Goal: Complete application form: Complete application form

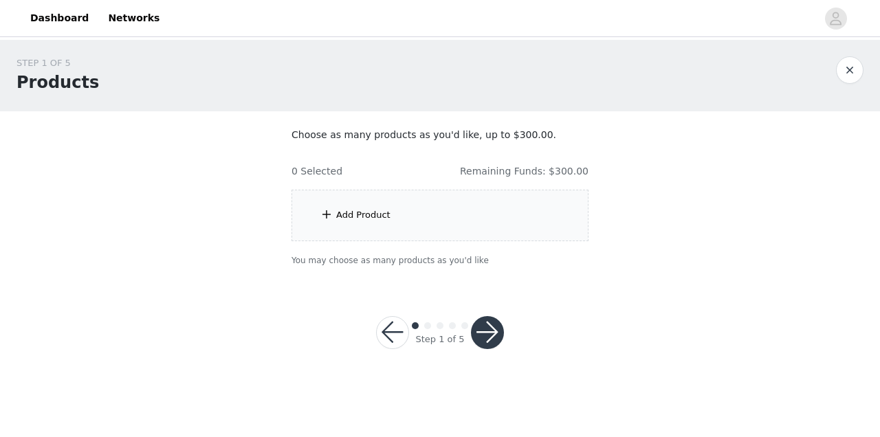
click at [375, 202] on div "Add Product" at bounding box center [440, 216] width 297 height 52
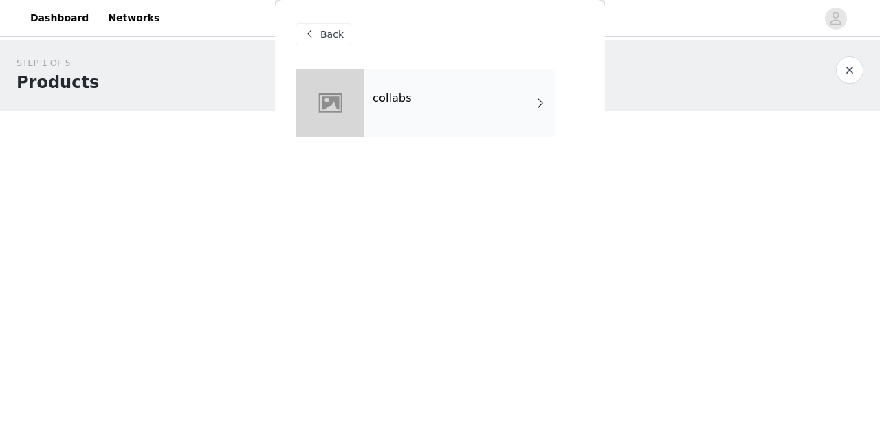
click at [492, 108] on div "collabs" at bounding box center [459, 103] width 191 height 69
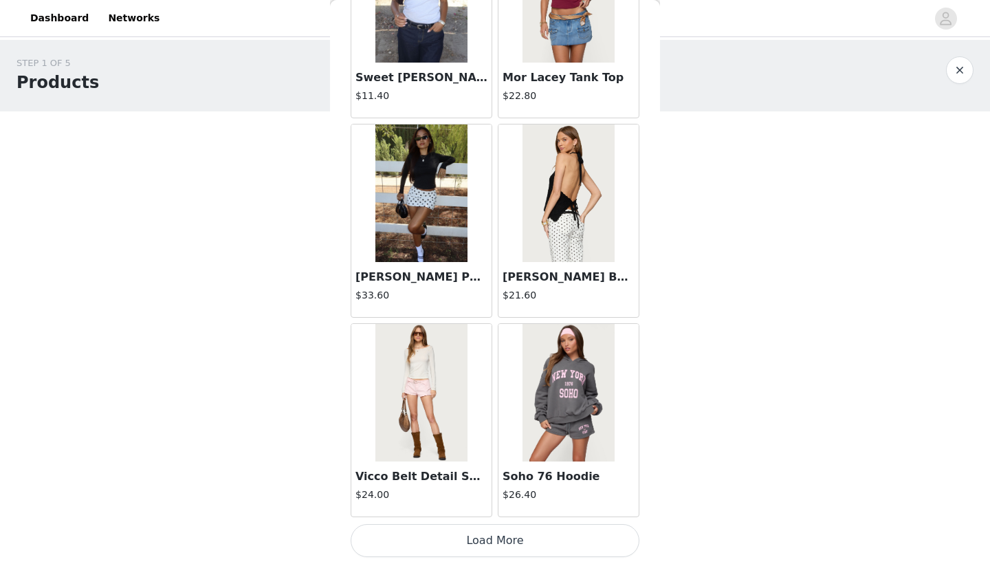
click at [491, 437] on button "Load More" at bounding box center [495, 540] width 289 height 33
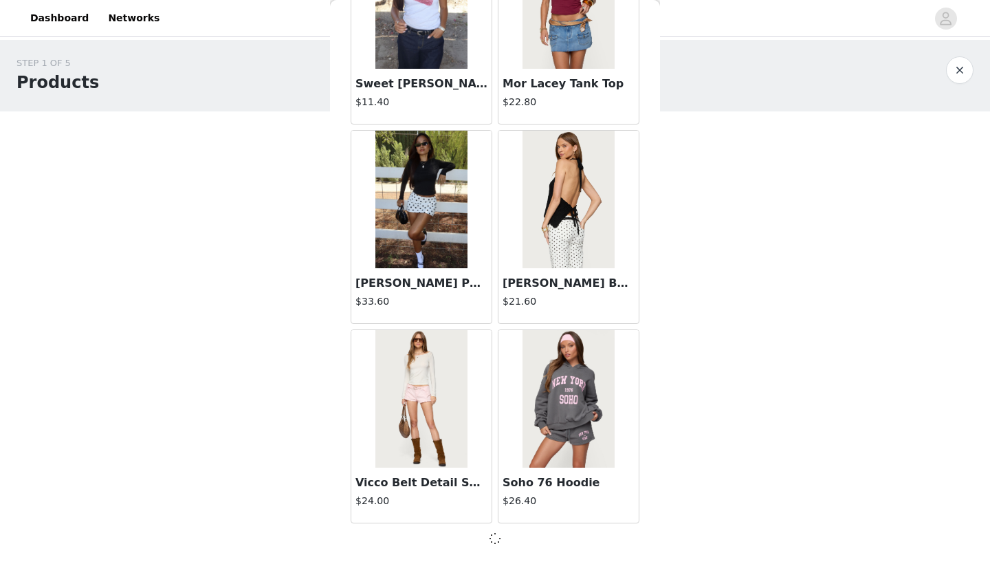
scroll to position [1534, 0]
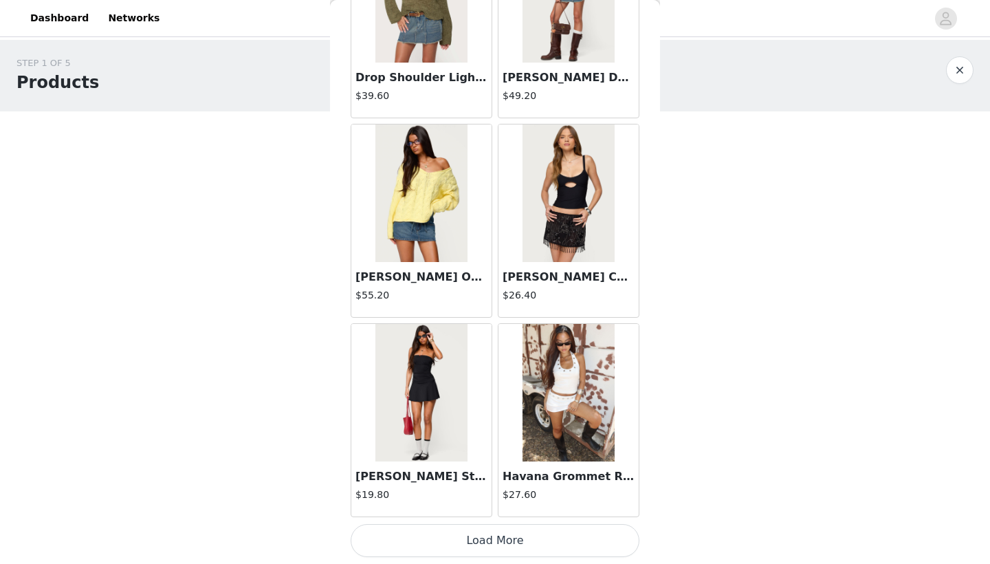
click at [491, 437] on button "Load More" at bounding box center [495, 540] width 289 height 33
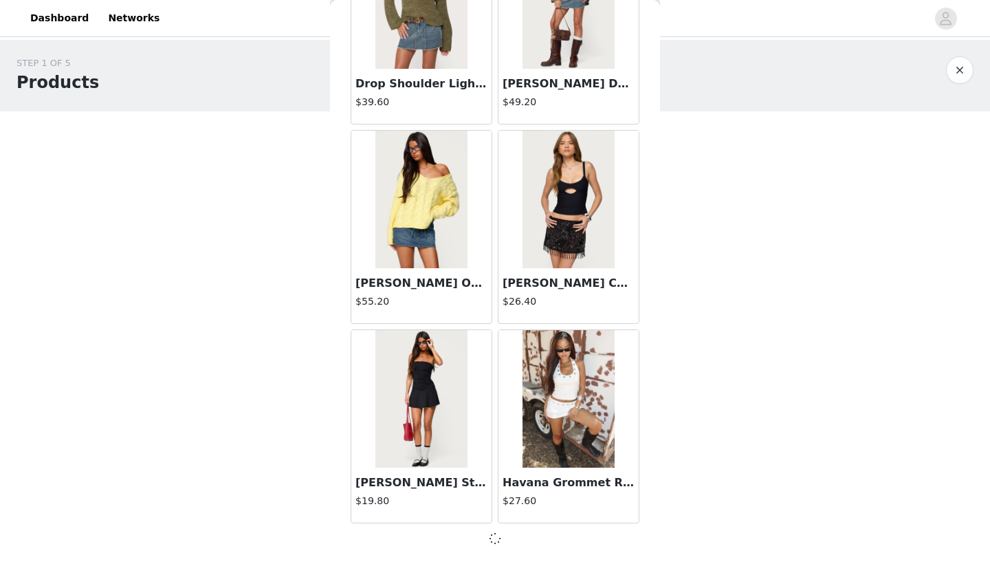
scroll to position [3528, 0]
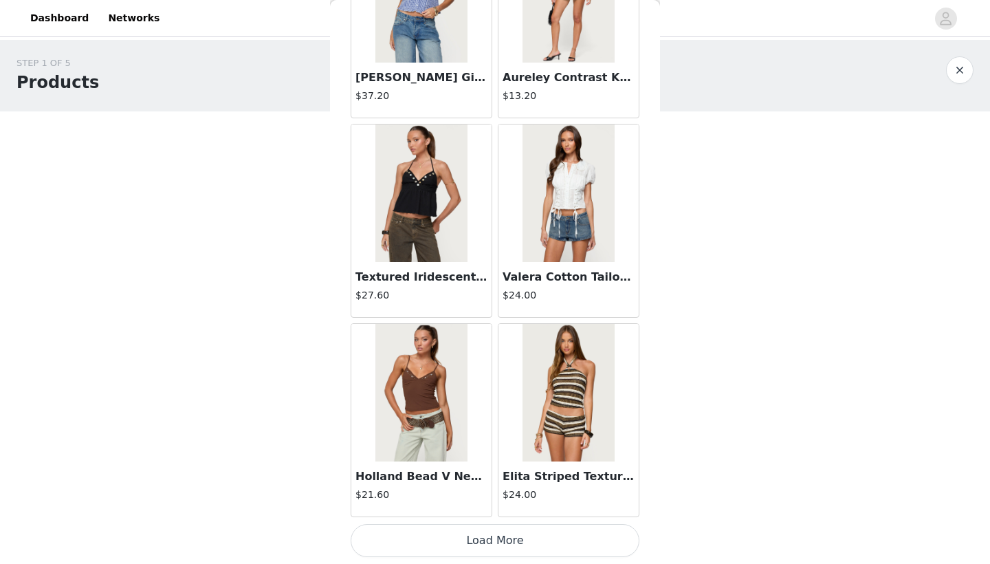
click at [491, 437] on button "Load More" at bounding box center [495, 540] width 289 height 33
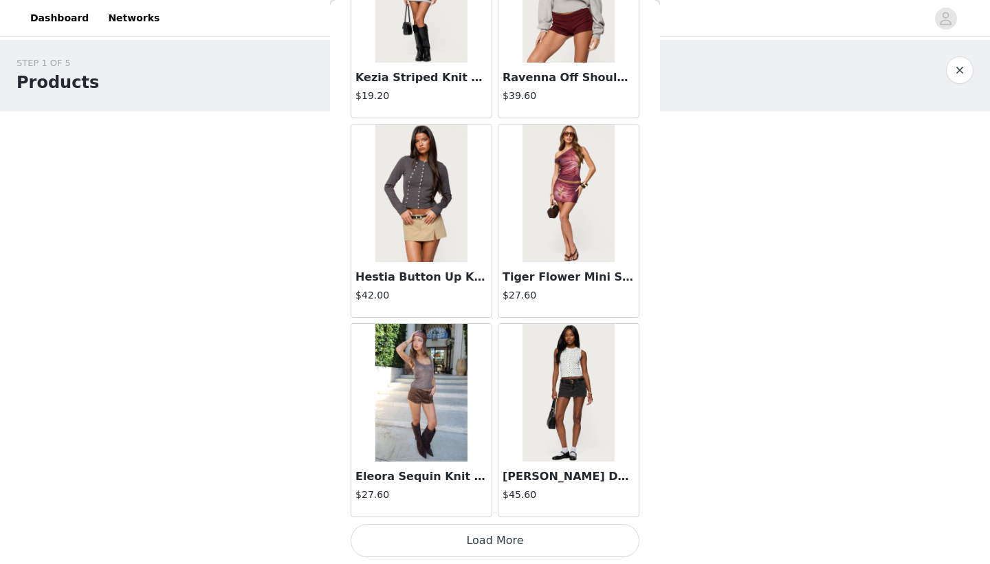
click at [491, 437] on button "Load More" at bounding box center [495, 540] width 289 height 33
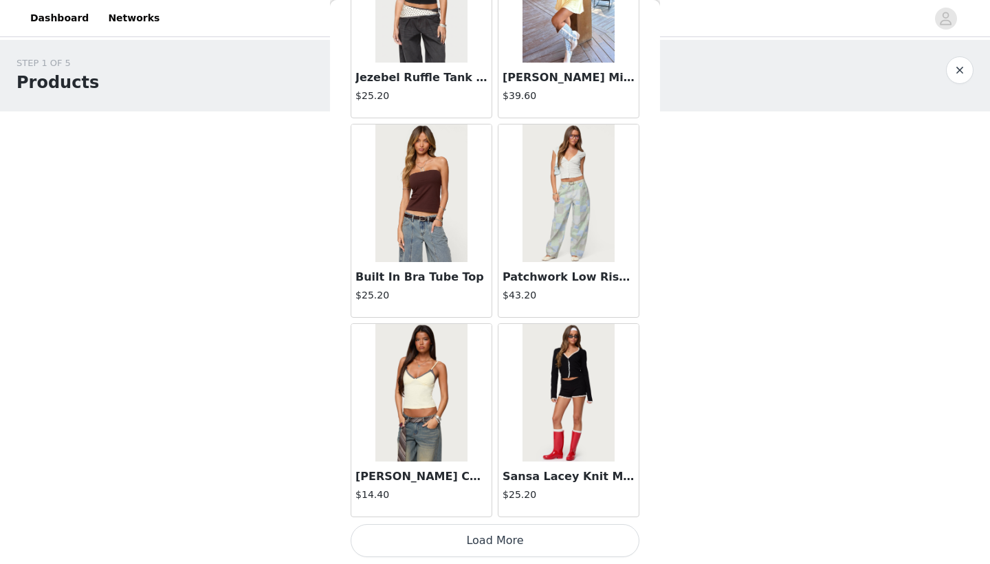
scroll to position [0, 0]
click at [491, 437] on button "Load More" at bounding box center [495, 540] width 289 height 33
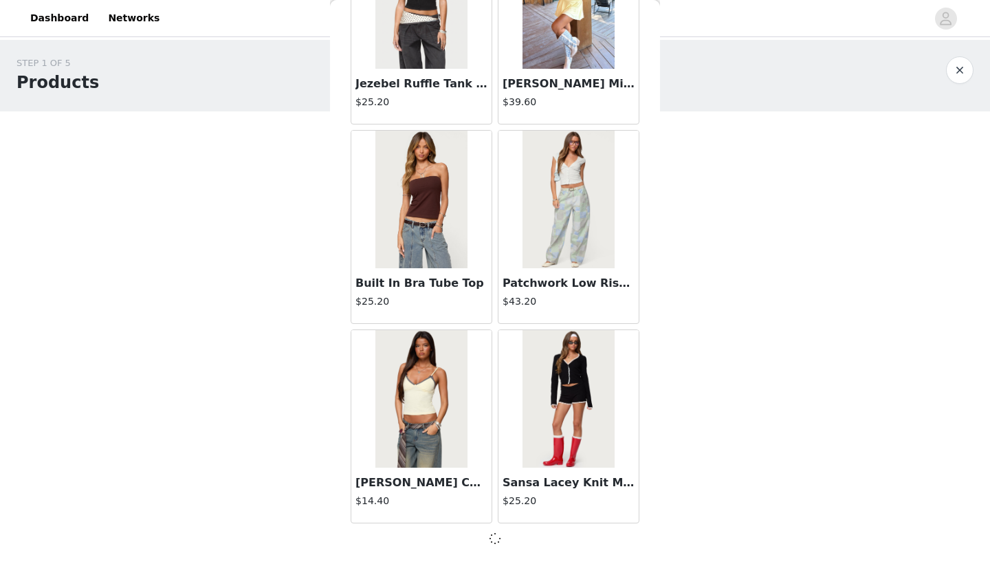
scroll to position [9510, 0]
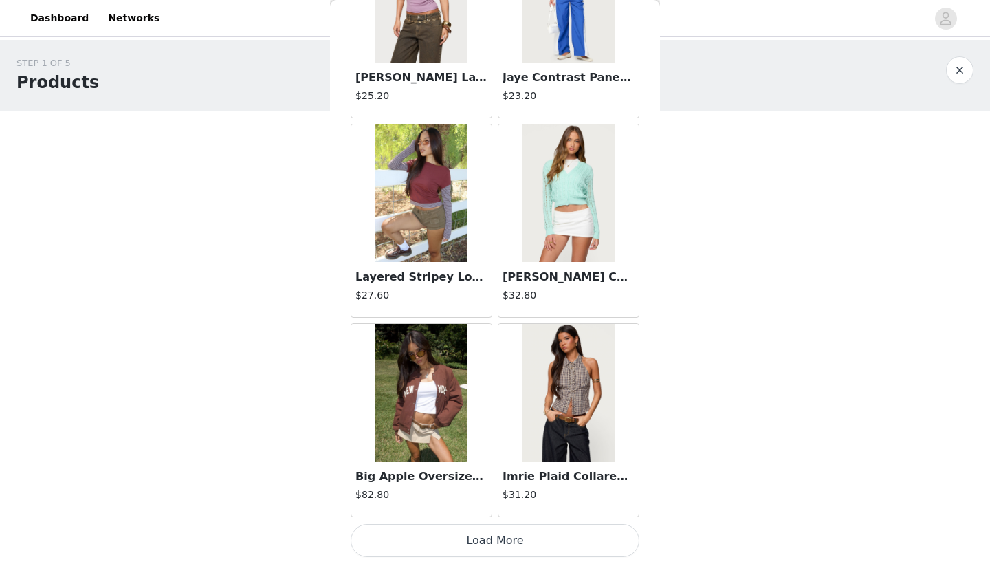
click at [491, 437] on button "Load More" at bounding box center [495, 540] width 289 height 33
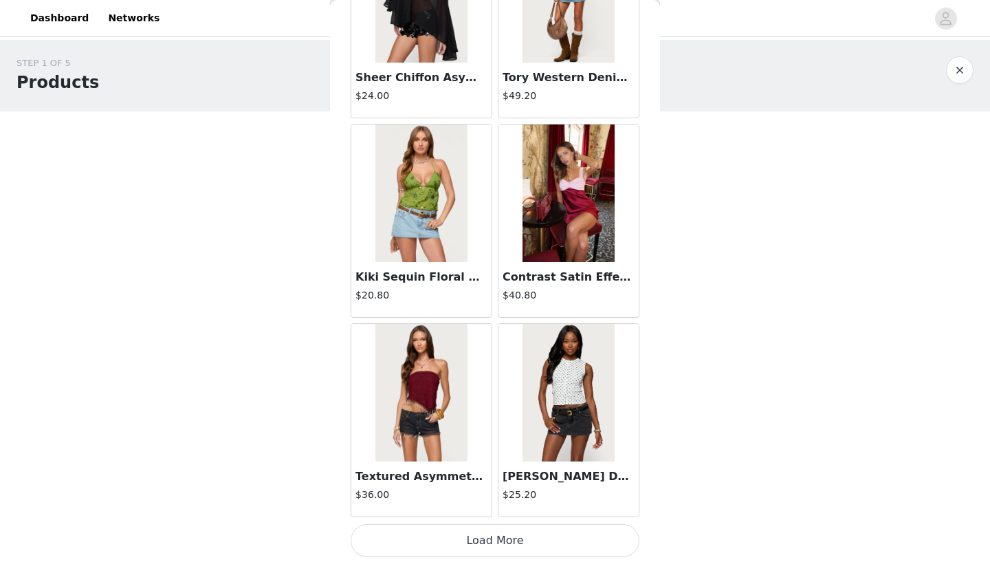
scroll to position [13504, 0]
click at [491, 437] on button "Load More" at bounding box center [495, 540] width 289 height 33
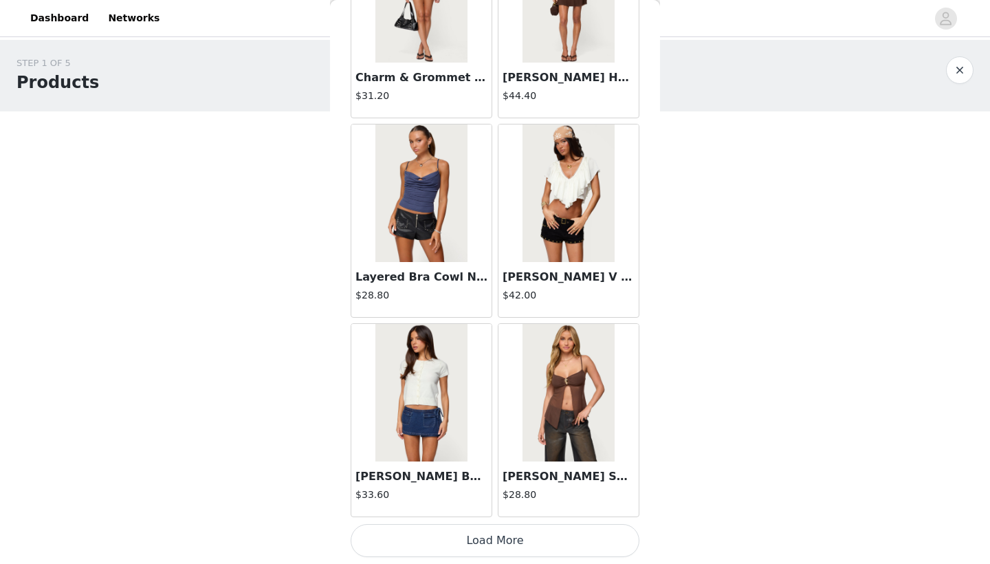
click at [491, 437] on button "Load More" at bounding box center [495, 540] width 289 height 33
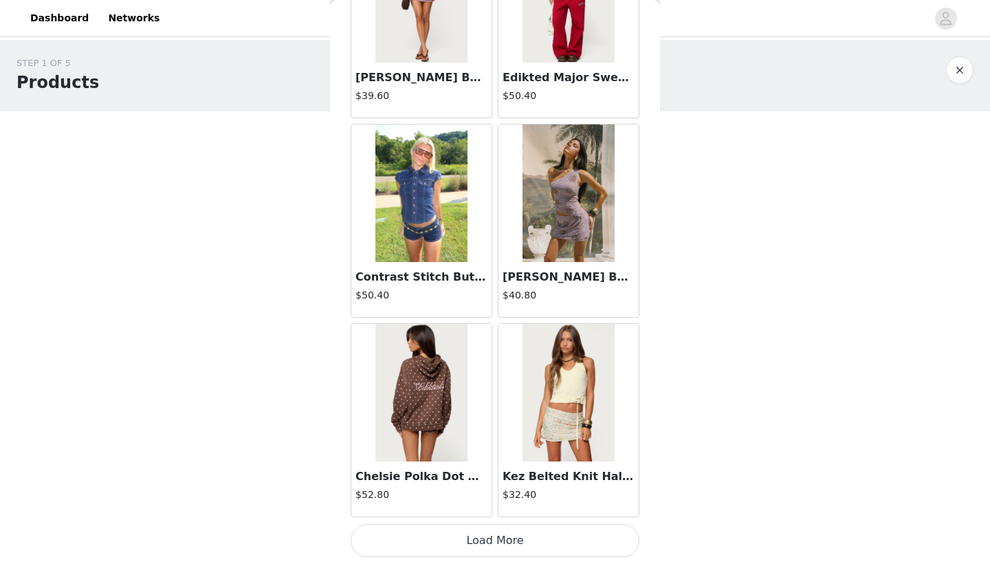
scroll to position [17492, 0]
click at [491, 437] on button "Load More" at bounding box center [495, 540] width 289 height 33
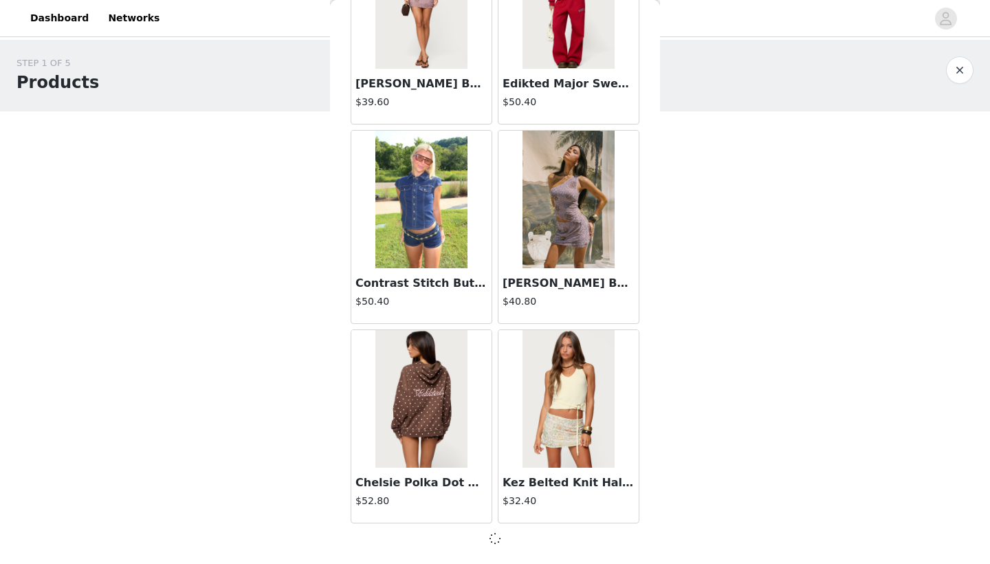
scroll to position [17486, 0]
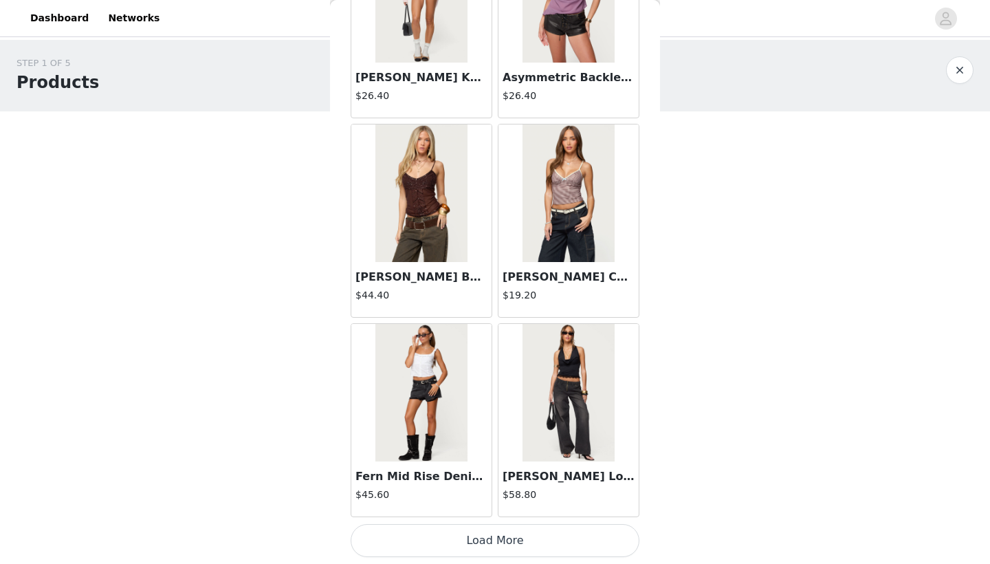
click at [491, 437] on button "Load More" at bounding box center [495, 540] width 289 height 33
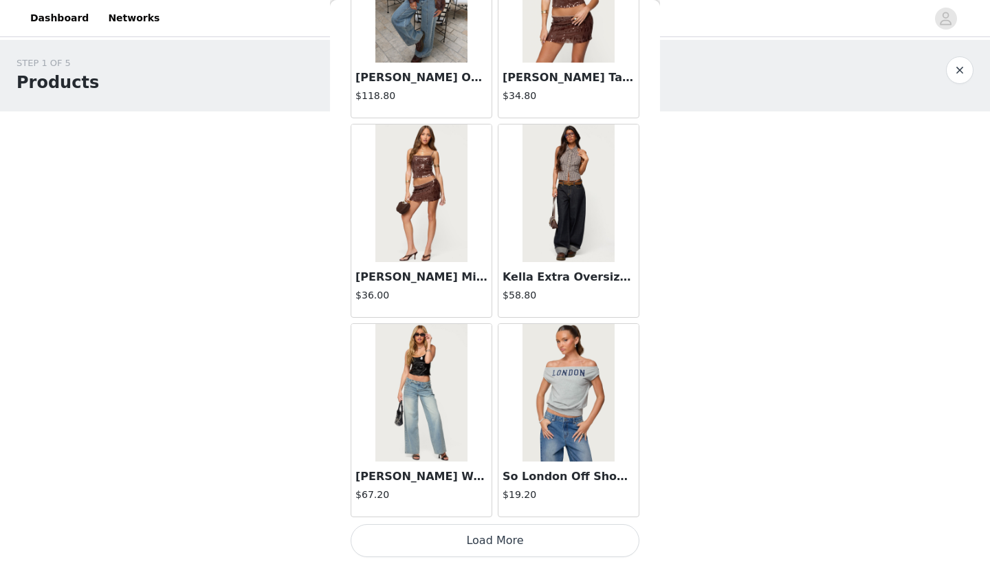
click at [491, 437] on button "Load More" at bounding box center [495, 540] width 289 height 33
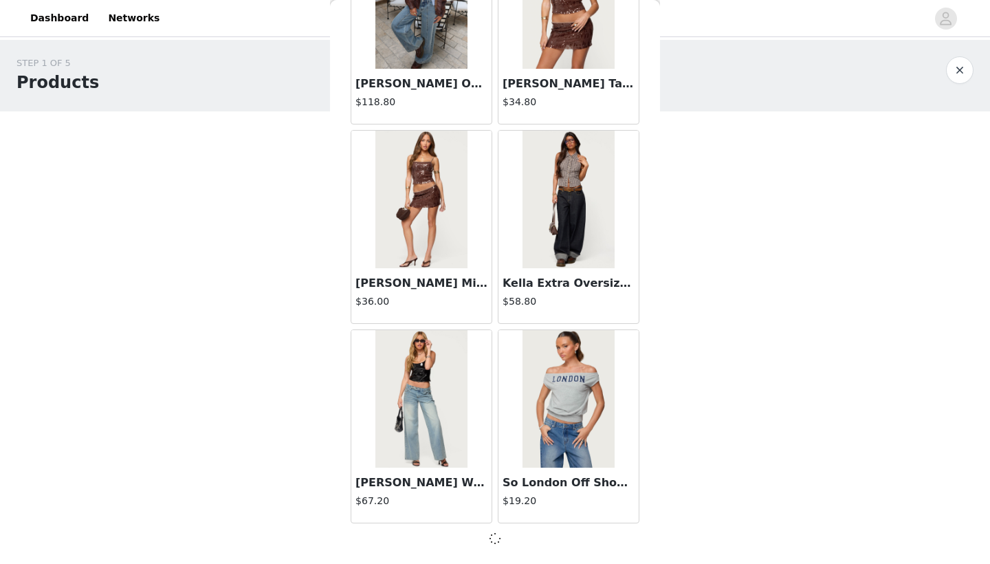
scroll to position [21474, 0]
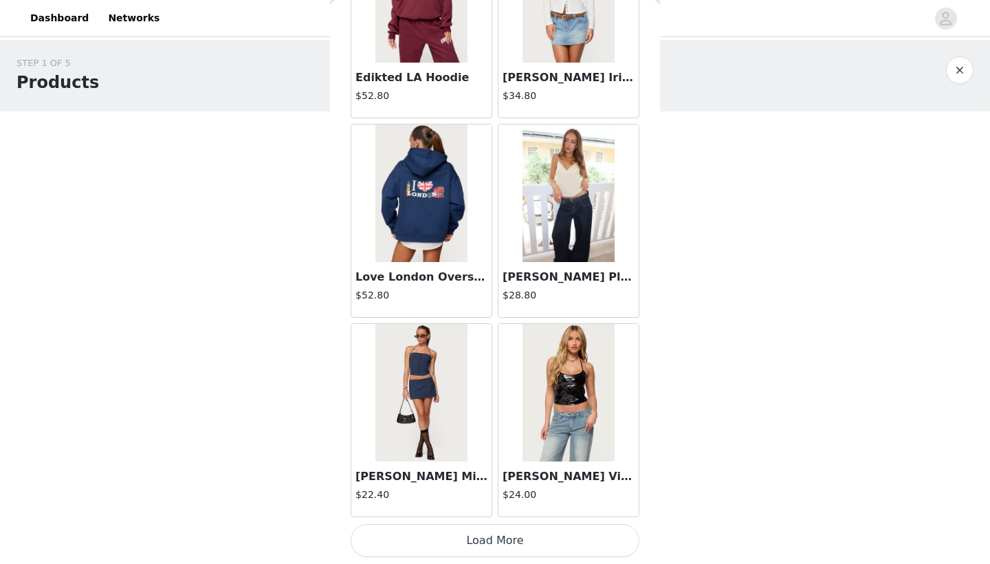
click at [491, 437] on button "Load More" at bounding box center [495, 540] width 289 height 33
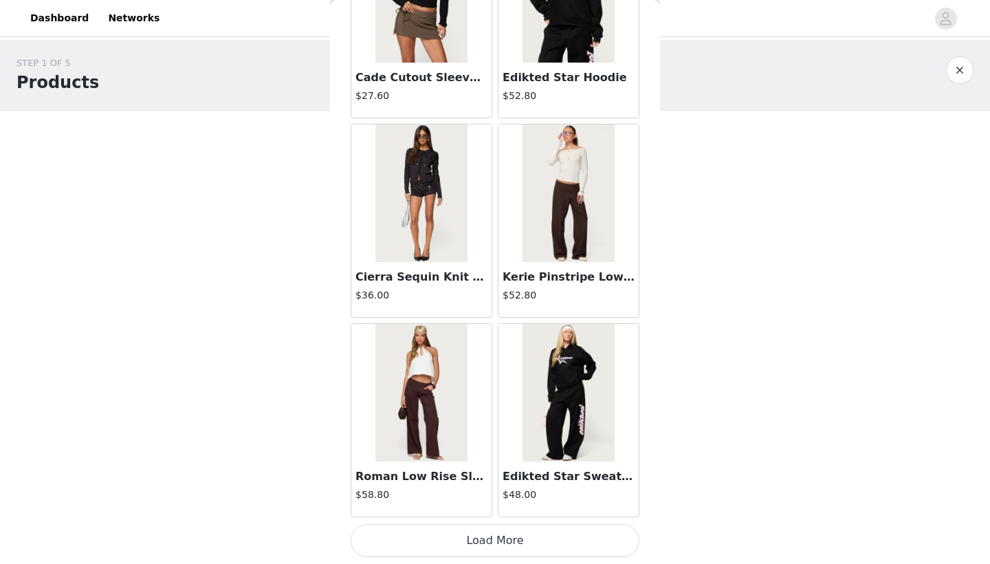
scroll to position [25462, 0]
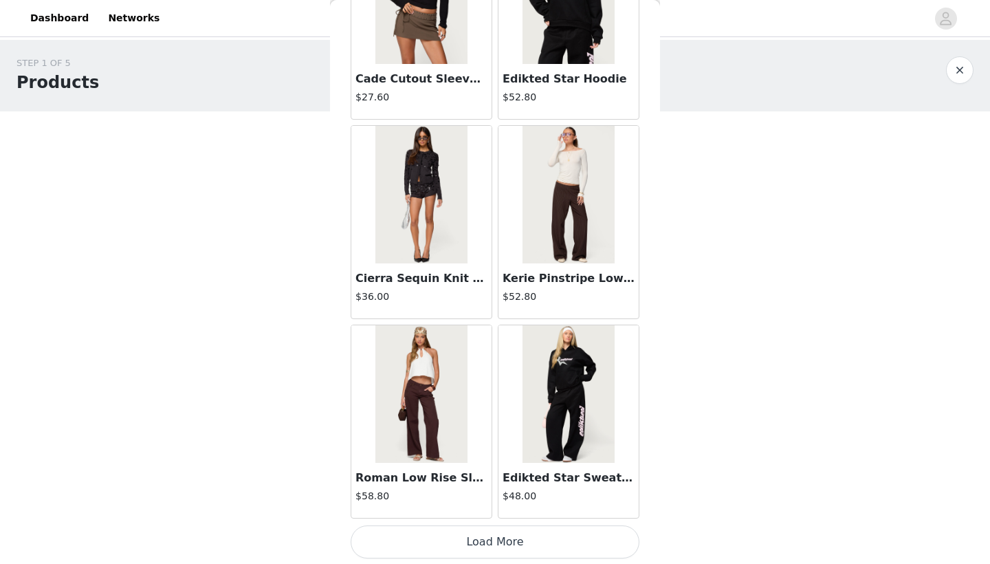
click at [491, 437] on button "Load More" at bounding box center [495, 541] width 289 height 33
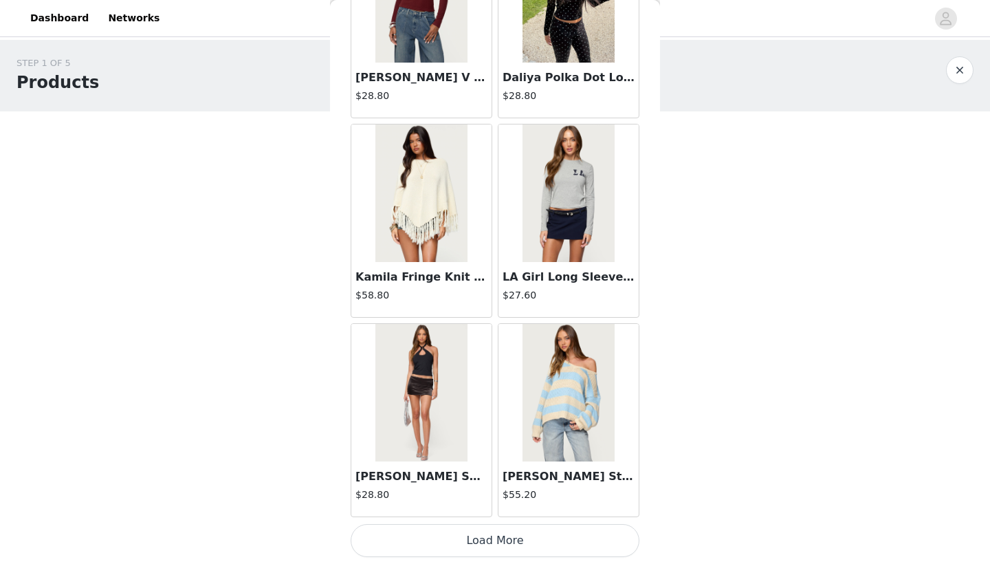
scroll to position [27462, 0]
click at [386, 188] on img at bounding box center [420, 193] width 91 height 138
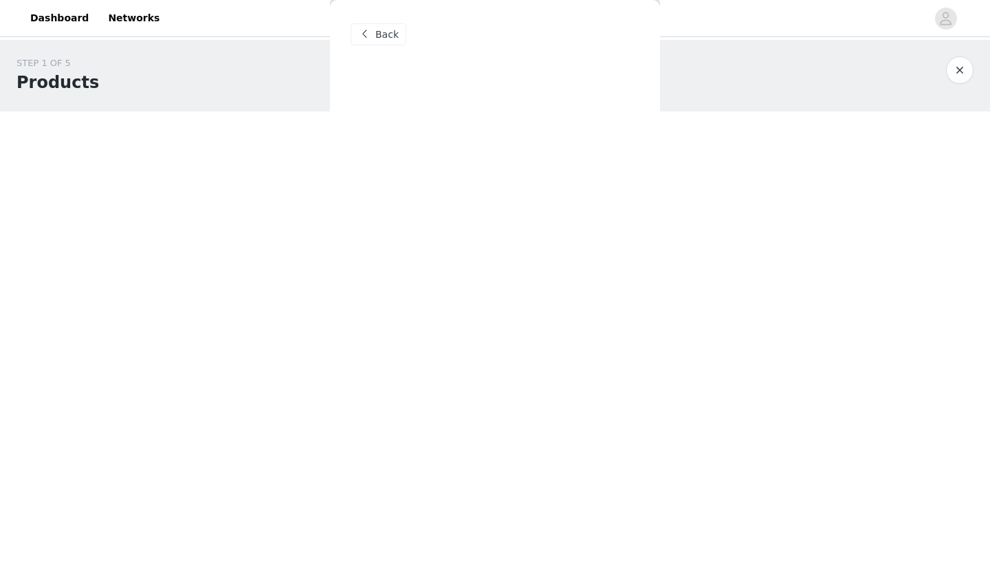
scroll to position [0, 0]
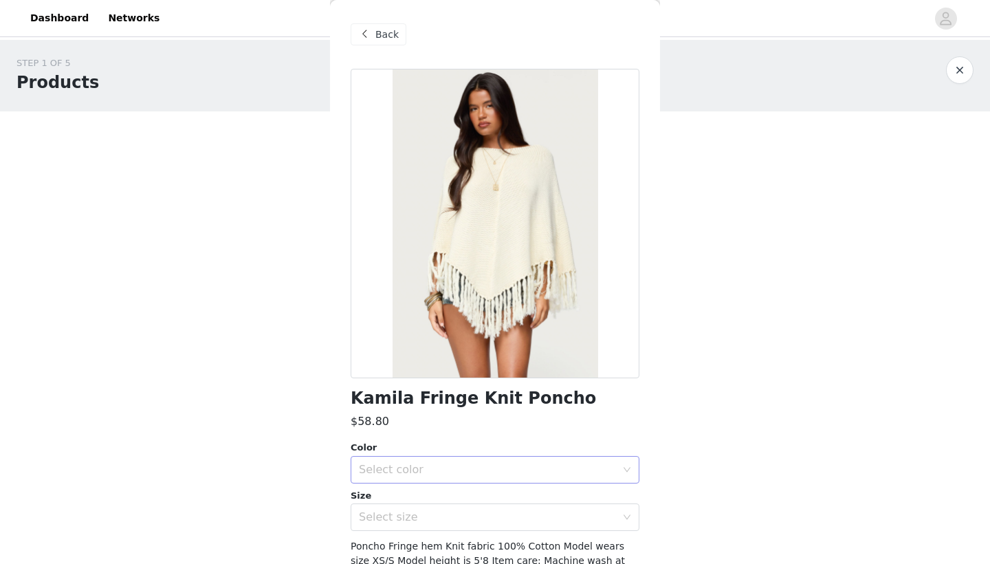
click at [409, 437] on div "Select color" at bounding box center [487, 470] width 257 height 14
click at [397, 437] on li "CREAM" at bounding box center [495, 499] width 289 height 22
click at [400, 437] on div "Select size" at bounding box center [487, 517] width 257 height 14
click at [395, 437] on li "XS/S" at bounding box center [495, 547] width 289 height 22
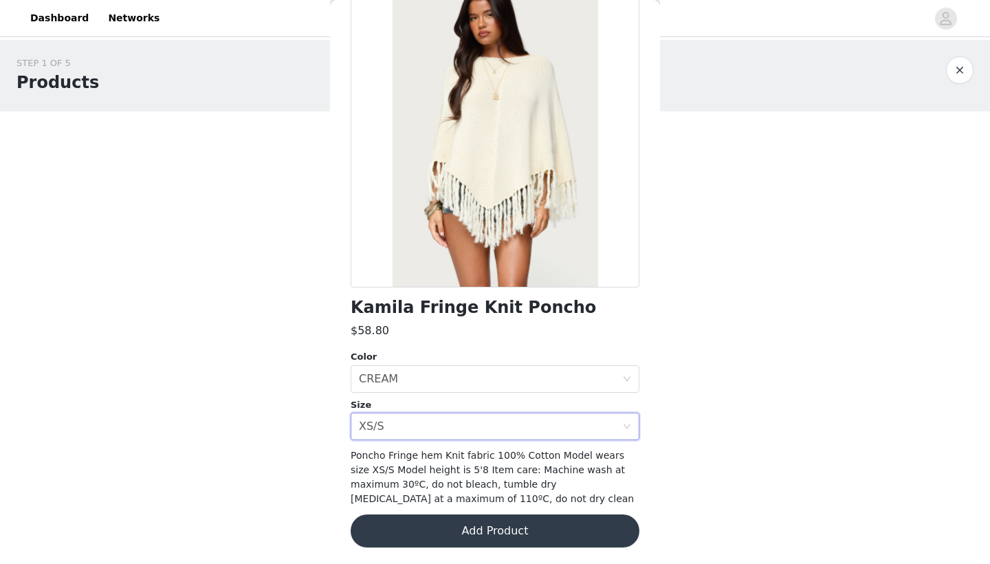
scroll to position [90, 0]
click at [395, 437] on button "Add Product" at bounding box center [495, 531] width 289 height 33
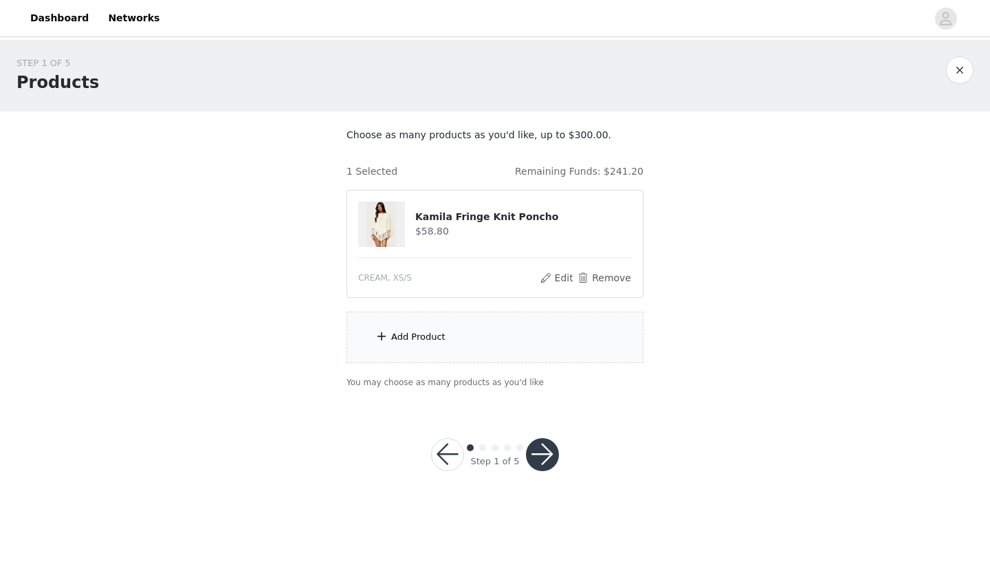
click at [428, 347] on div "Add Product" at bounding box center [495, 337] width 297 height 52
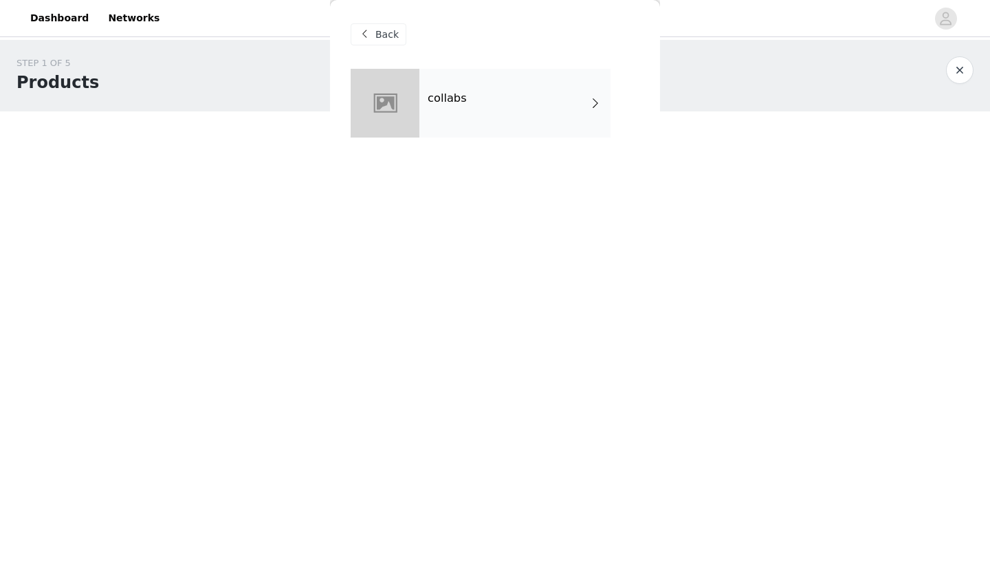
click at [452, 105] on div "collabs" at bounding box center [514, 103] width 191 height 69
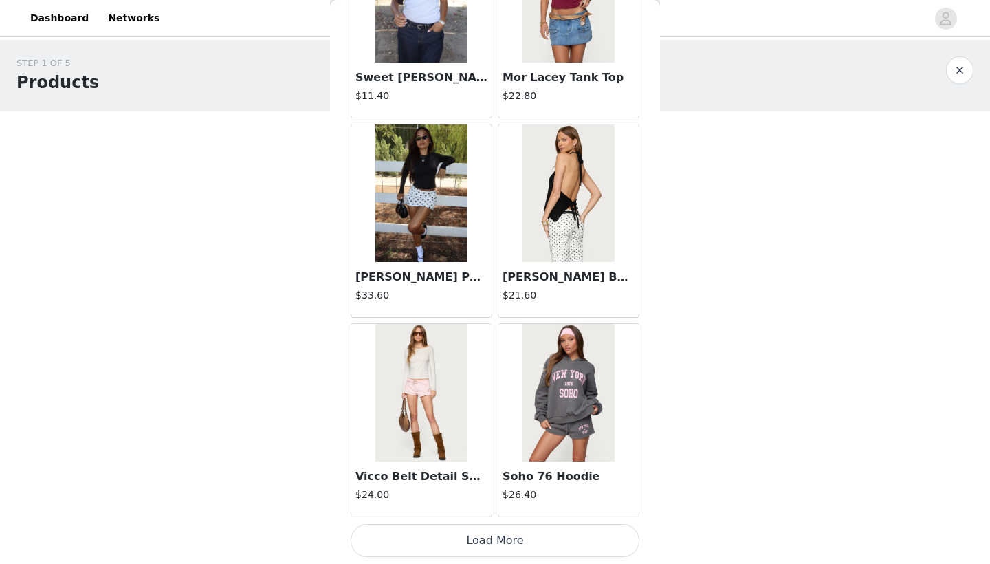
scroll to position [1540, 0]
click at [492, 437] on button "Load More" at bounding box center [495, 540] width 289 height 33
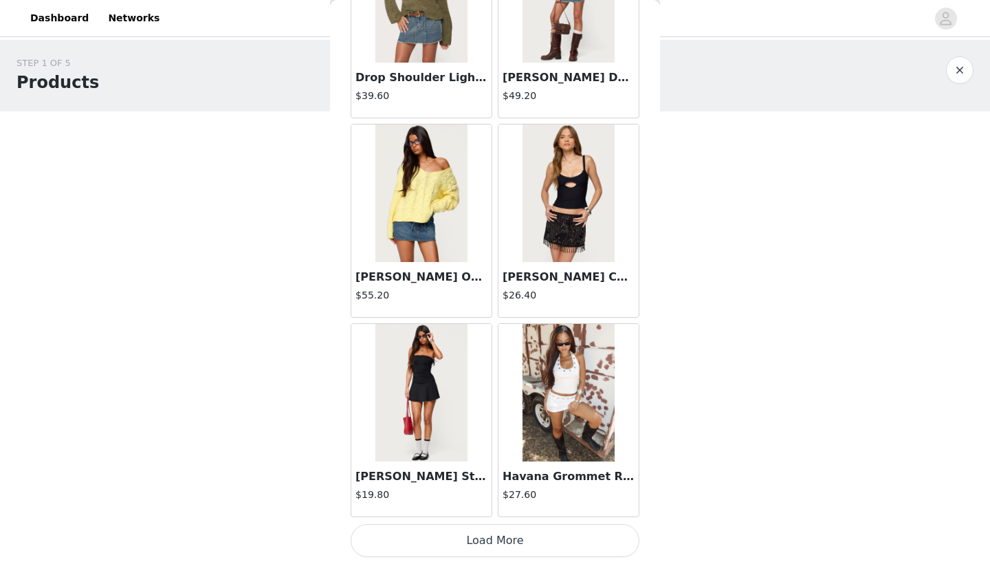
scroll to position [3534, 0]
click at [492, 437] on button "Load More" at bounding box center [495, 540] width 289 height 33
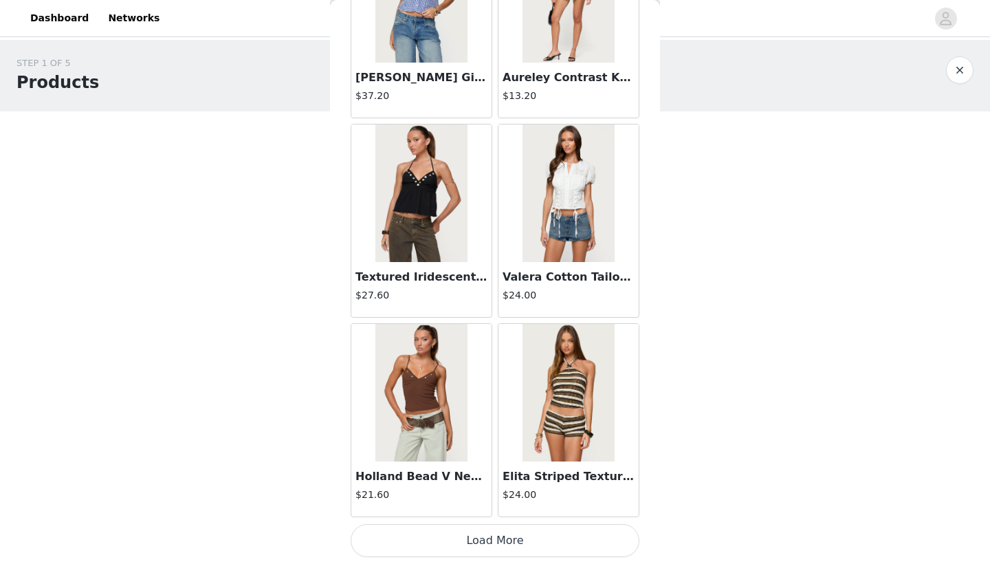
click at [492, 437] on button "Load More" at bounding box center [495, 540] width 289 height 33
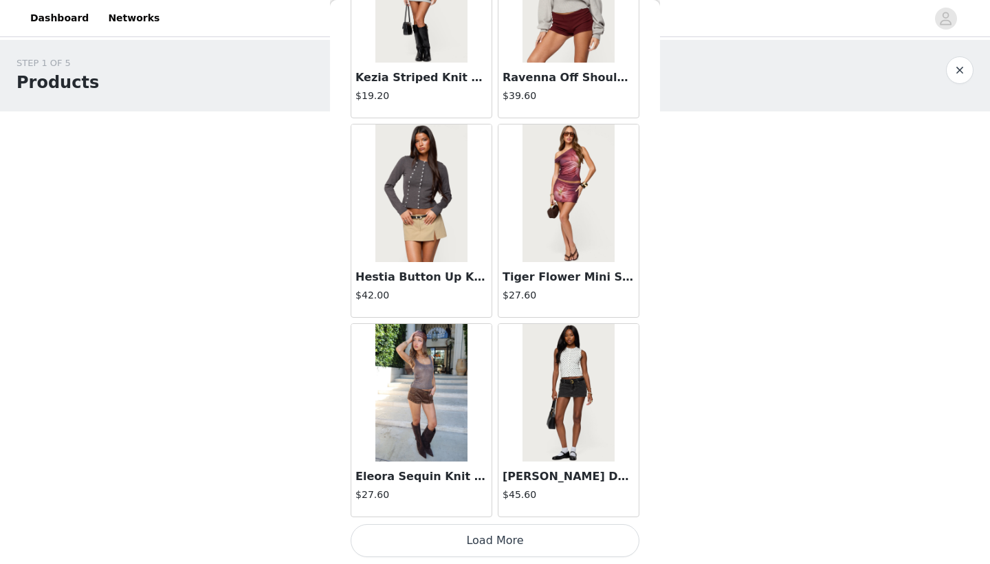
click at [492, 437] on button "Load More" at bounding box center [495, 540] width 289 height 33
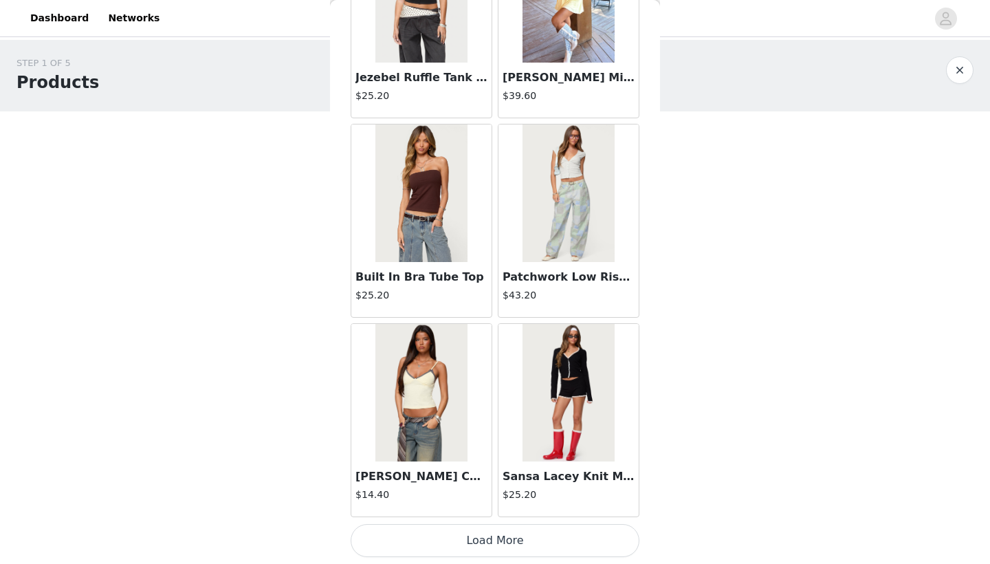
click at [492, 437] on button "Load More" at bounding box center [495, 540] width 289 height 33
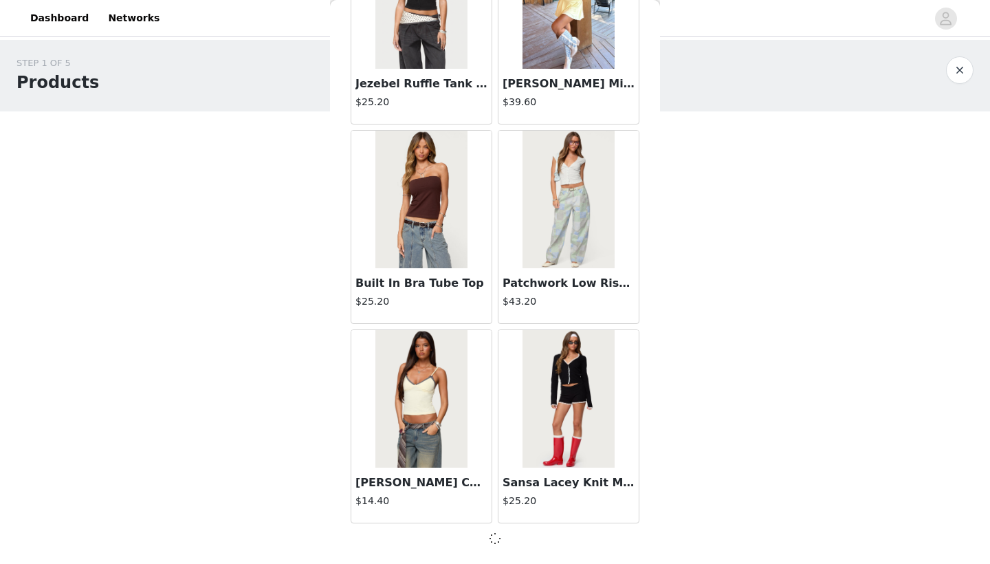
scroll to position [9510, 0]
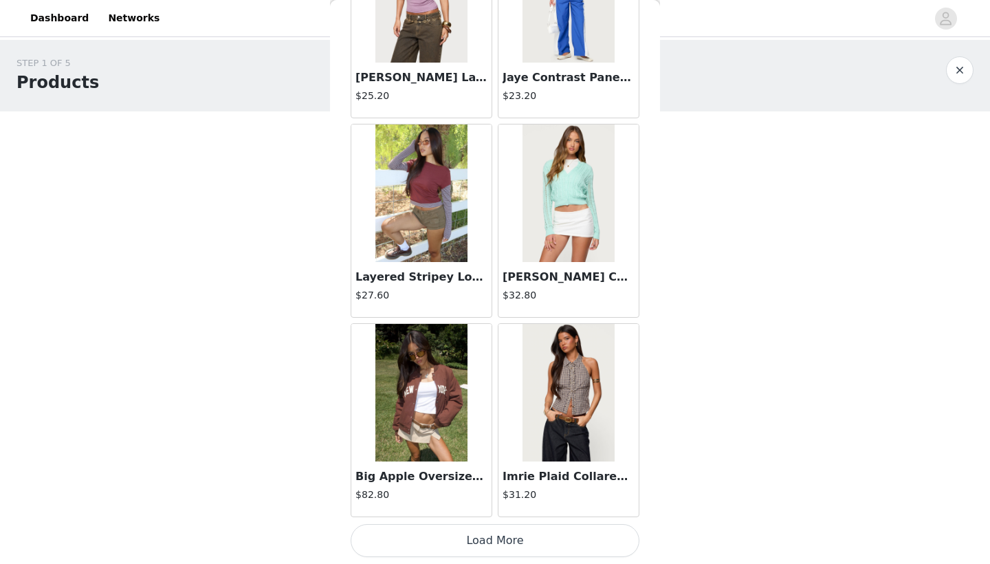
click at [492, 437] on button "Load More" at bounding box center [495, 540] width 289 height 33
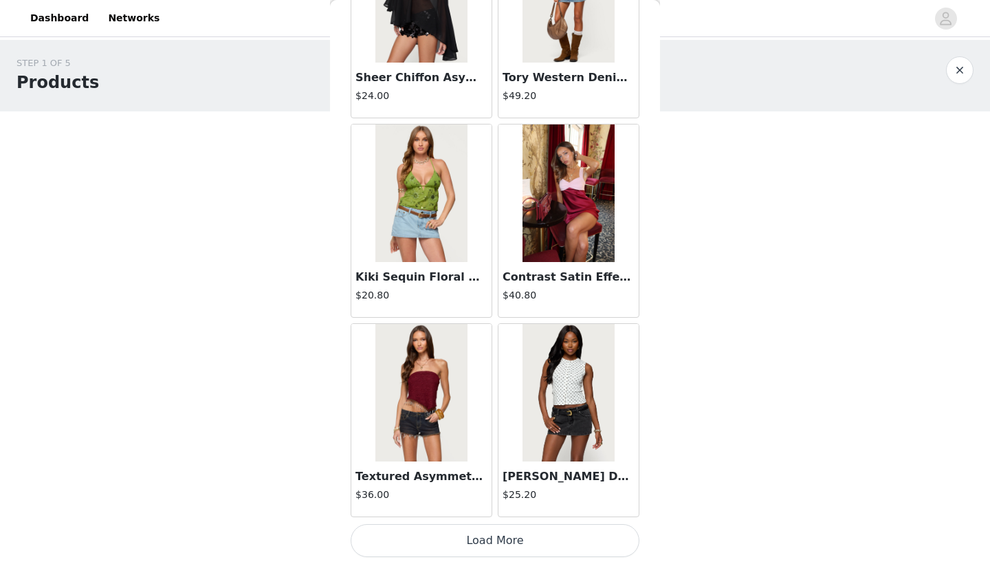
scroll to position [13504, 0]
click at [494, 437] on button "Load More" at bounding box center [495, 540] width 289 height 33
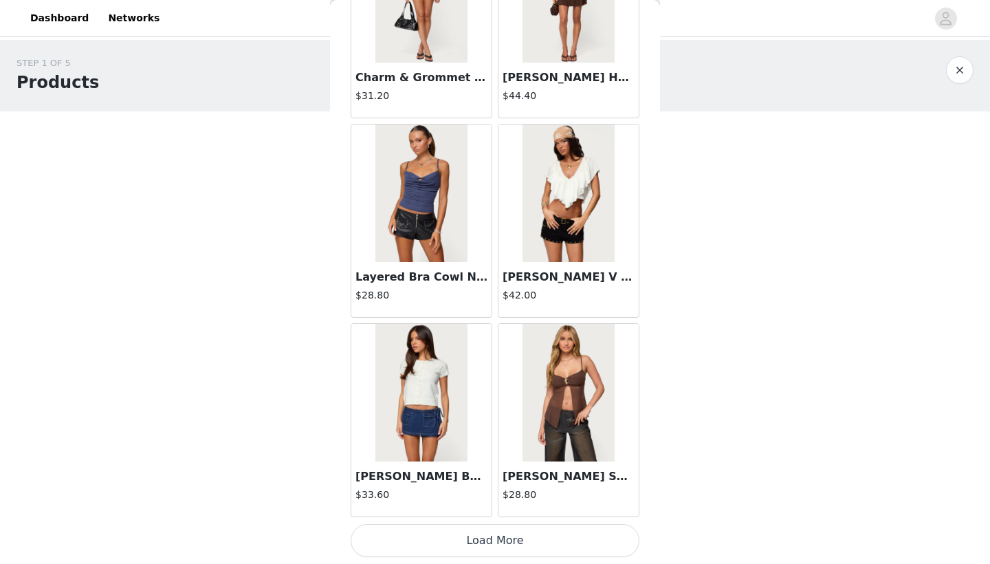
click at [494, 437] on button "Load More" at bounding box center [495, 540] width 289 height 33
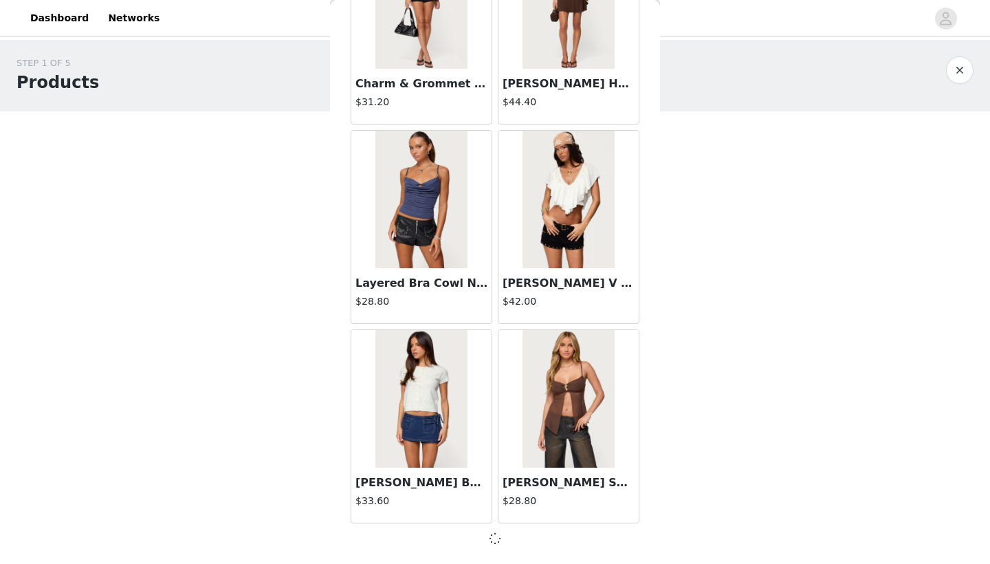
scroll to position [15492, 0]
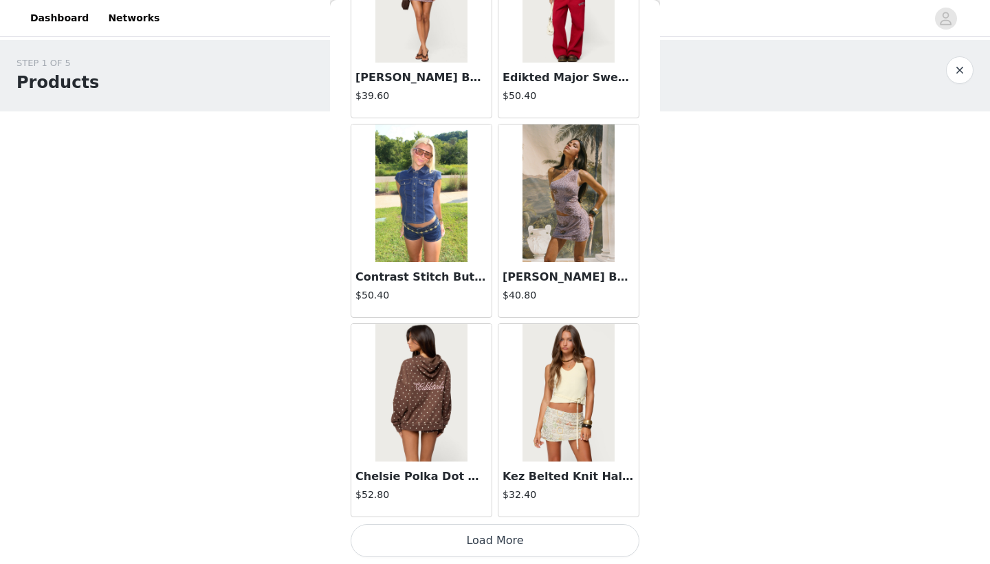
click at [494, 437] on button "Load More" at bounding box center [495, 540] width 289 height 33
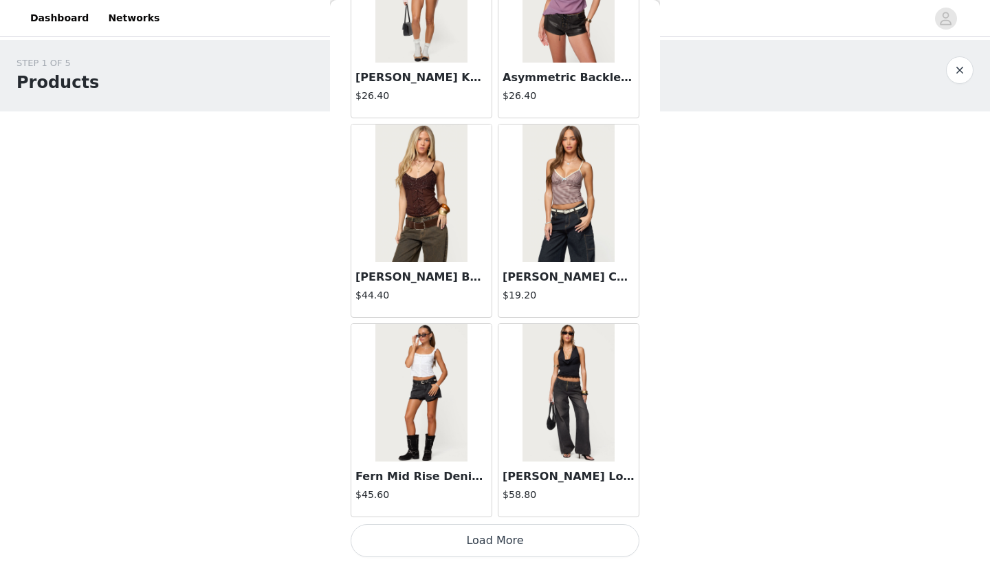
click at [493, 437] on button "Load More" at bounding box center [495, 540] width 289 height 33
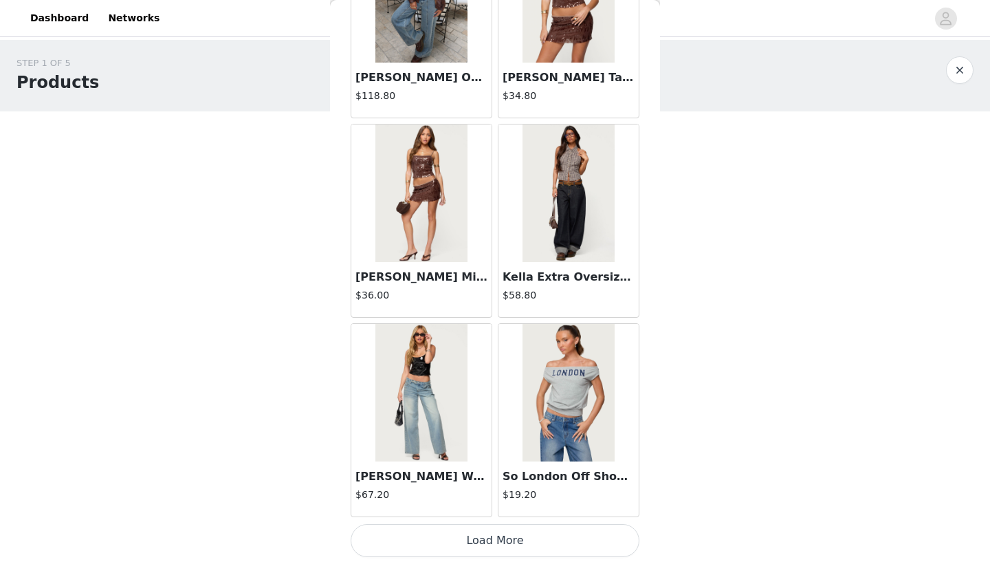
click at [493, 437] on button "Load More" at bounding box center [495, 540] width 289 height 33
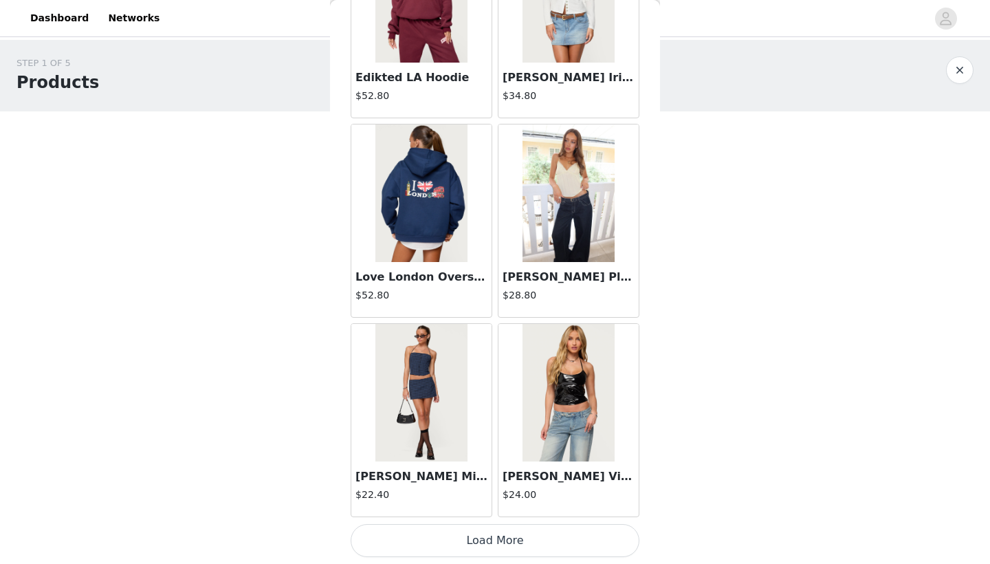
scroll to position [23474, 0]
click at [479, 437] on button "Load More" at bounding box center [495, 540] width 289 height 33
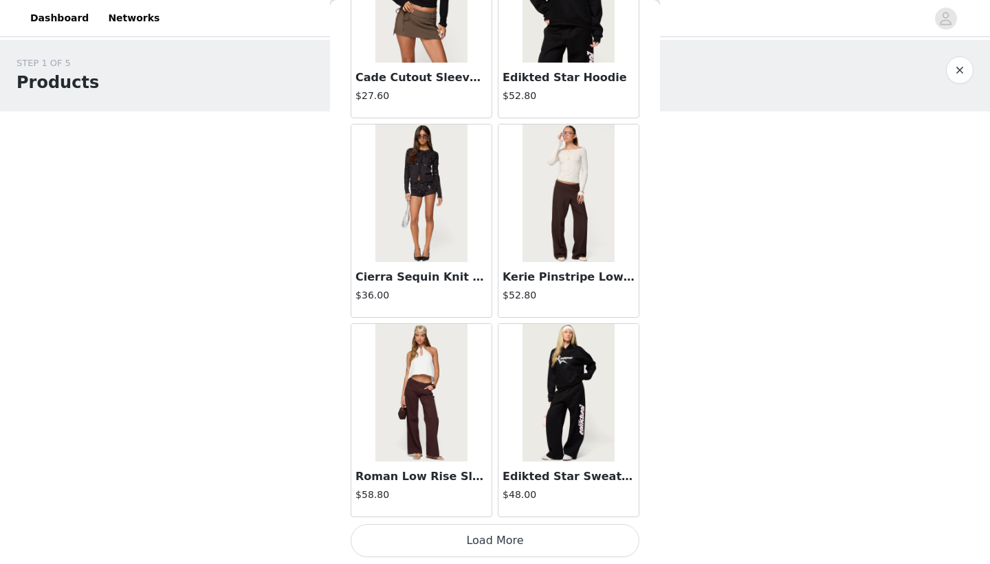
click at [479, 437] on button "Load More" at bounding box center [495, 540] width 289 height 33
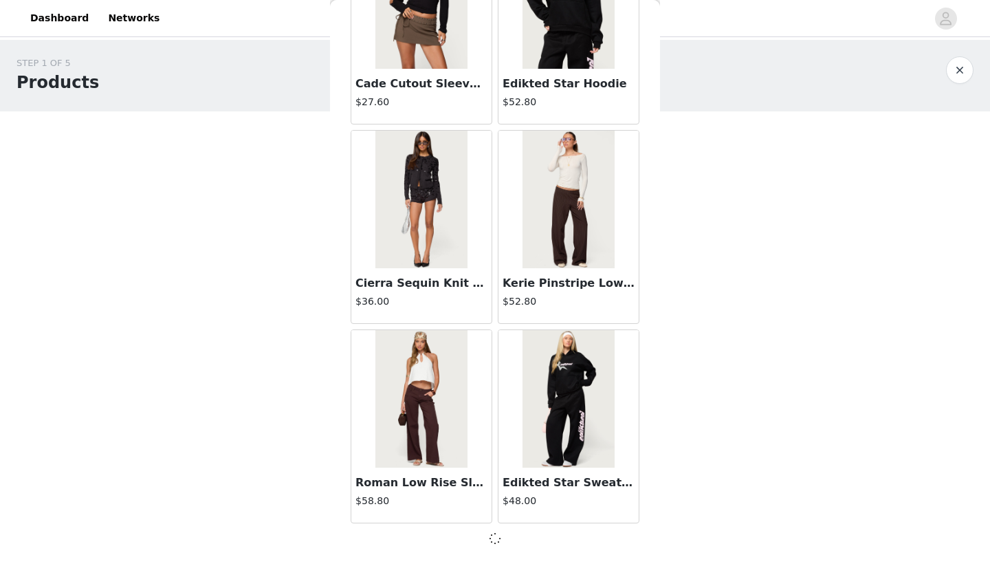
scroll to position [25462, 0]
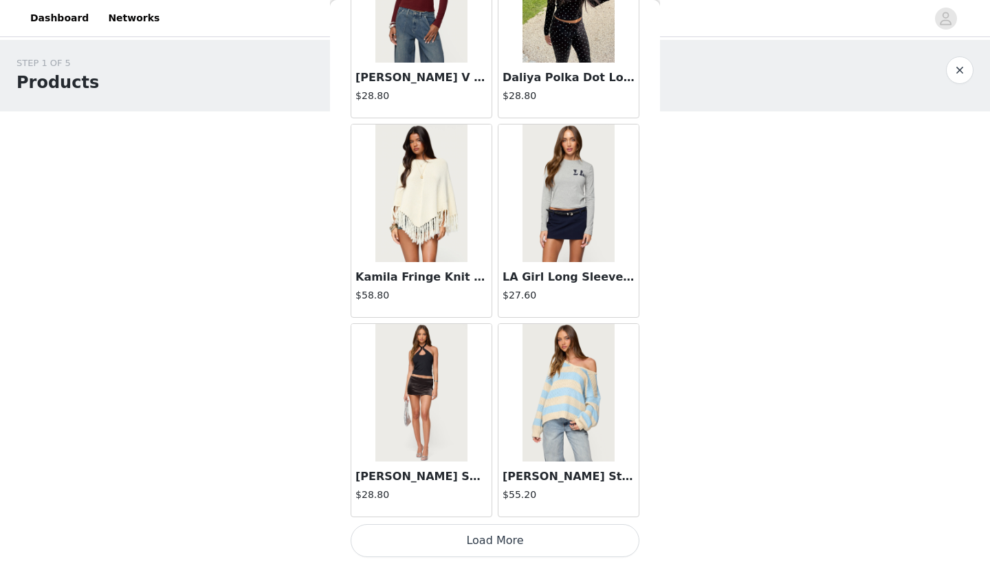
click at [479, 437] on button "Load More" at bounding box center [495, 540] width 289 height 33
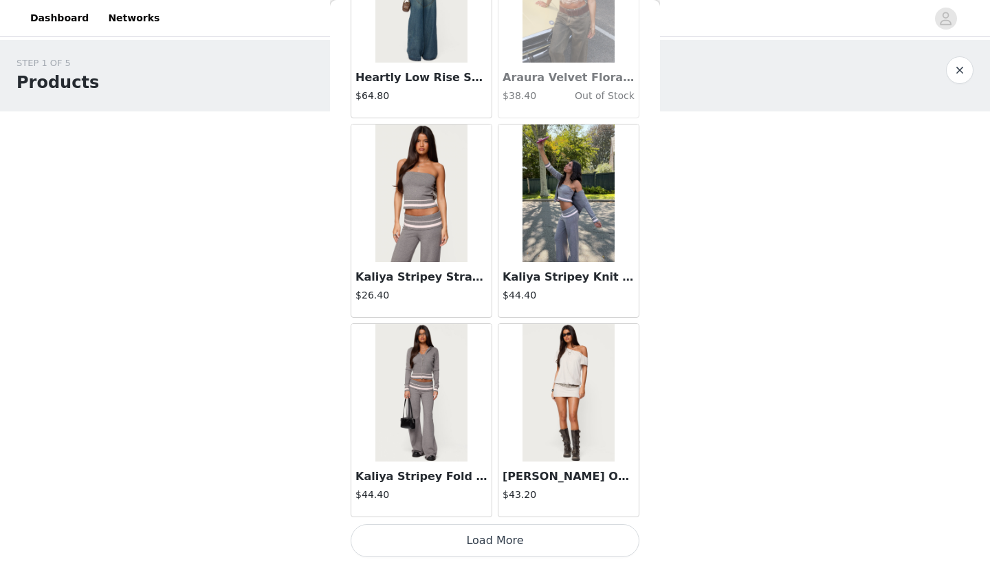
click at [479, 437] on button "Load More" at bounding box center [495, 540] width 289 height 33
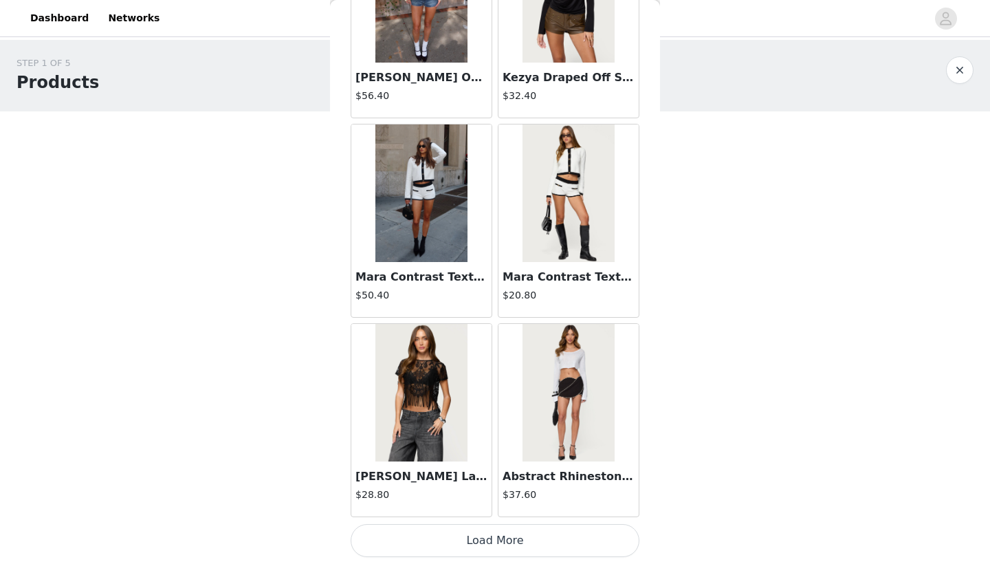
click at [479, 437] on button "Load More" at bounding box center [495, 540] width 289 height 33
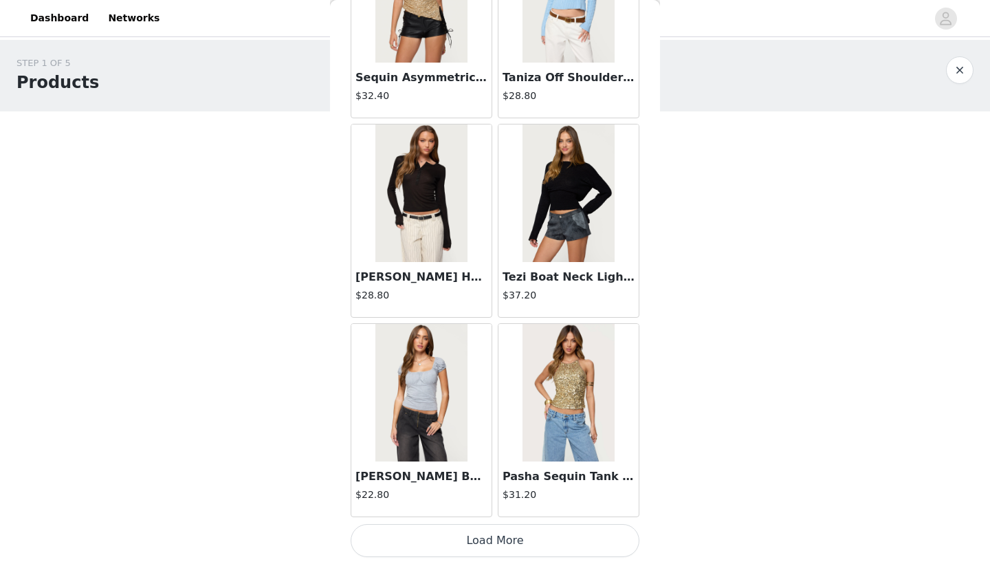
scroll to position [33444, 0]
click at [487, 437] on button "Load More" at bounding box center [495, 540] width 289 height 33
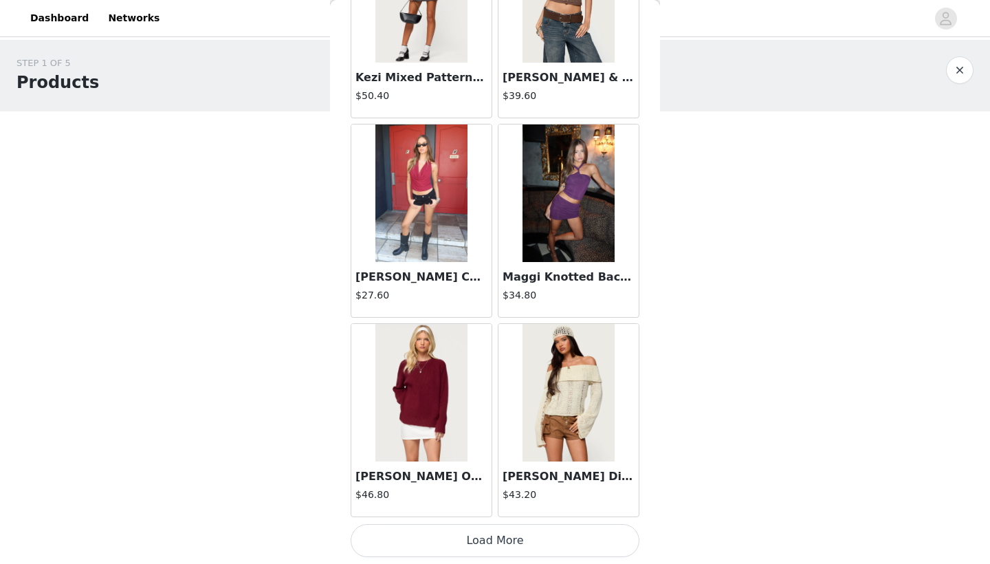
click at [487, 437] on button "Load More" at bounding box center [495, 540] width 289 height 33
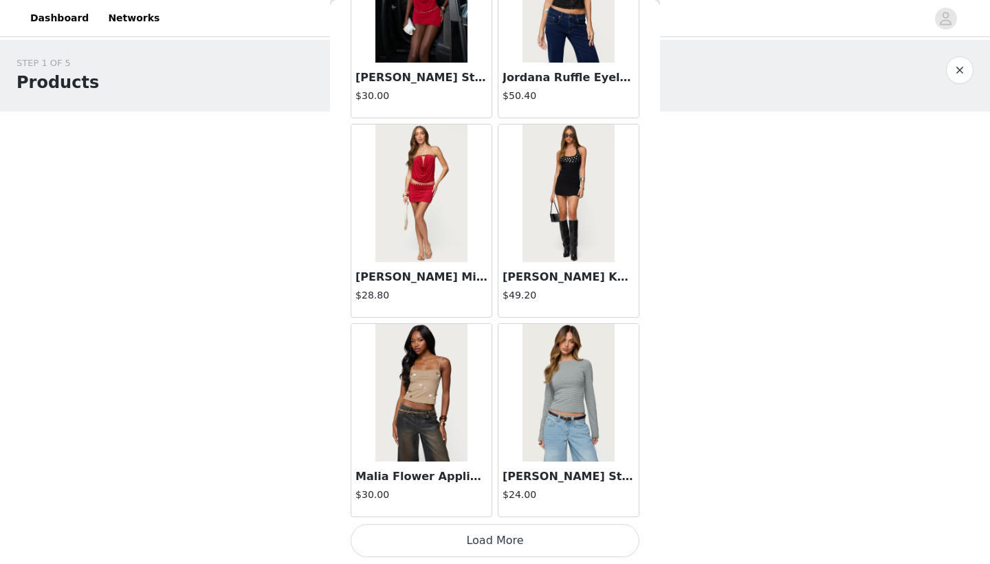
scroll to position [0, 0]
click at [476, 437] on button "Load More" at bounding box center [495, 540] width 289 height 33
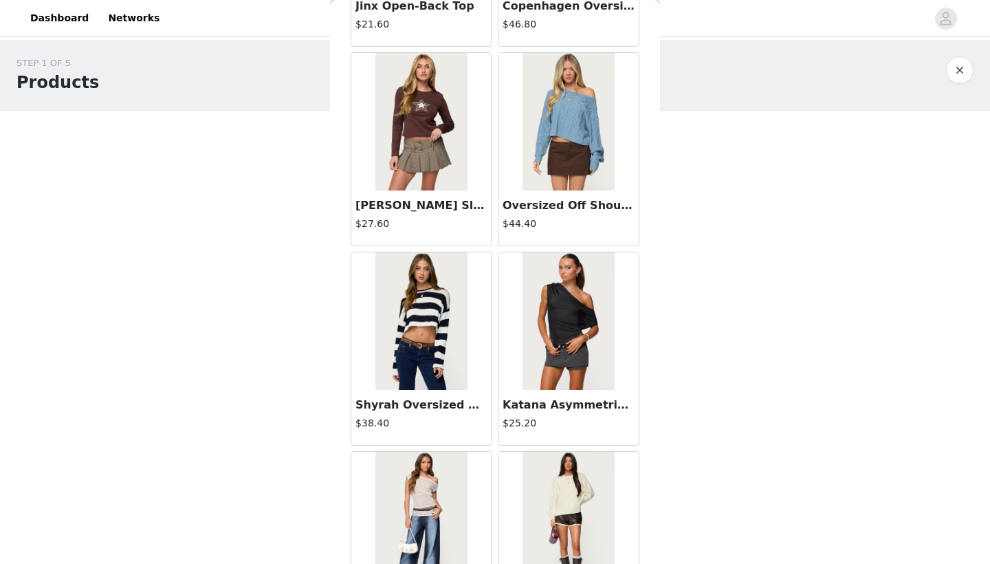
scroll to position [38431, 0]
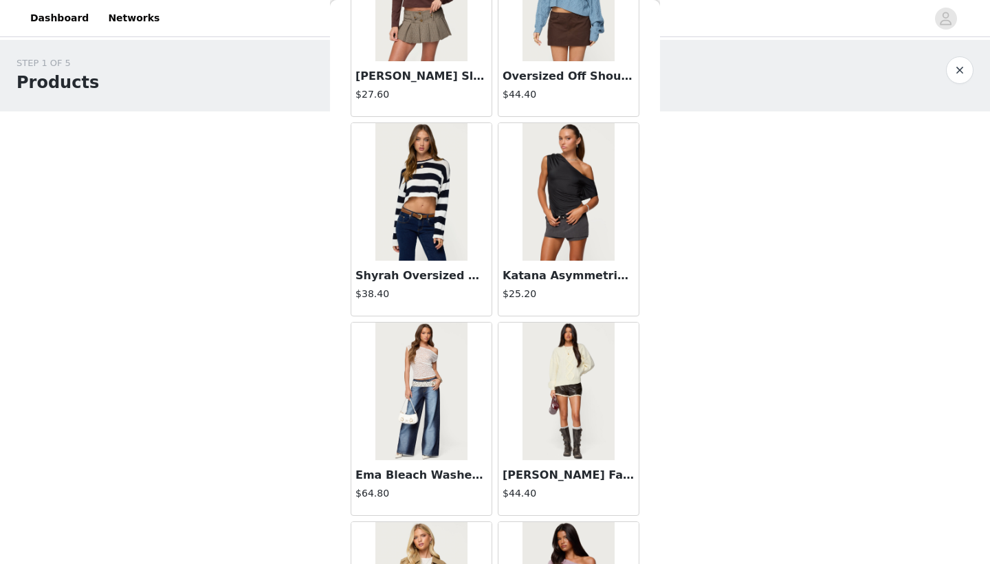
click at [529, 437] on div "[PERSON_NAME] Faux Leather Shorts $44.40" at bounding box center [569, 487] width 140 height 55
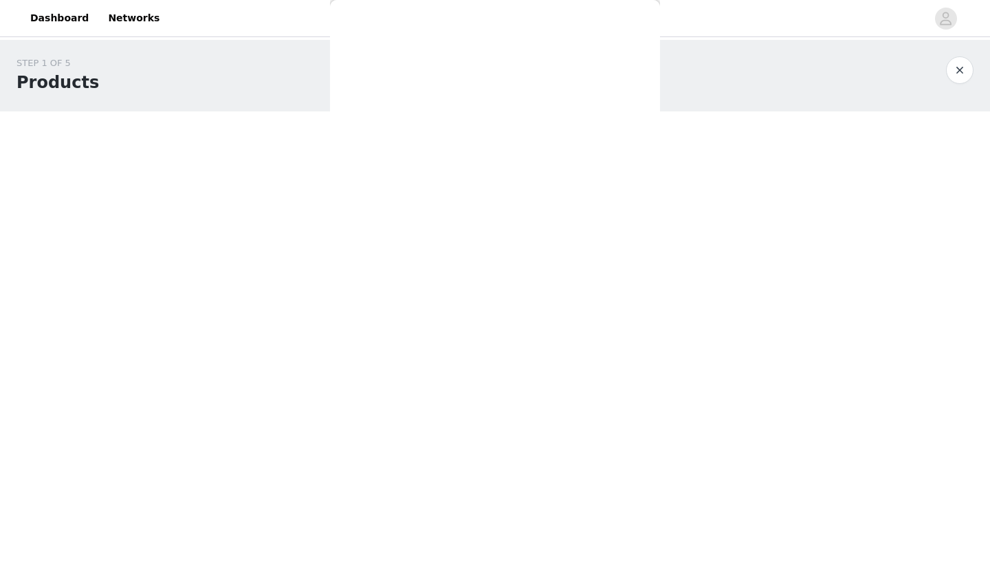
scroll to position [0, 0]
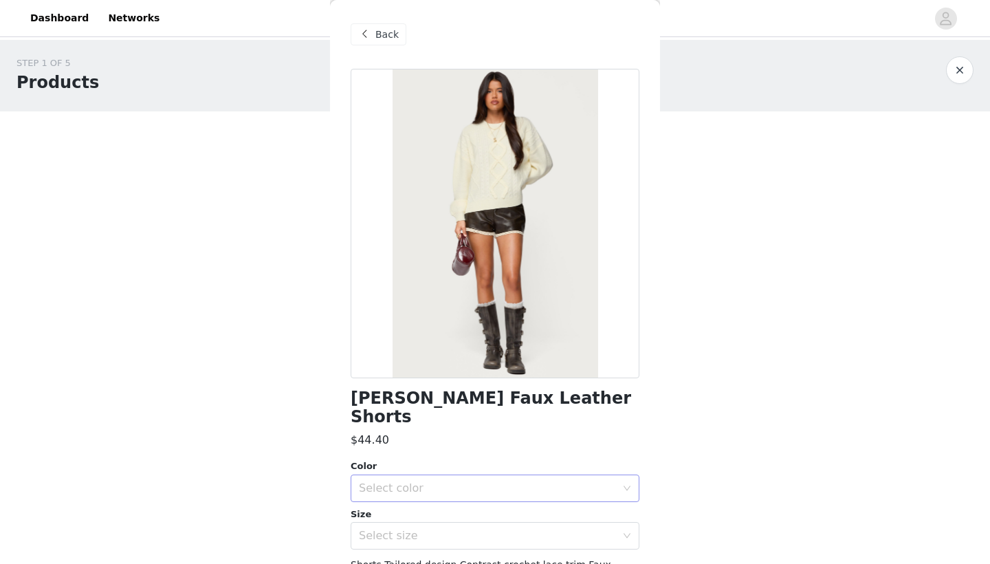
click at [439, 437] on div "Select color" at bounding box center [487, 488] width 257 height 14
click at [413, 437] on li "DARK-BROWN" at bounding box center [495, 499] width 289 height 22
click at [412, 437] on div "Select size" at bounding box center [487, 536] width 257 height 14
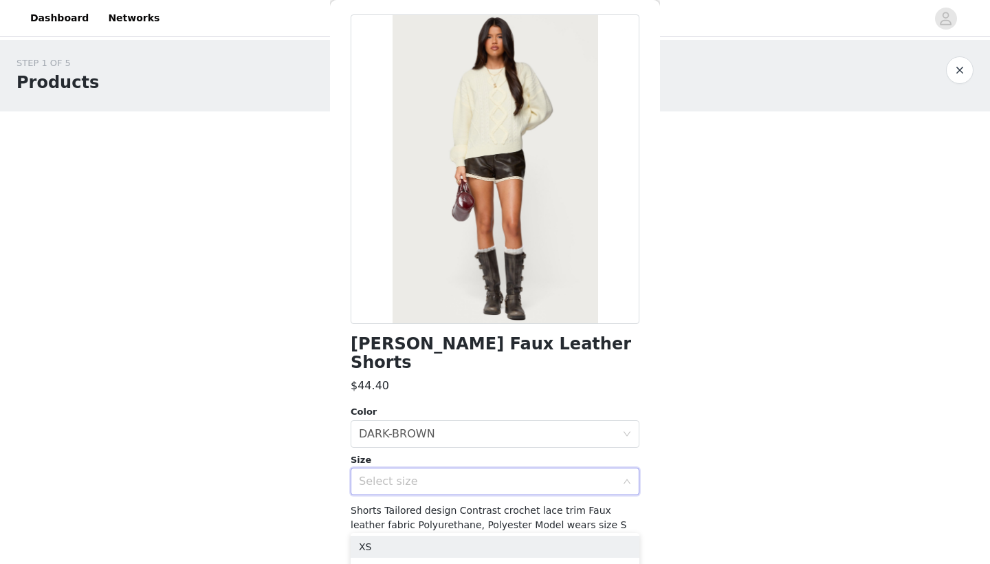
scroll to position [59, 0]
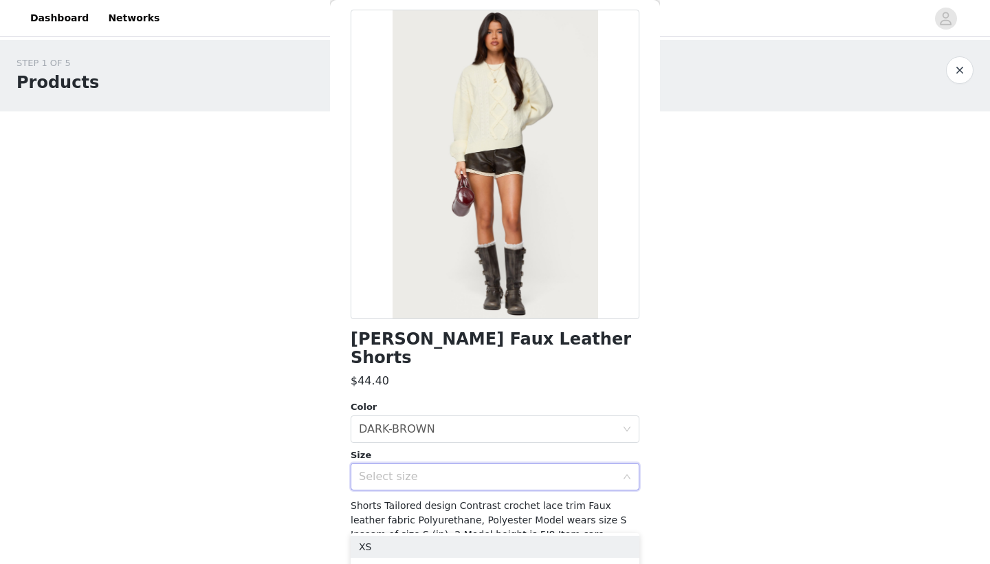
click at [413, 437] on div "Select size" at bounding box center [487, 477] width 257 height 14
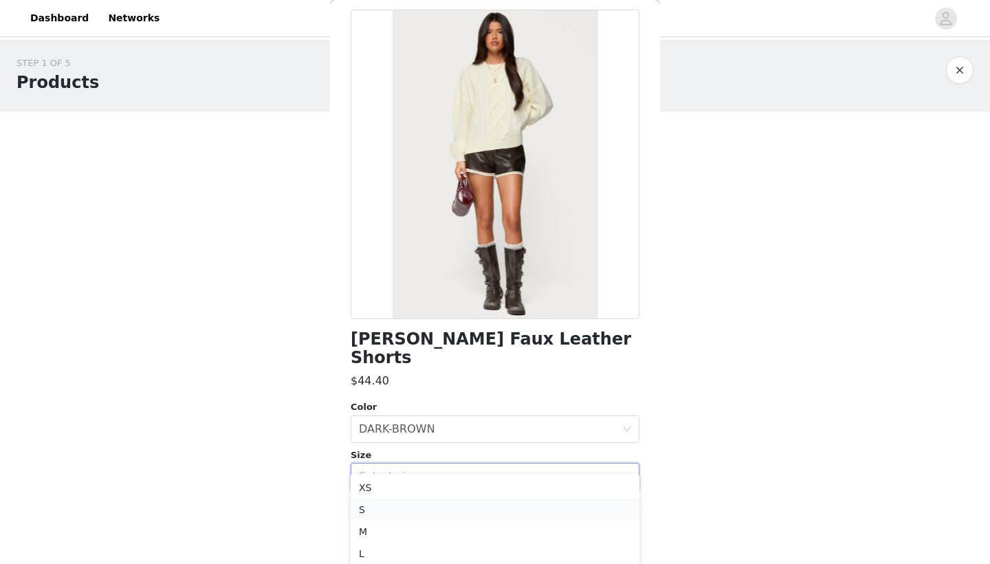
click at [380, 437] on li "S" at bounding box center [495, 510] width 289 height 22
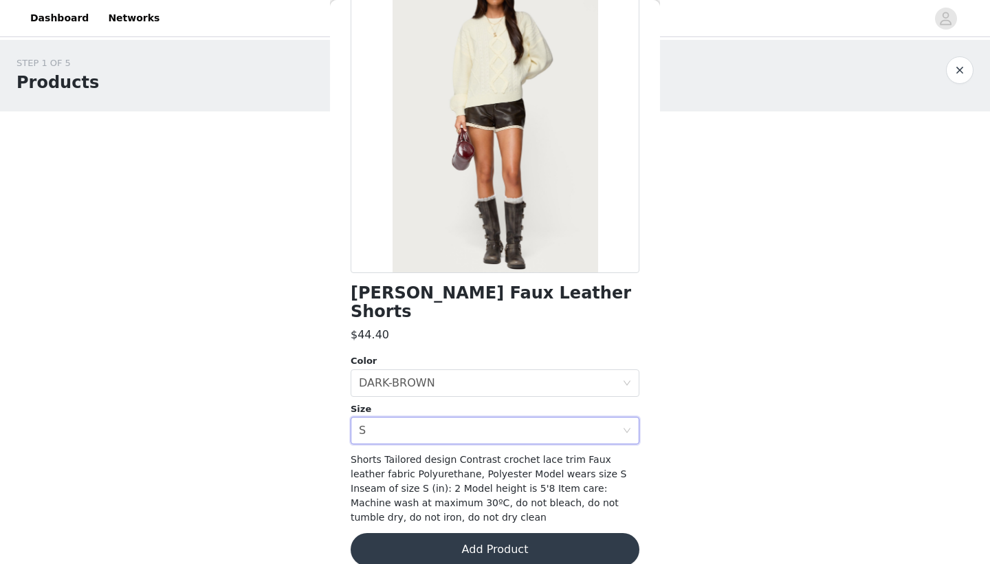
scroll to position [105, 0]
click at [384, 437] on button "Add Product" at bounding box center [495, 550] width 289 height 33
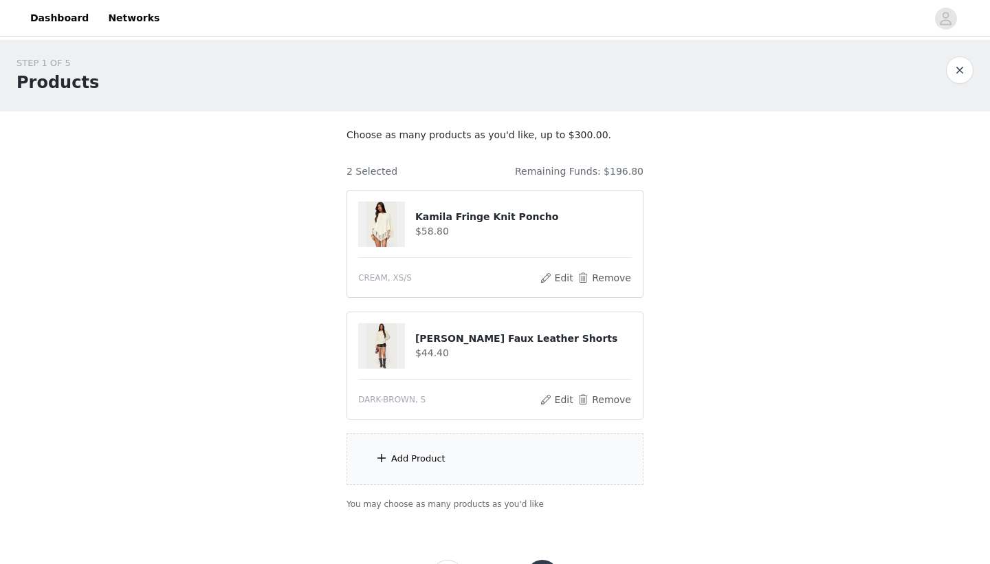
click at [399, 437] on div "Add Product" at bounding box center [495, 459] width 297 height 52
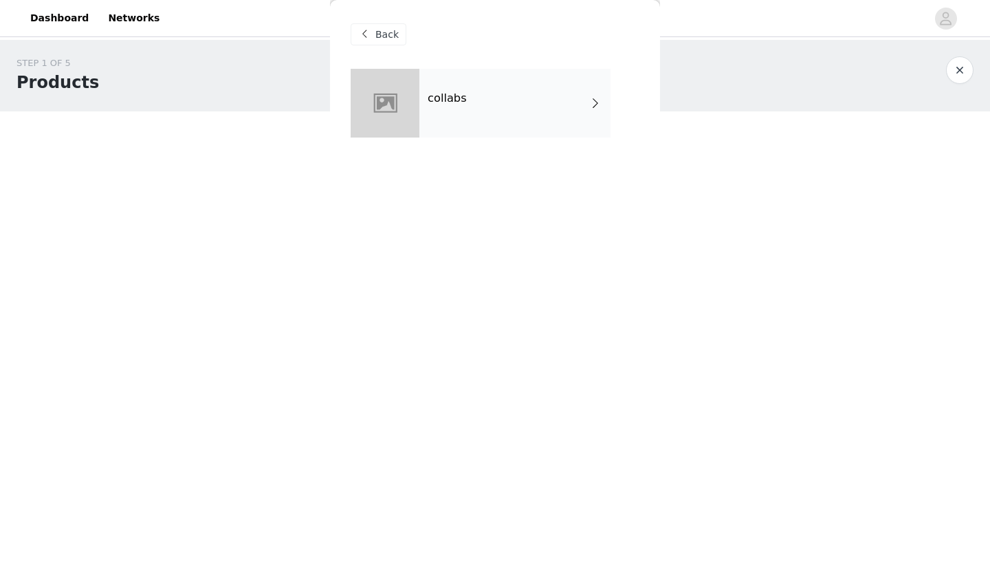
click at [431, 128] on div "collabs" at bounding box center [514, 103] width 191 height 69
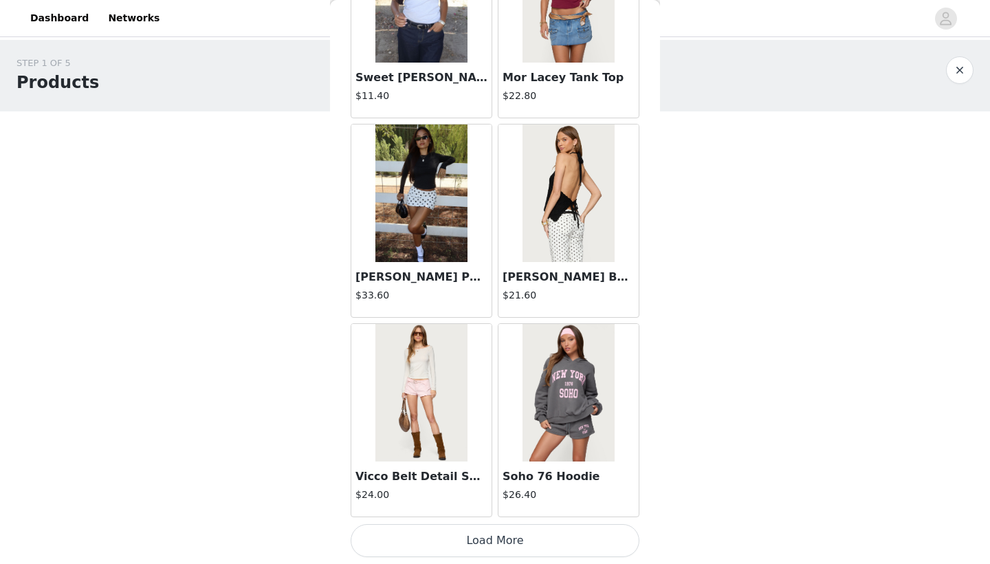
click at [440, 437] on button "Load More" at bounding box center [495, 540] width 289 height 33
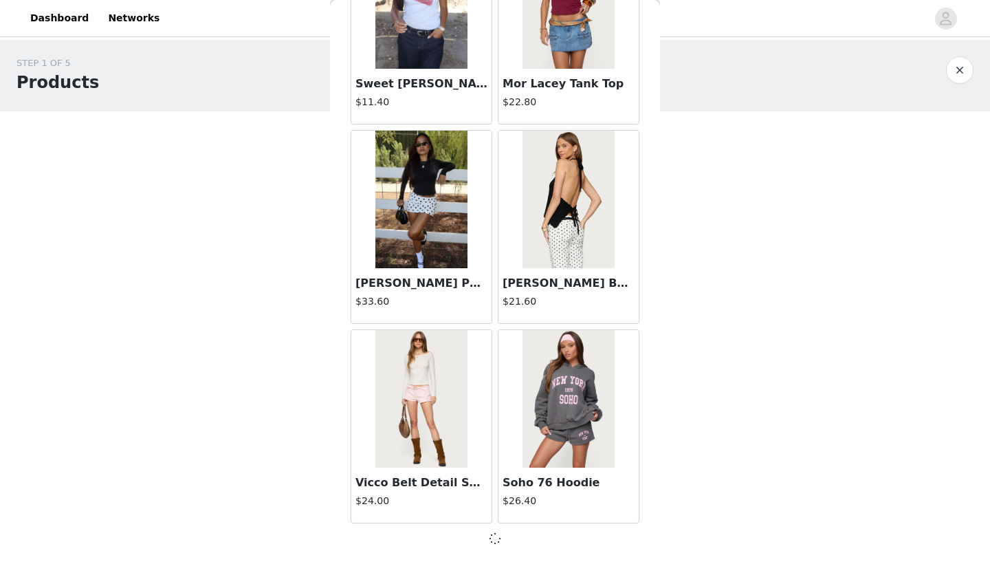
scroll to position [1534, 0]
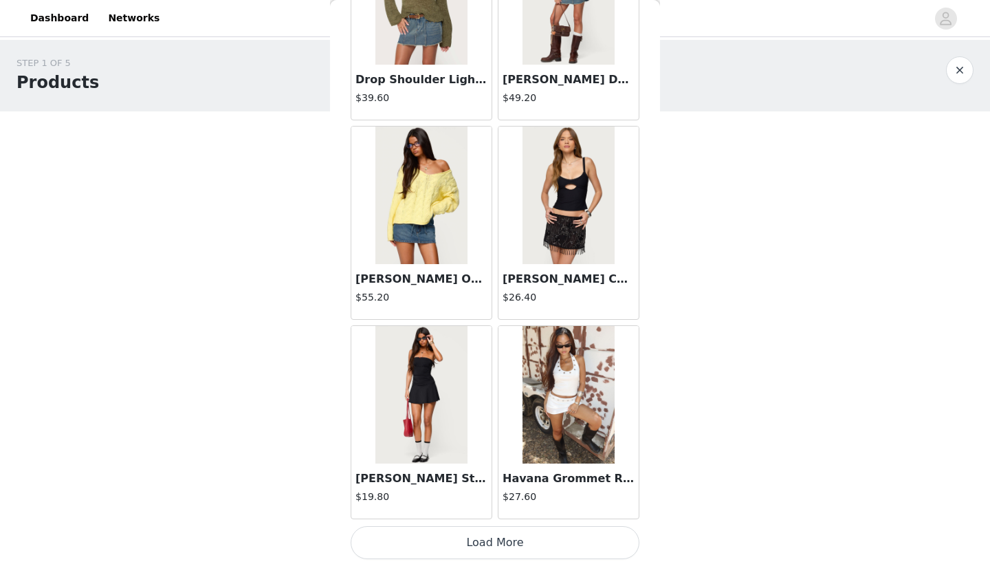
click at [440, 437] on button "Load More" at bounding box center [495, 542] width 289 height 33
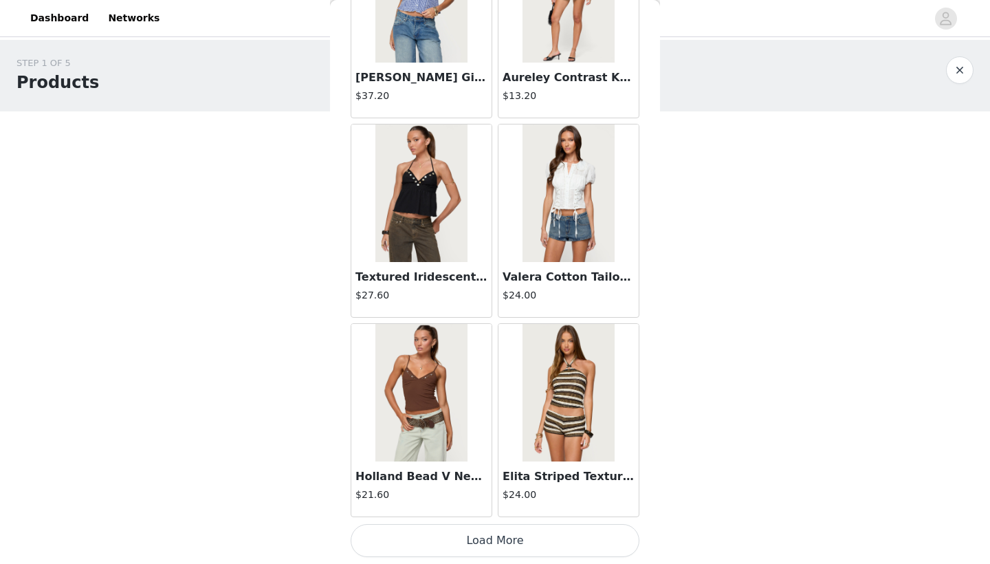
scroll to position [5522, 0]
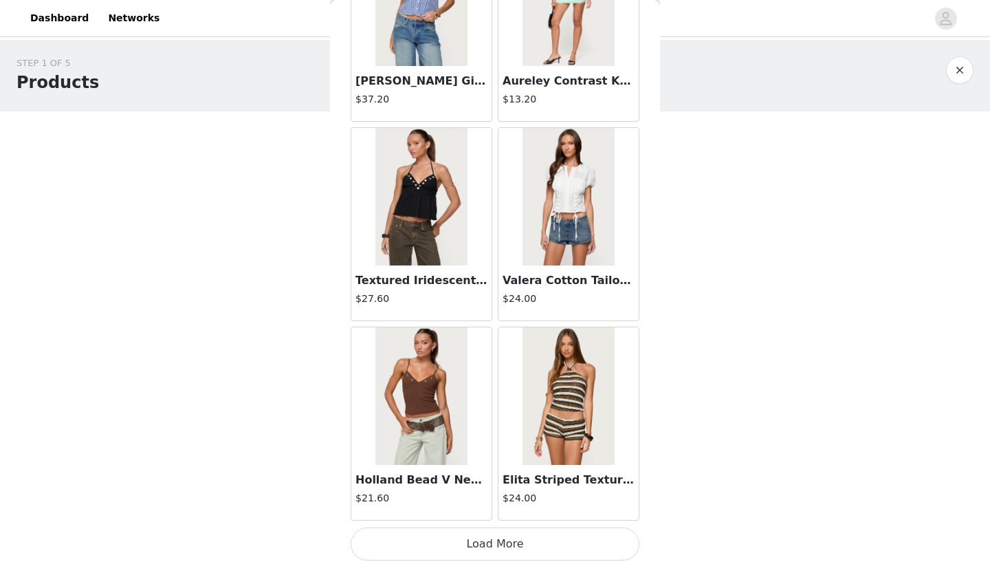
click at [440, 437] on button "Load More" at bounding box center [495, 543] width 289 height 33
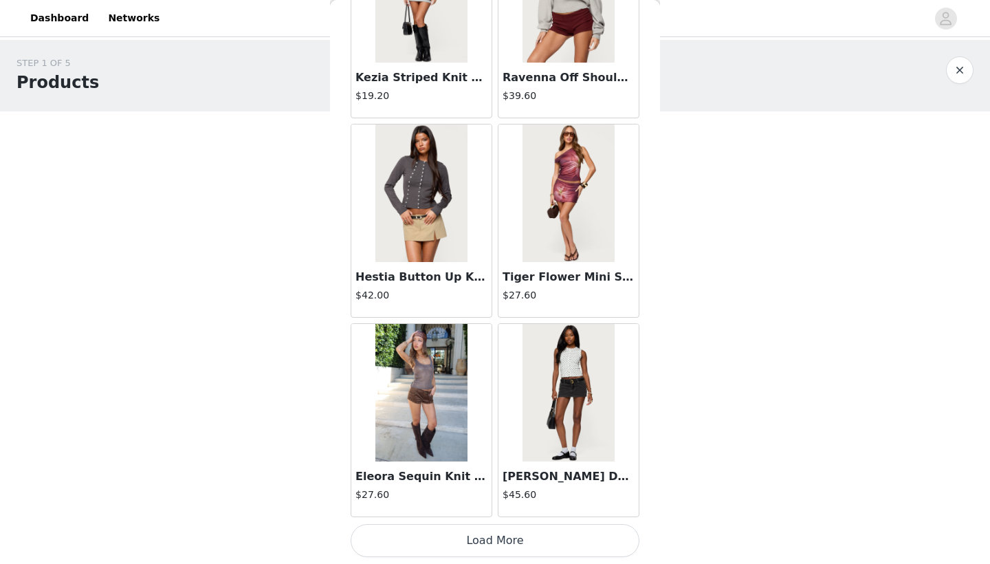
click at [440, 437] on button "Load More" at bounding box center [495, 540] width 289 height 33
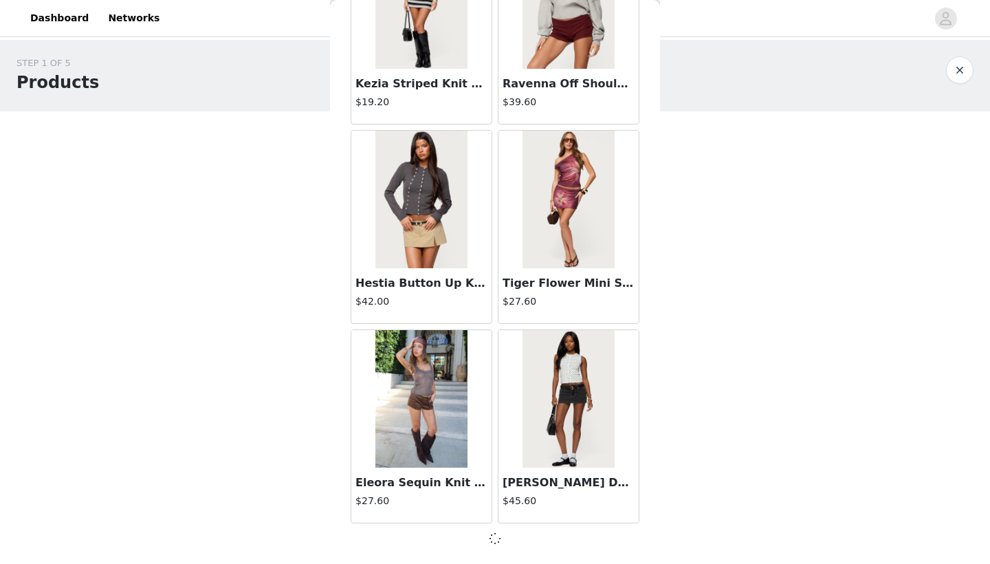
scroll to position [7516, 0]
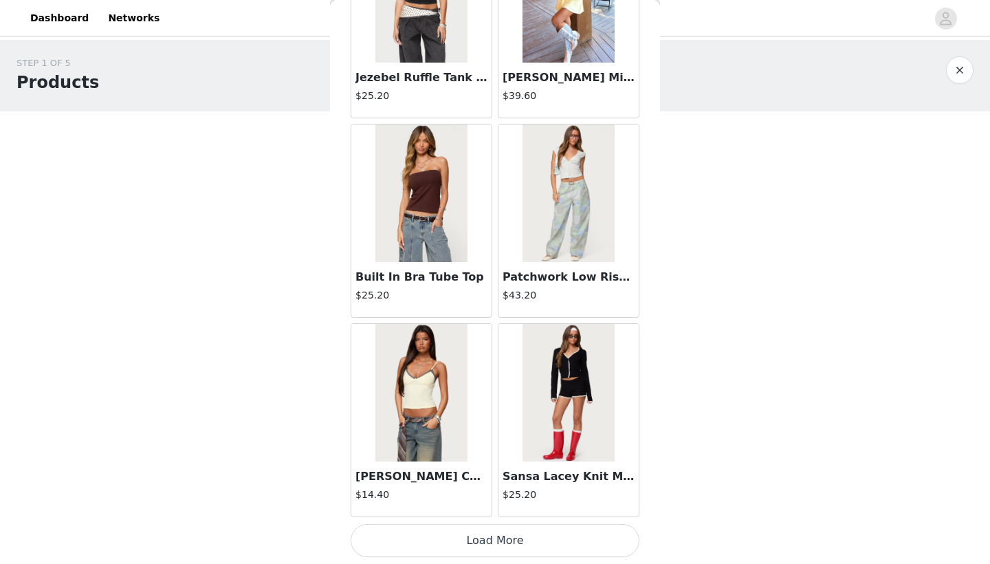
click at [440, 437] on button "Load More" at bounding box center [495, 540] width 289 height 33
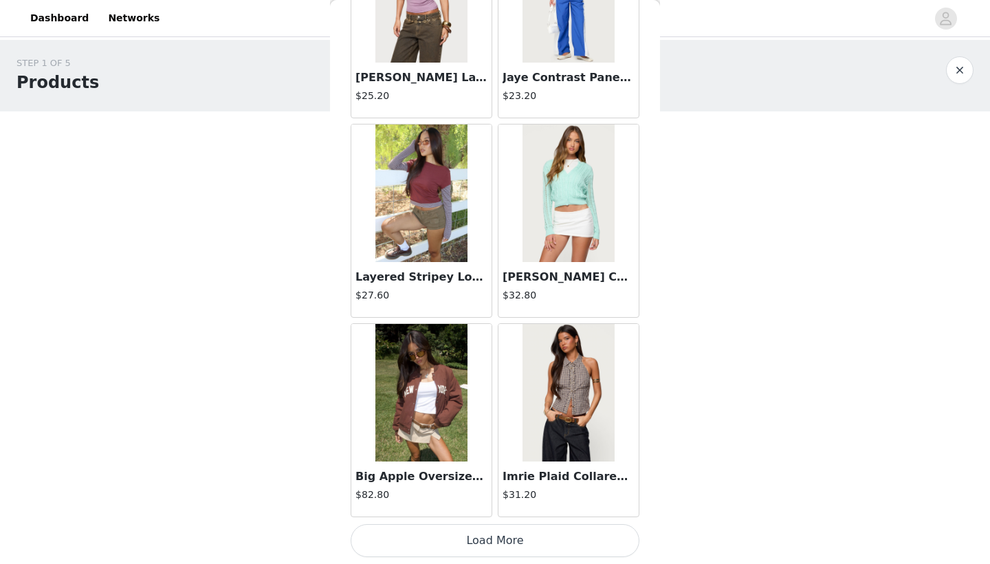
click at [440, 437] on button "Load More" at bounding box center [495, 540] width 289 height 33
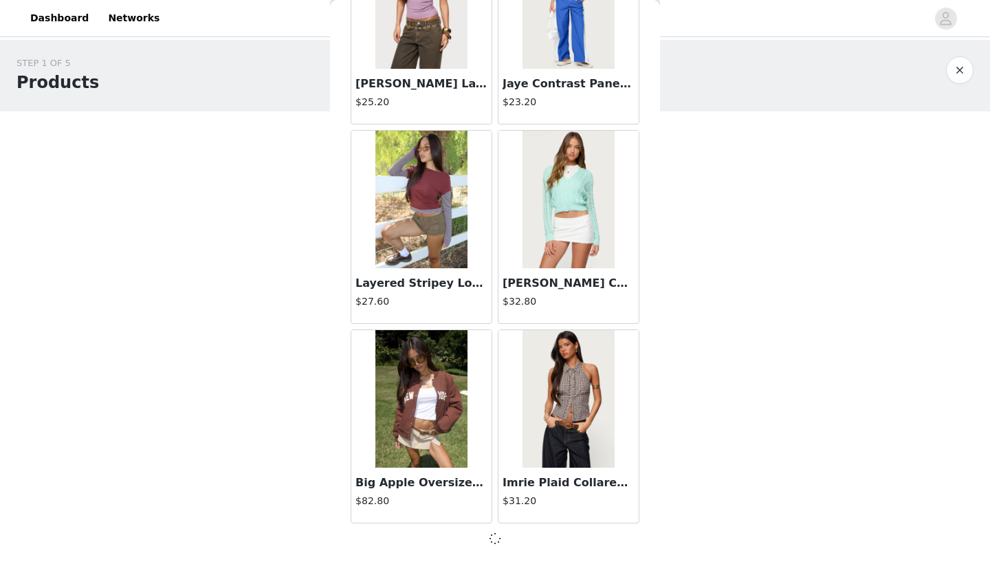
scroll to position [11504, 0]
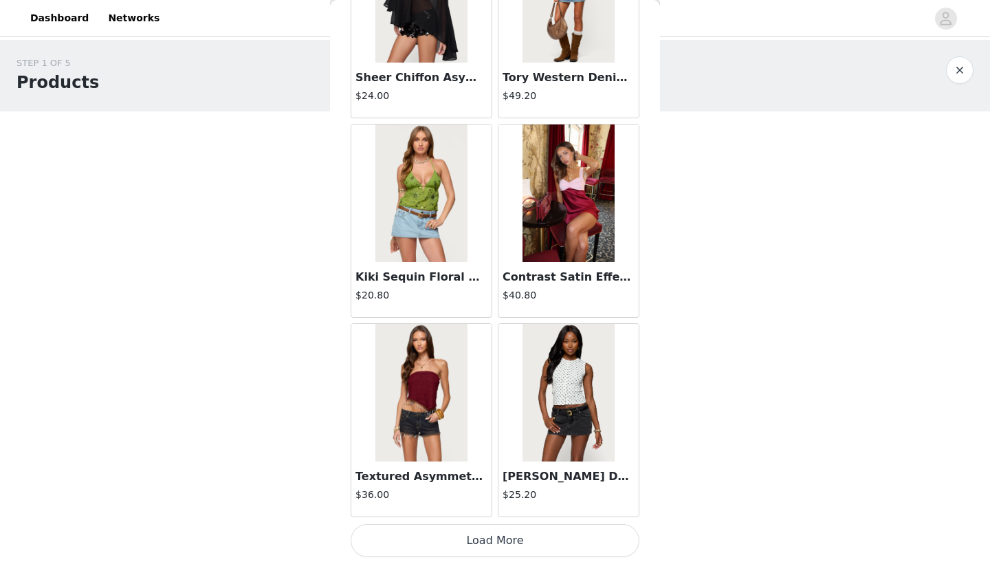
click at [440, 437] on button "Load More" at bounding box center [495, 540] width 289 height 33
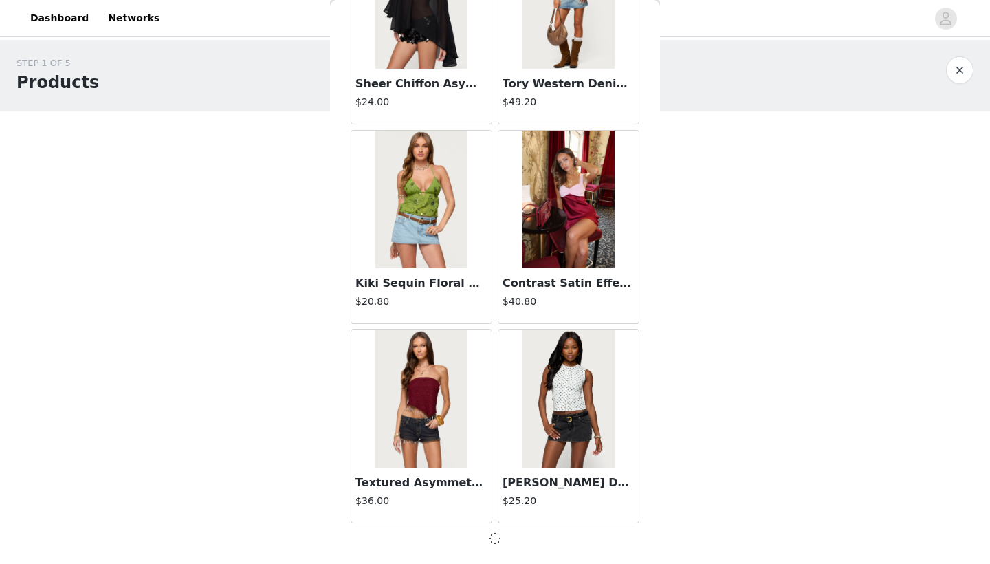
scroll to position [13498, 0]
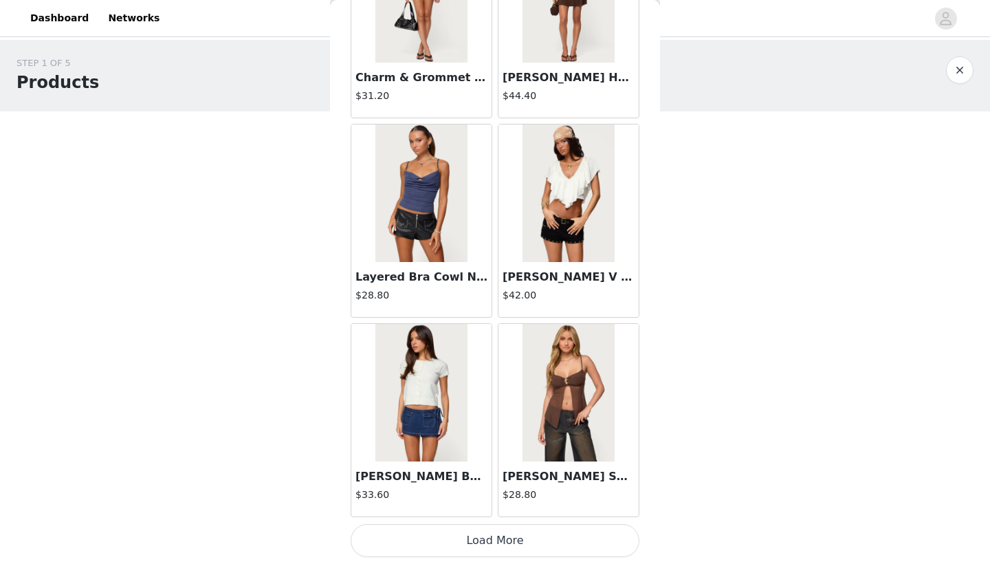
click at [440, 437] on button "Load More" at bounding box center [495, 540] width 289 height 33
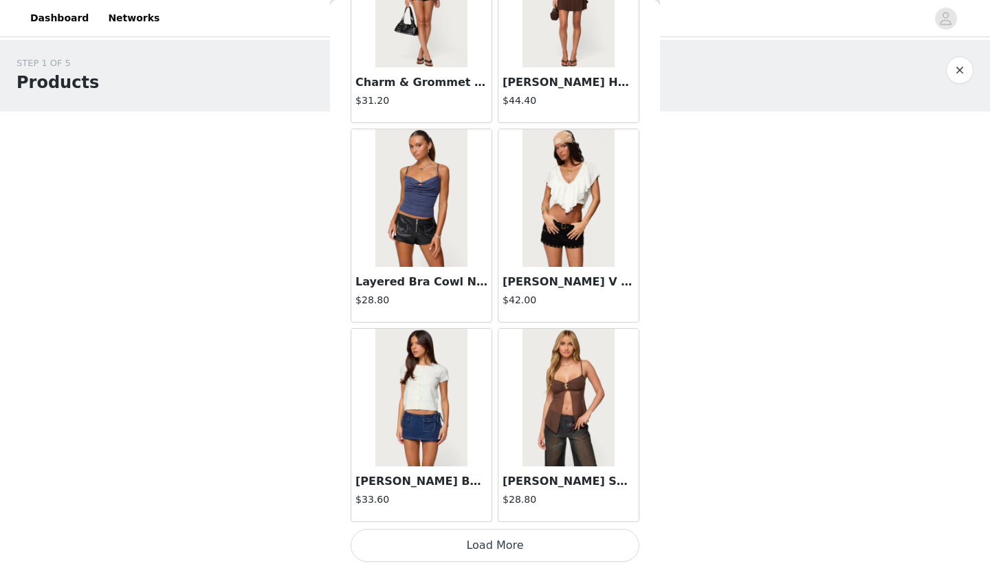
scroll to position [15492, 0]
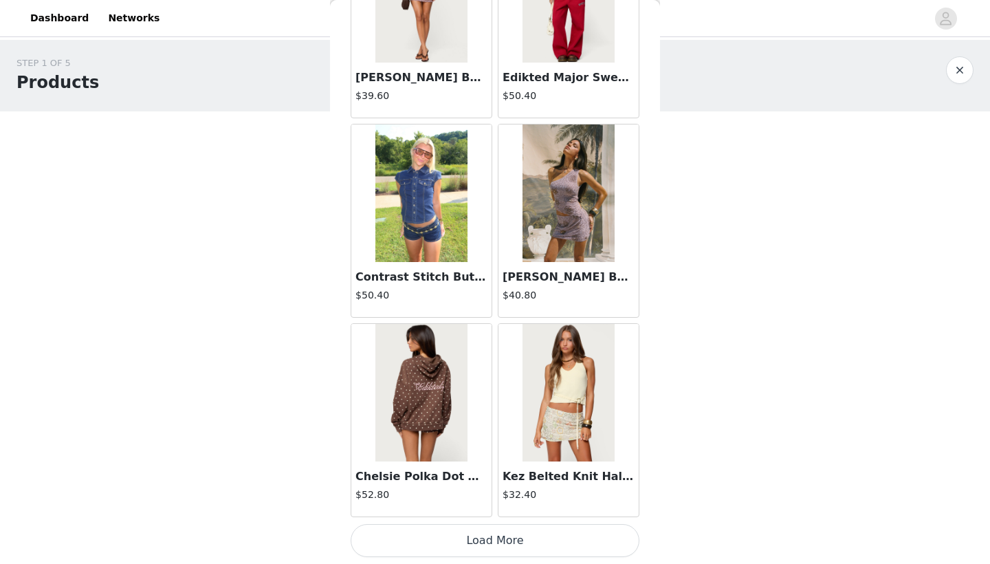
click at [440, 437] on button "Load More" at bounding box center [495, 540] width 289 height 33
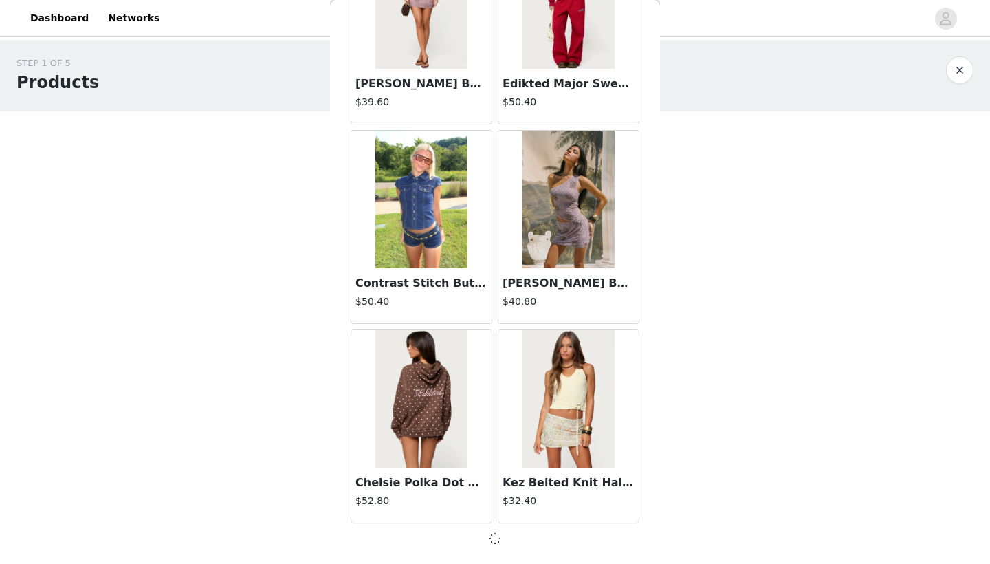
scroll to position [17486, 0]
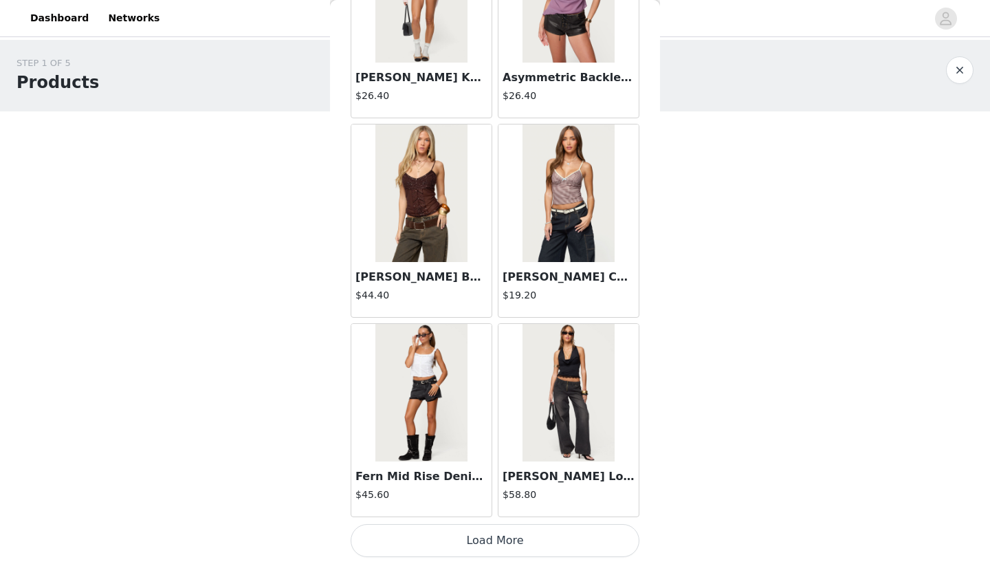
click at [441, 437] on button "Load More" at bounding box center [495, 540] width 289 height 33
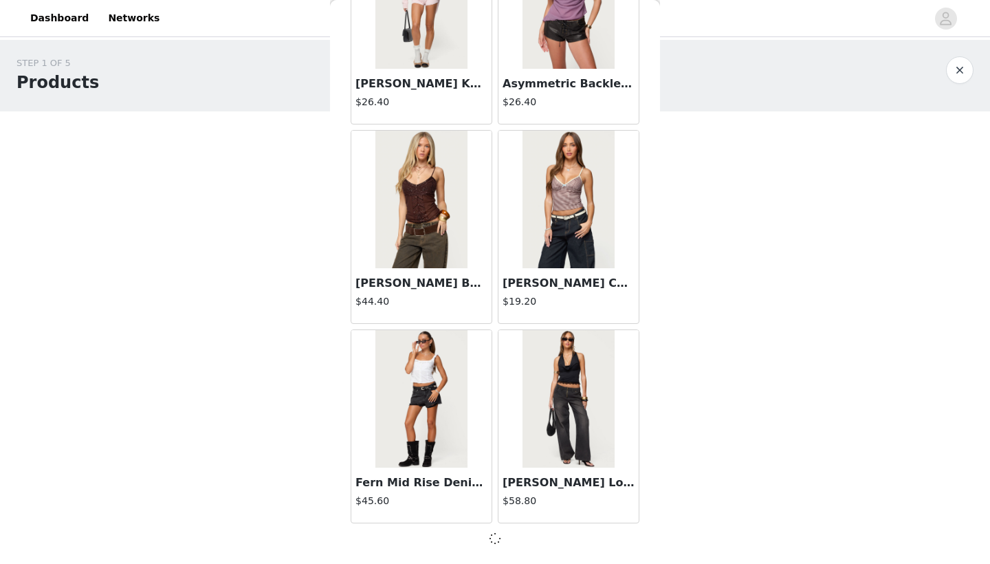
scroll to position [19480, 0]
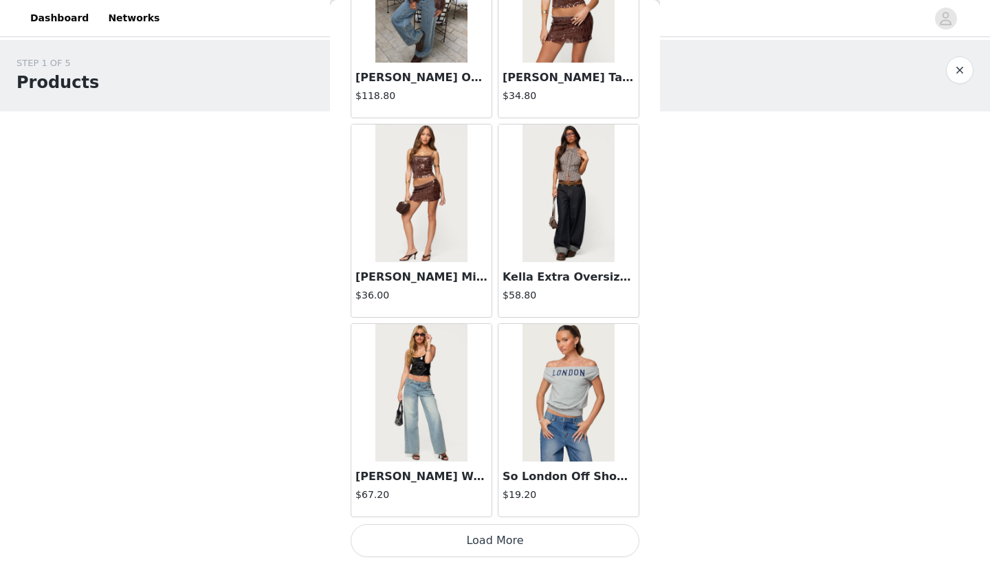
click at [441, 437] on button "Load More" at bounding box center [495, 540] width 289 height 33
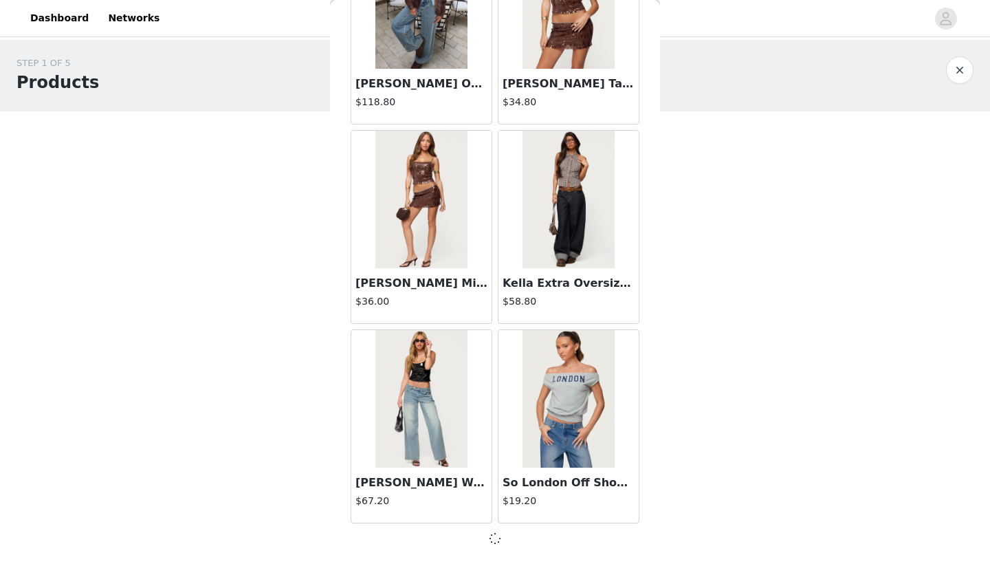
scroll to position [21474, 0]
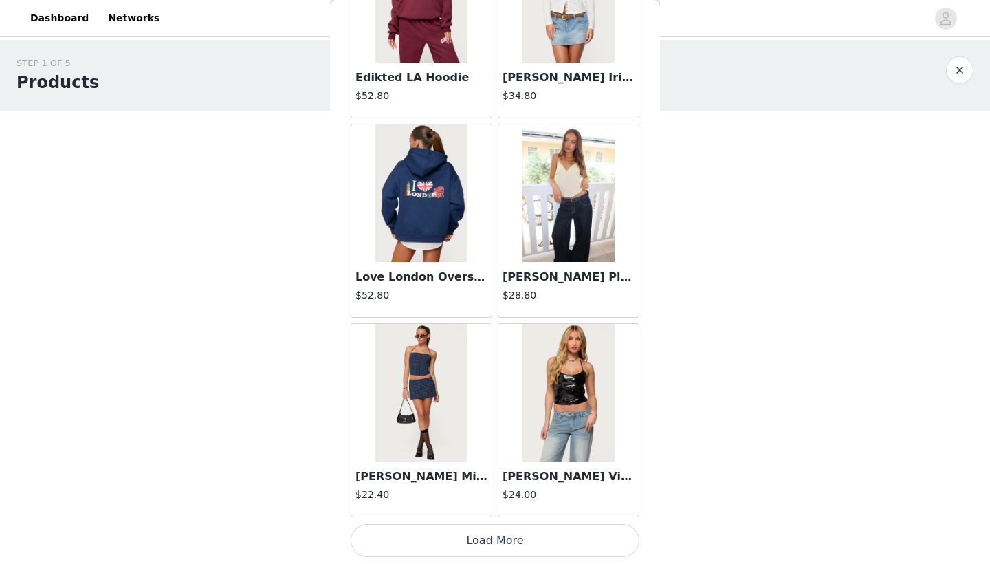
click at [441, 437] on button "Load More" at bounding box center [495, 540] width 289 height 33
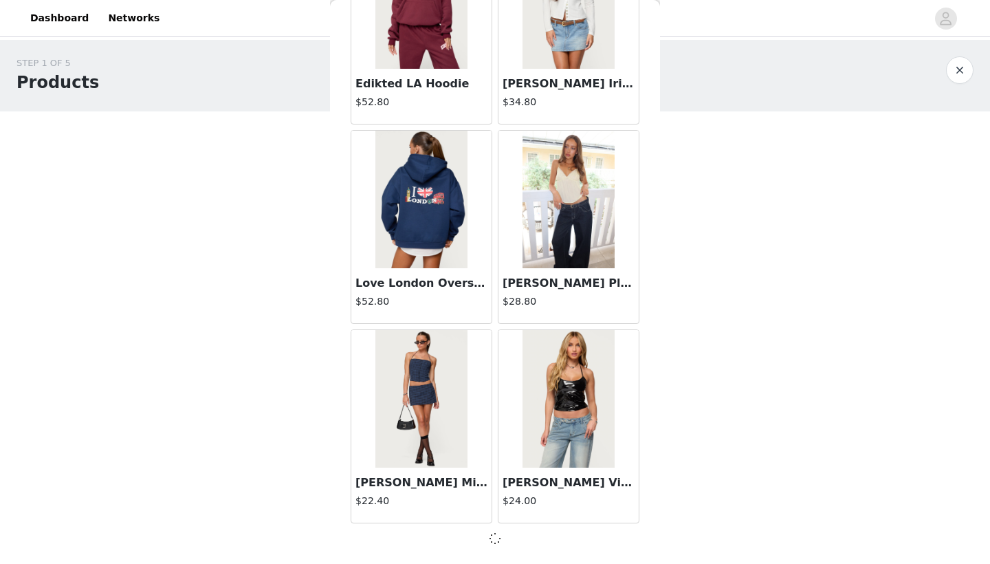
scroll to position [23468, 0]
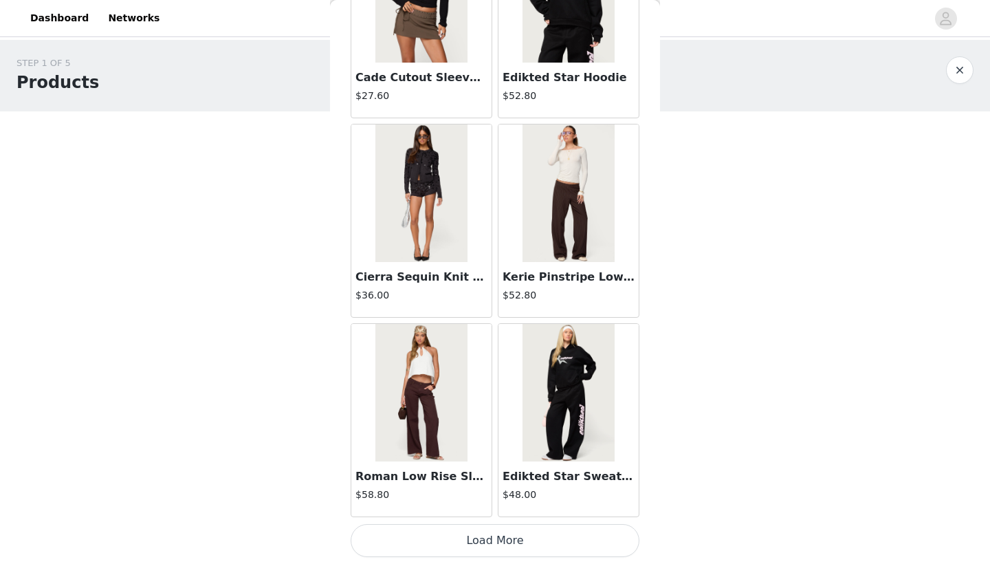
click at [442, 437] on button "Load More" at bounding box center [495, 540] width 289 height 33
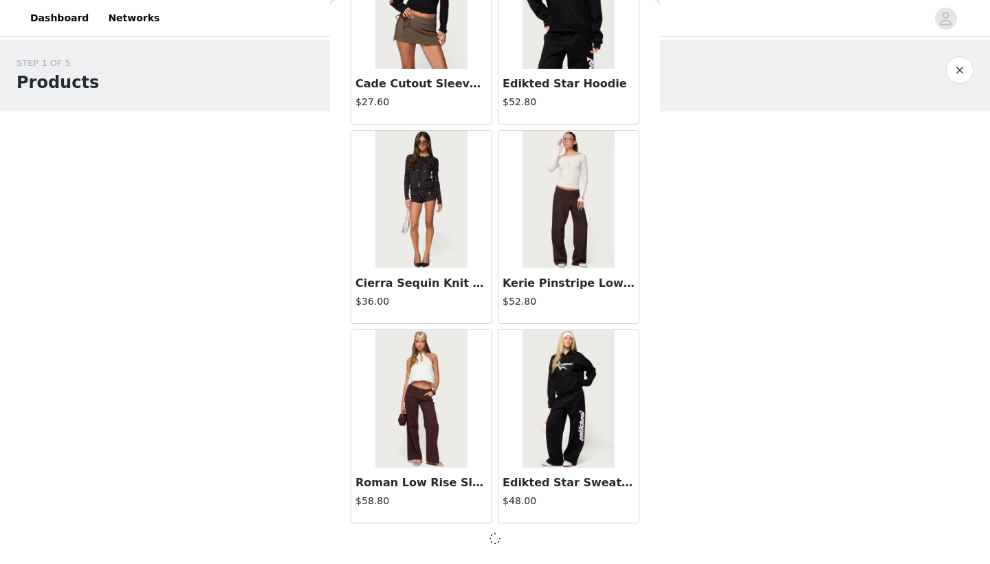
scroll to position [25462, 0]
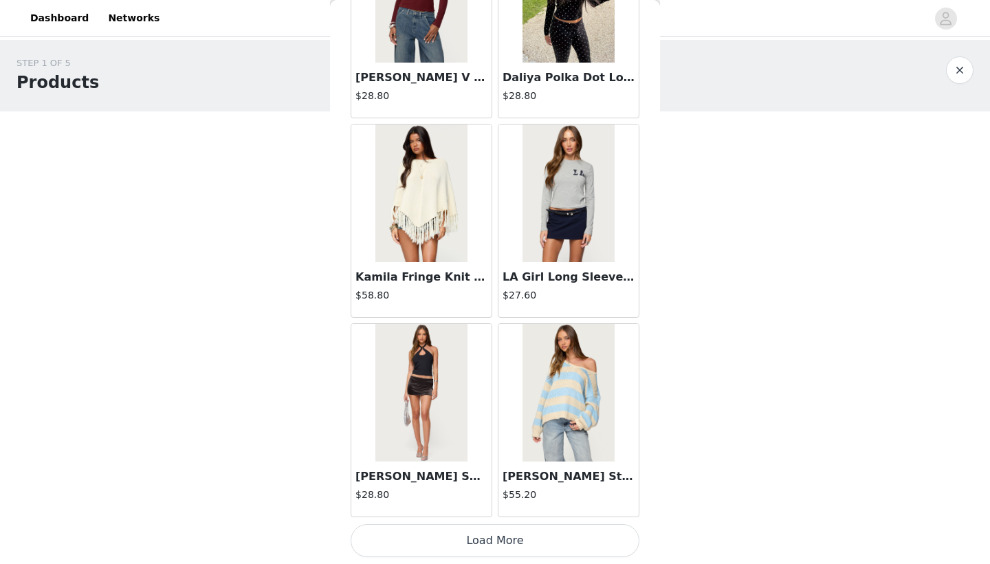
click at [442, 437] on button "Load More" at bounding box center [495, 540] width 289 height 33
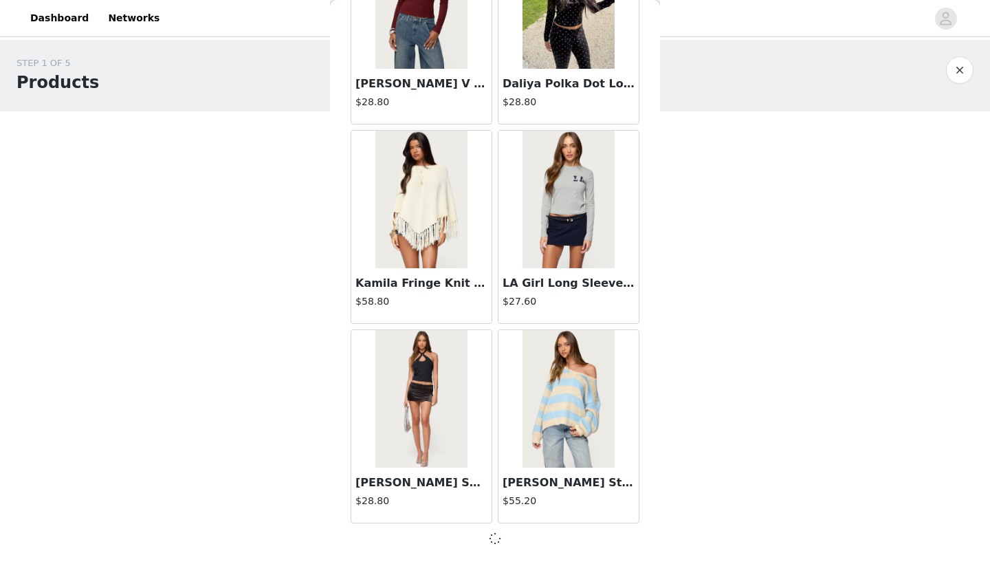
scroll to position [27456, 0]
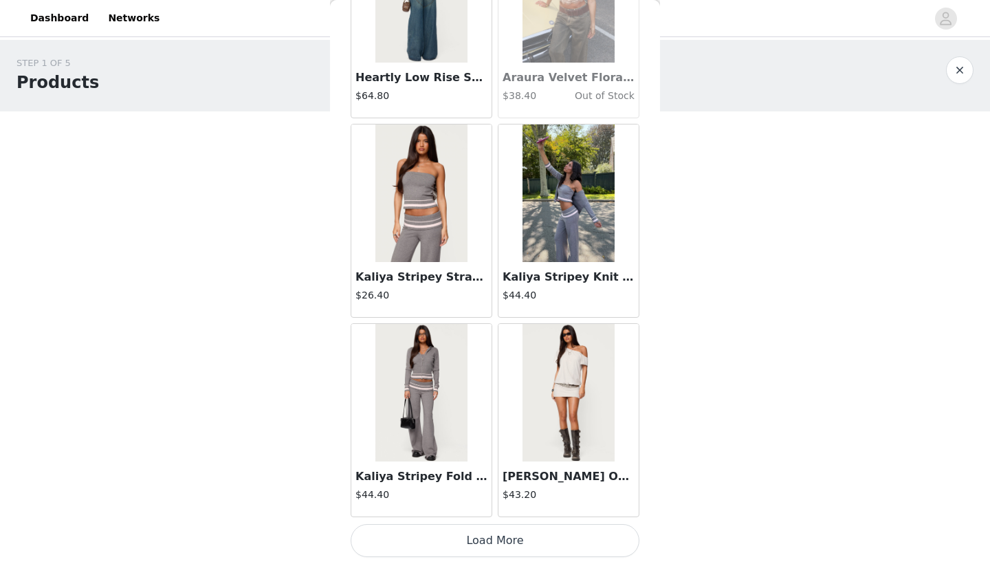
click at [442, 437] on button "Load More" at bounding box center [495, 540] width 289 height 33
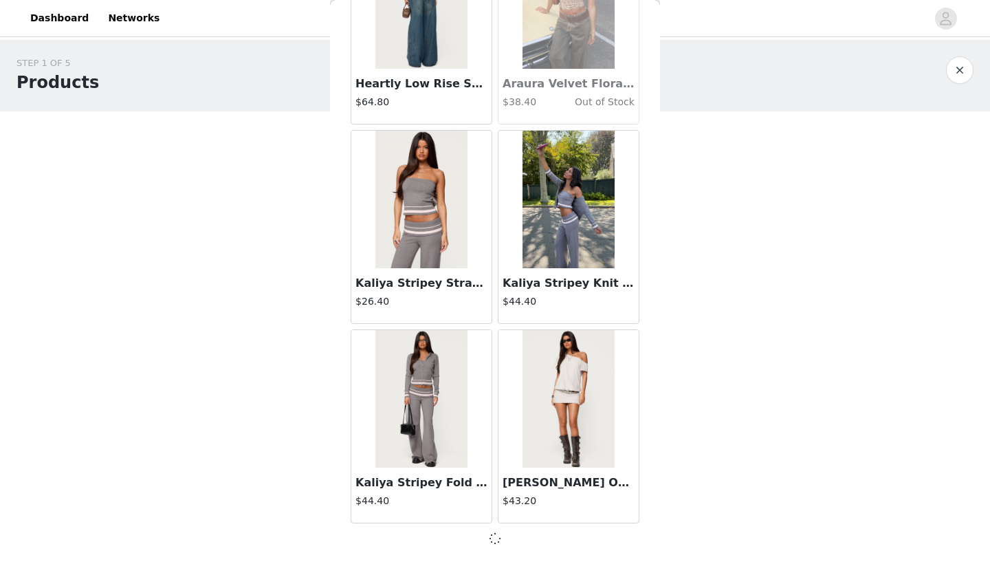
scroll to position [29450, 0]
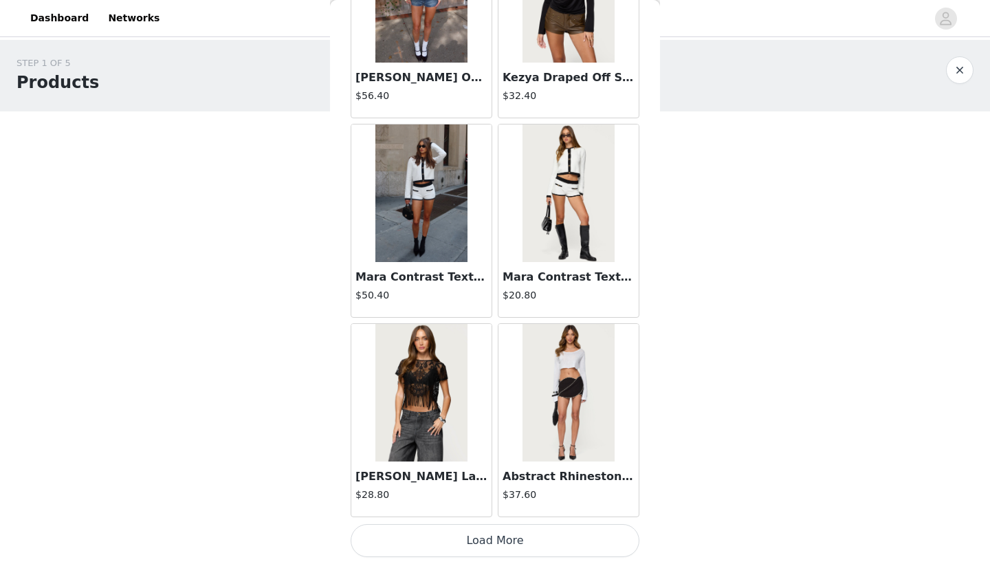
click at [442, 437] on button "Load More" at bounding box center [495, 540] width 289 height 33
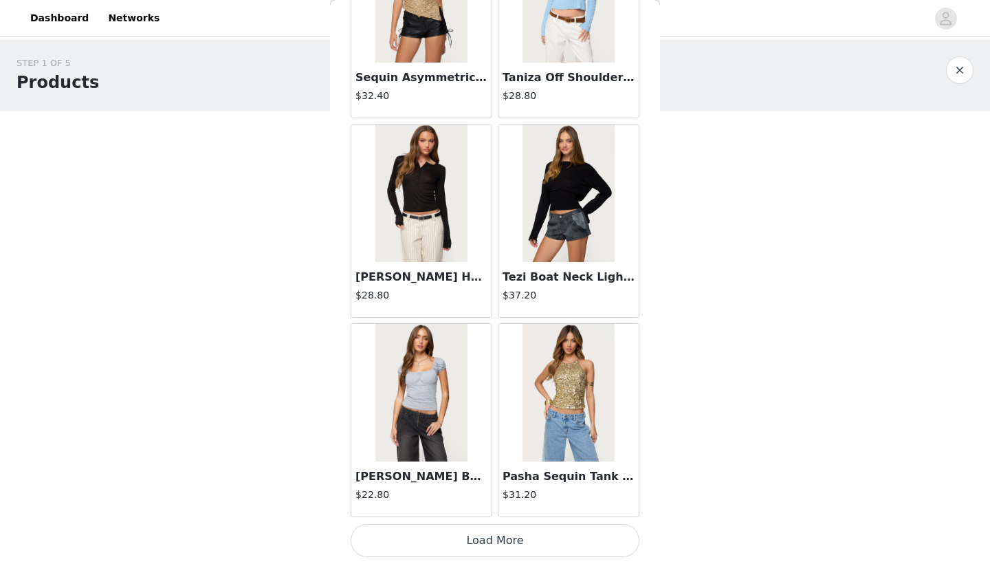
click at [442, 437] on button "Load More" at bounding box center [495, 540] width 289 height 33
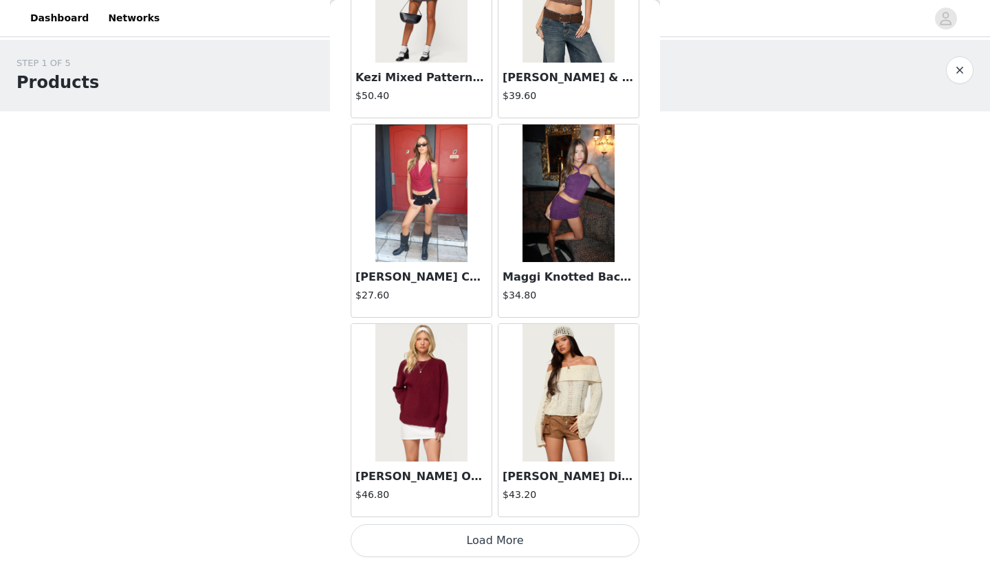
click at [442, 437] on button "Load More" at bounding box center [495, 540] width 289 height 33
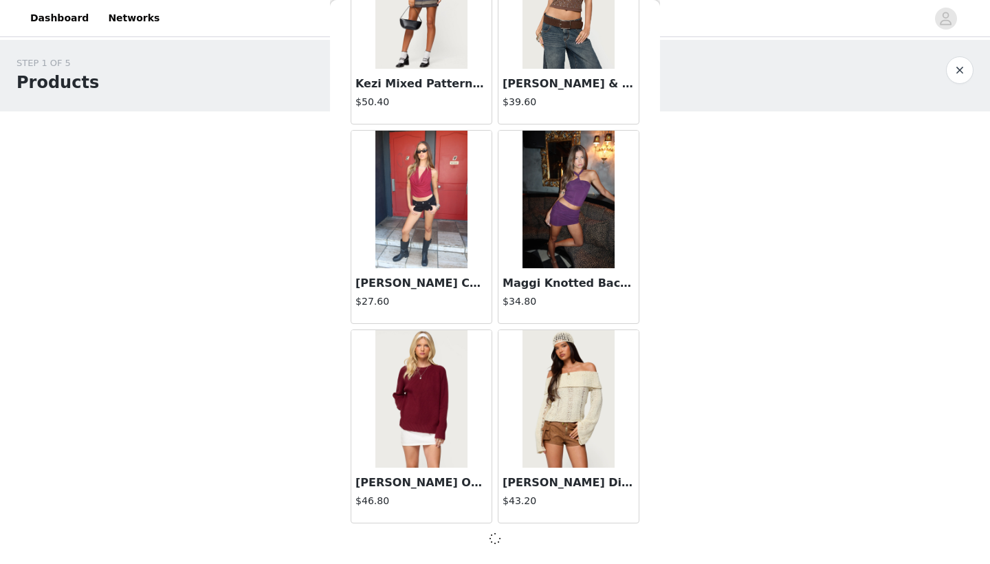
scroll to position [35438, 0]
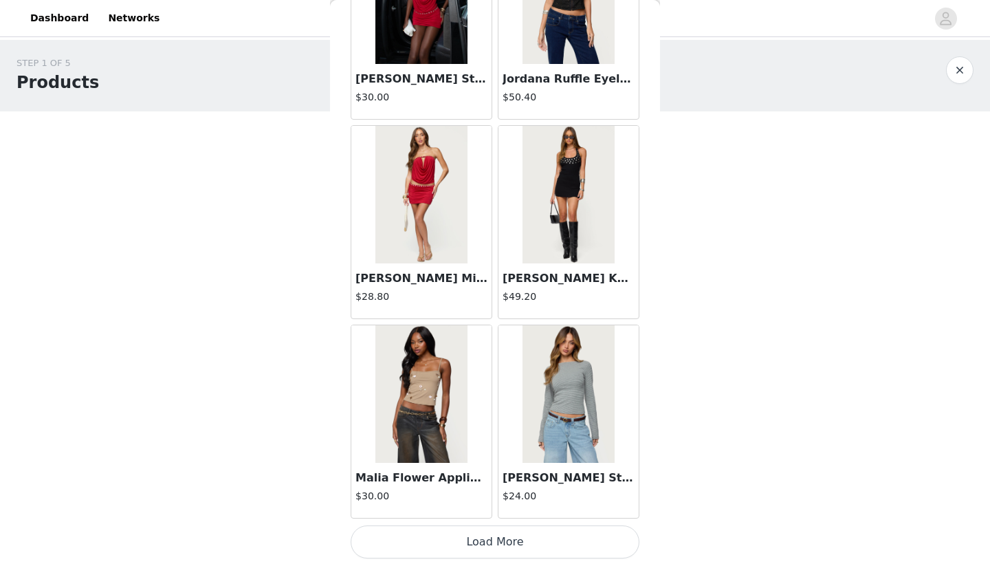
click at [442, 437] on button "Load More" at bounding box center [495, 541] width 289 height 33
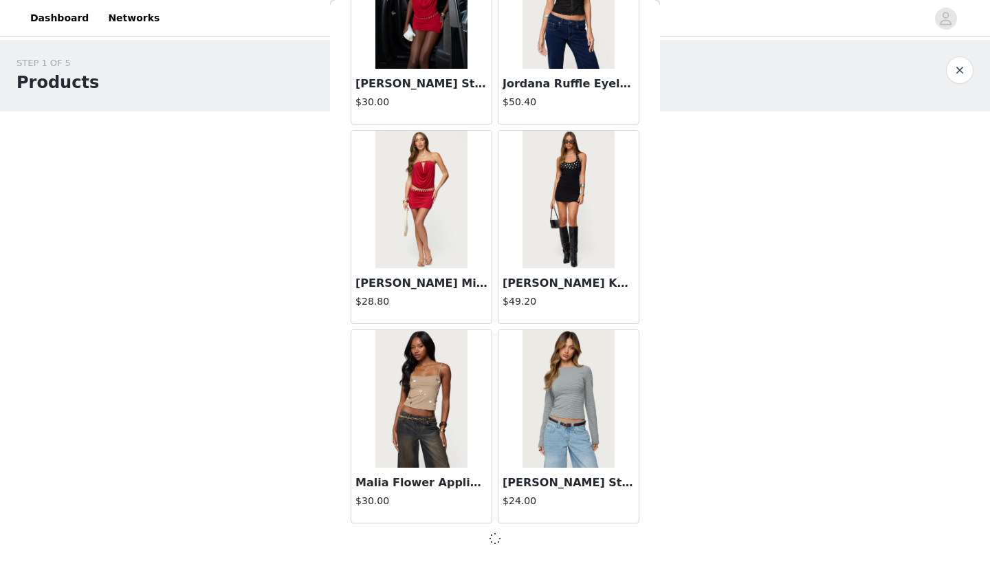
scroll to position [37426, 0]
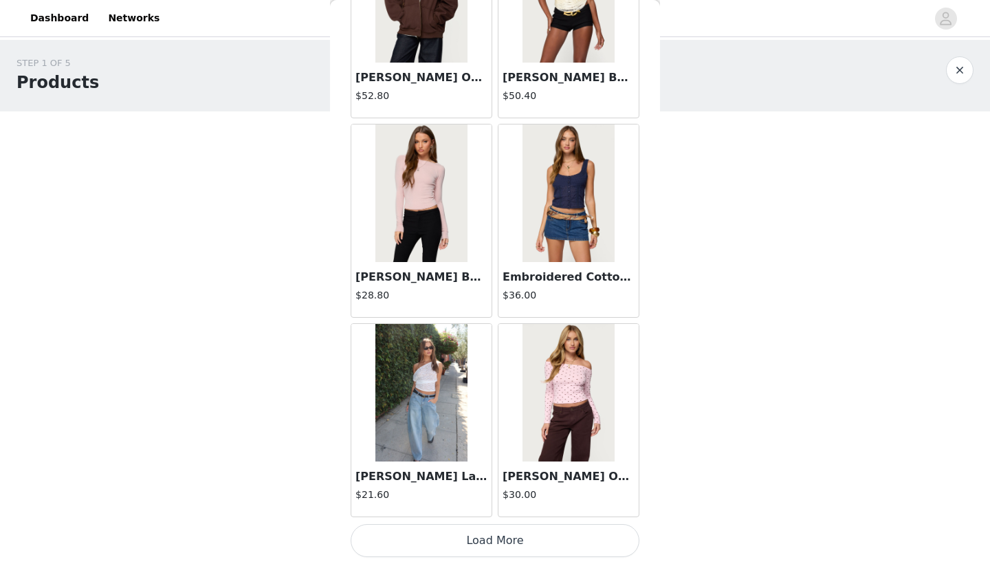
click at [442, 437] on button "Load More" at bounding box center [495, 540] width 289 height 33
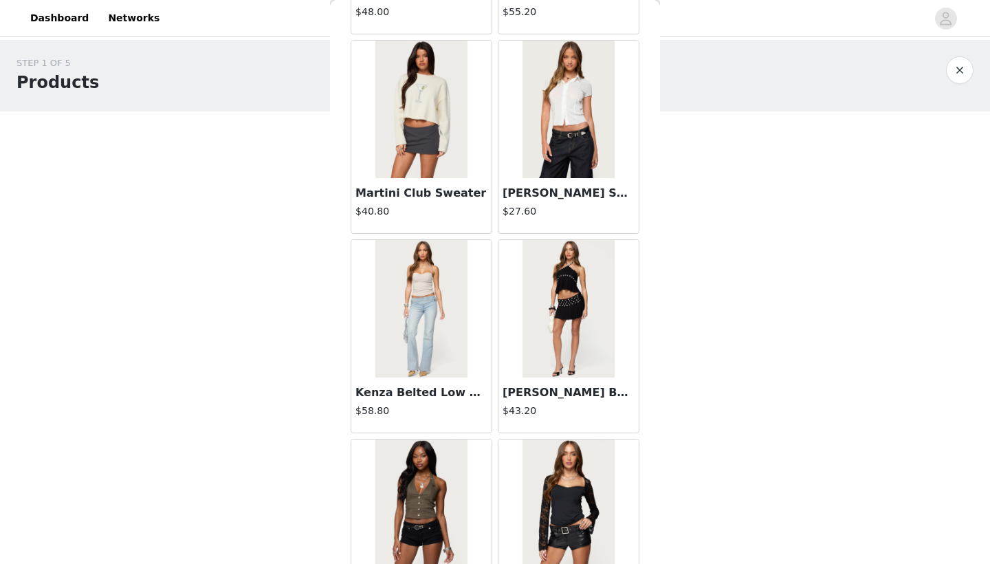
scroll to position [41102, 0]
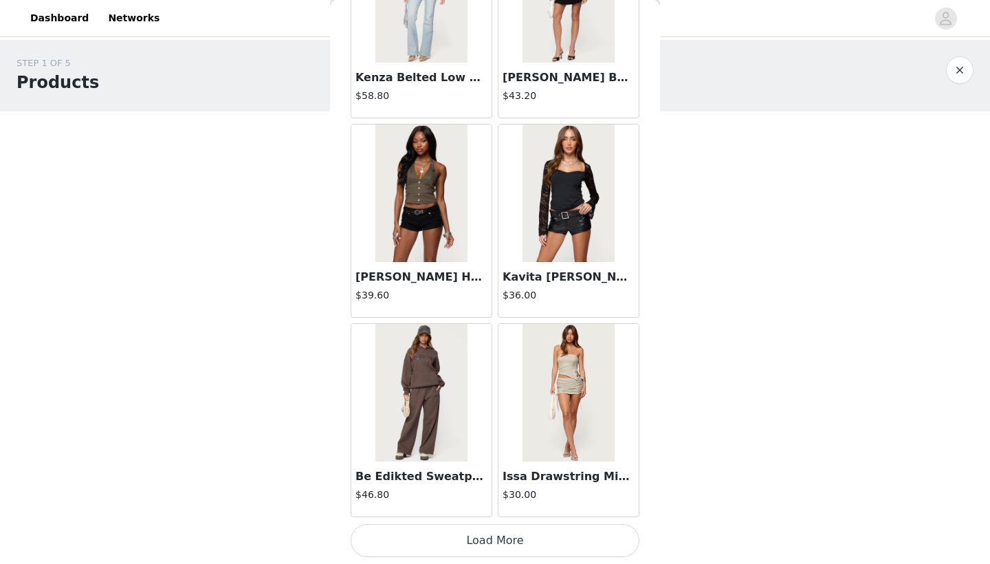
click at [442, 437] on button "Load More" at bounding box center [495, 540] width 289 height 33
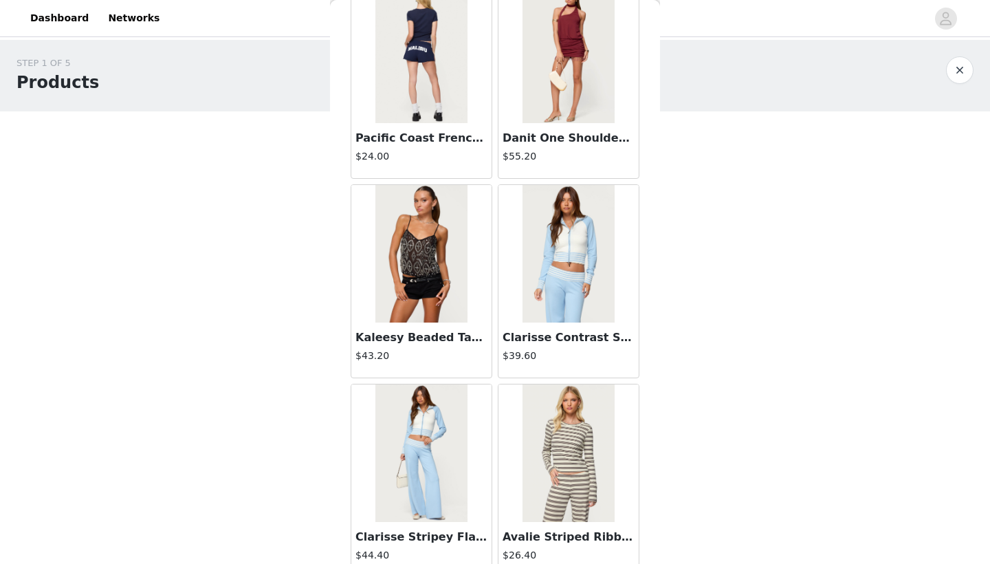
scroll to position [43358, 0]
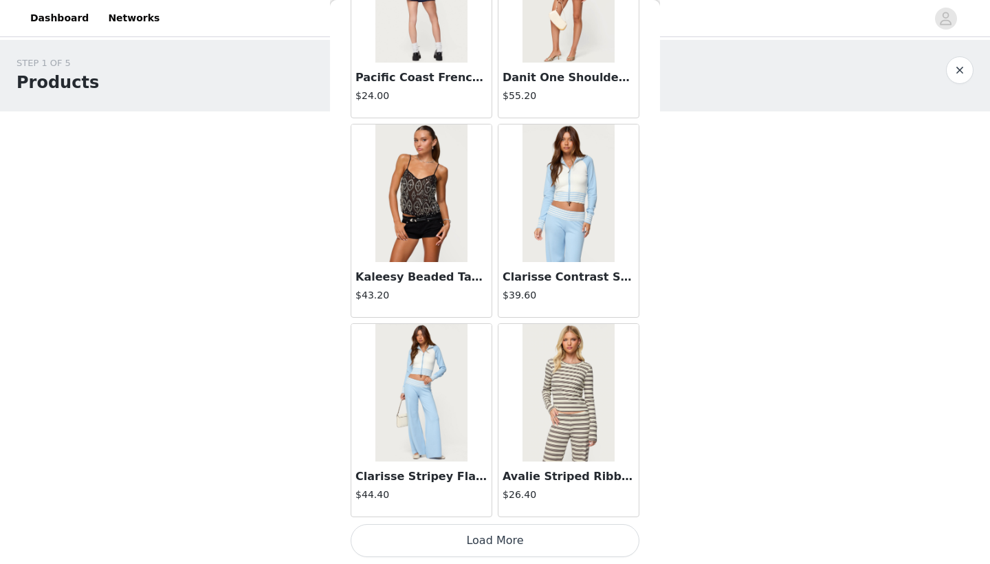
click at [473, 437] on button "Load More" at bounding box center [495, 540] width 289 height 33
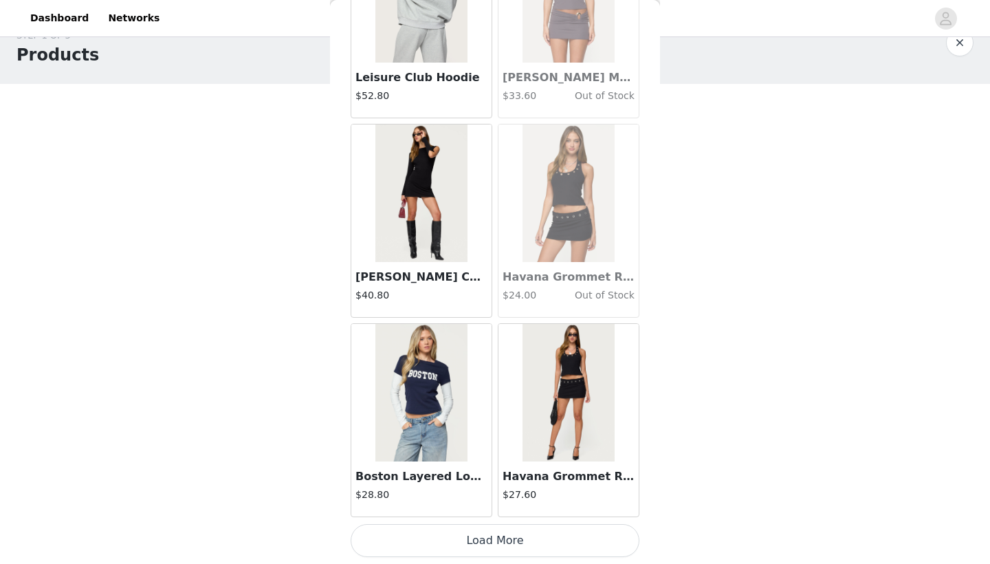
scroll to position [30, 0]
click at [473, 437] on button "Load More" at bounding box center [495, 540] width 289 height 33
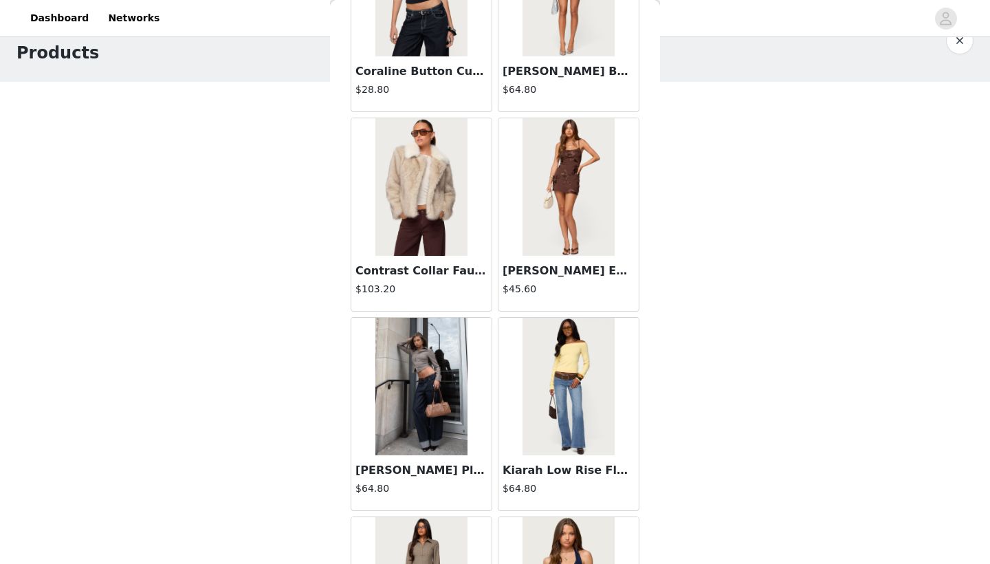
scroll to position [46804, 0]
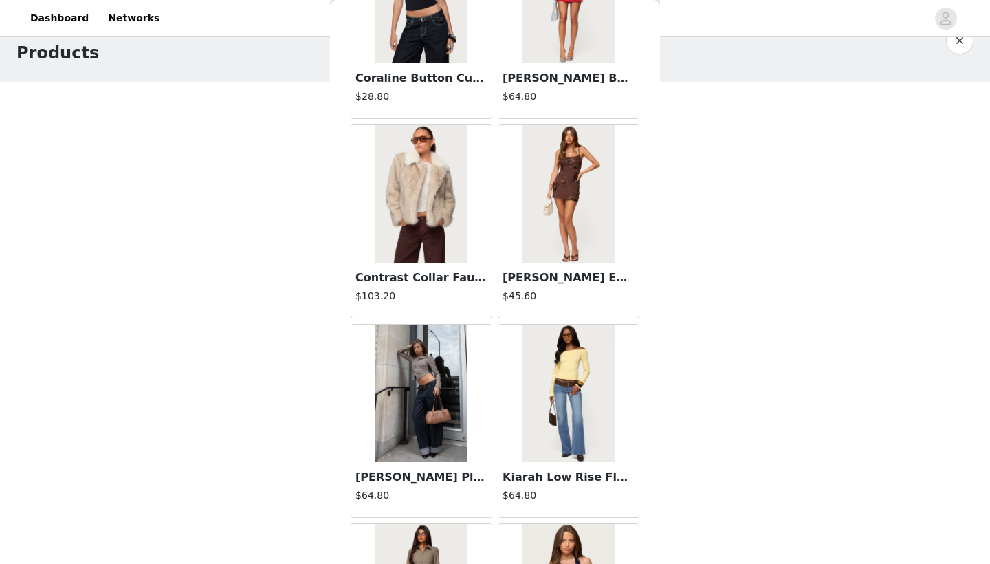
click at [412, 276] on h3 "Contrast Collar Faux Fur Jacket" at bounding box center [421, 278] width 132 height 17
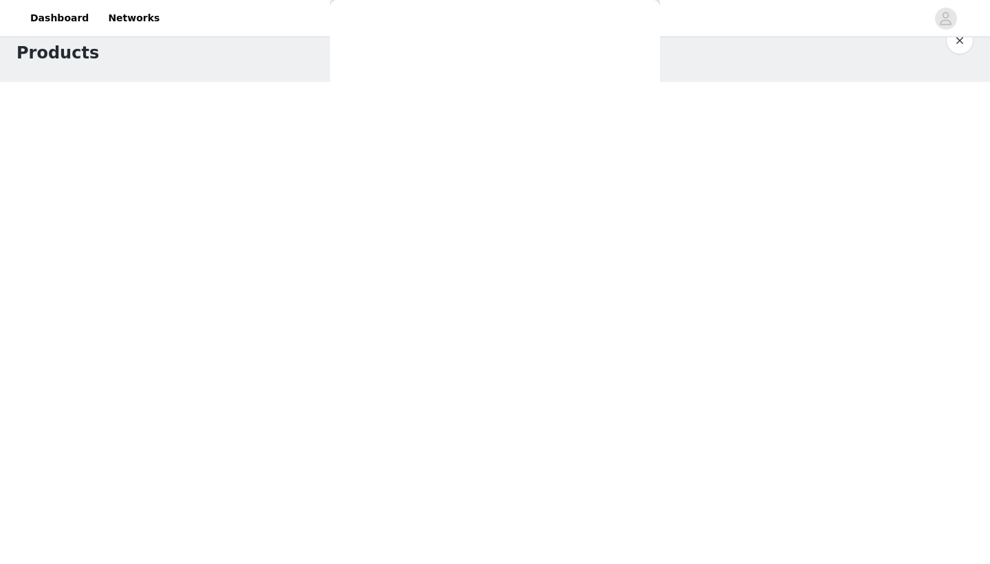
scroll to position [0, 0]
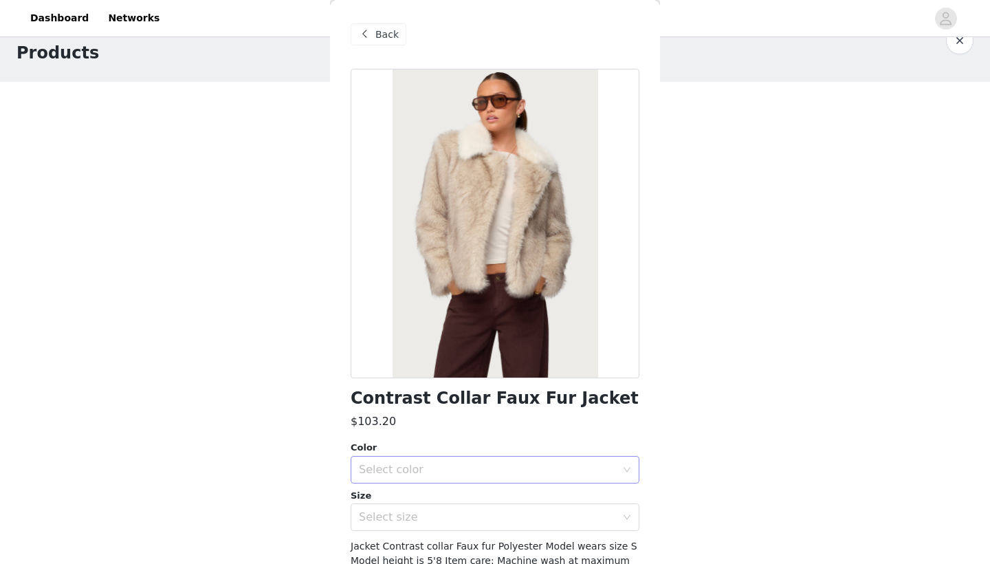
click at [416, 437] on div "Select color" at bounding box center [487, 470] width 257 height 14
click at [405, 437] on li "TAN" at bounding box center [495, 499] width 289 height 22
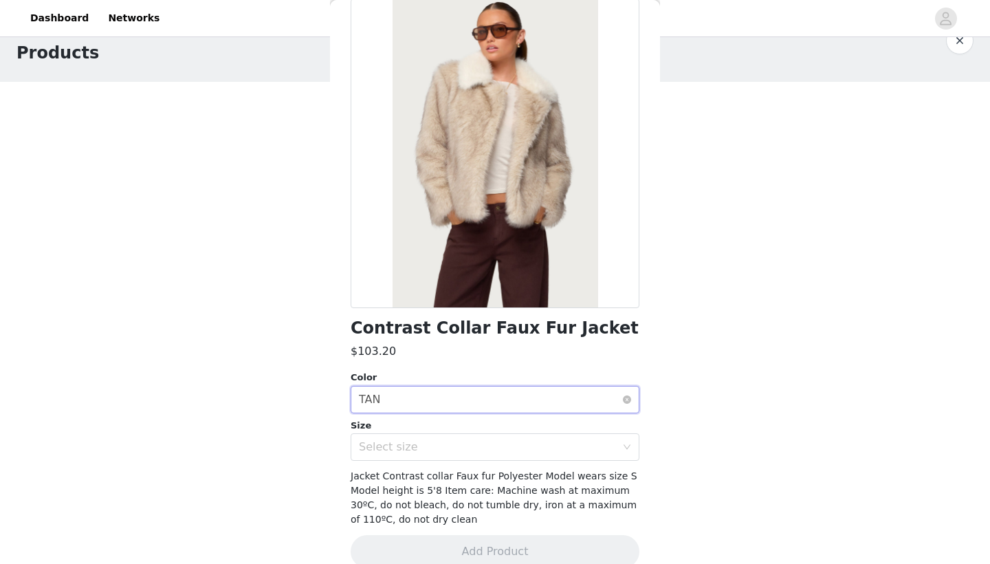
scroll to position [76, 0]
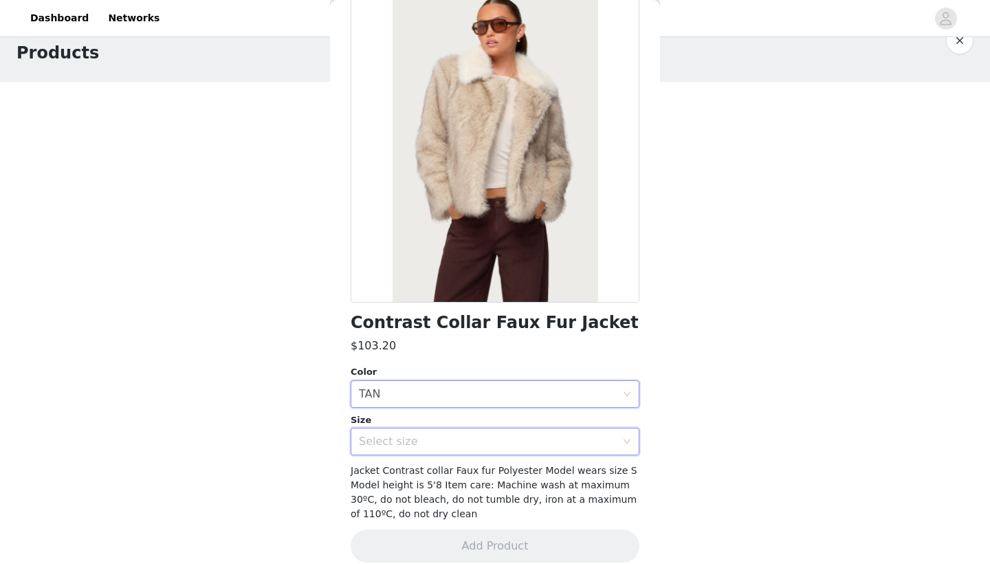
click at [406, 437] on div "Select size" at bounding box center [490, 441] width 263 height 26
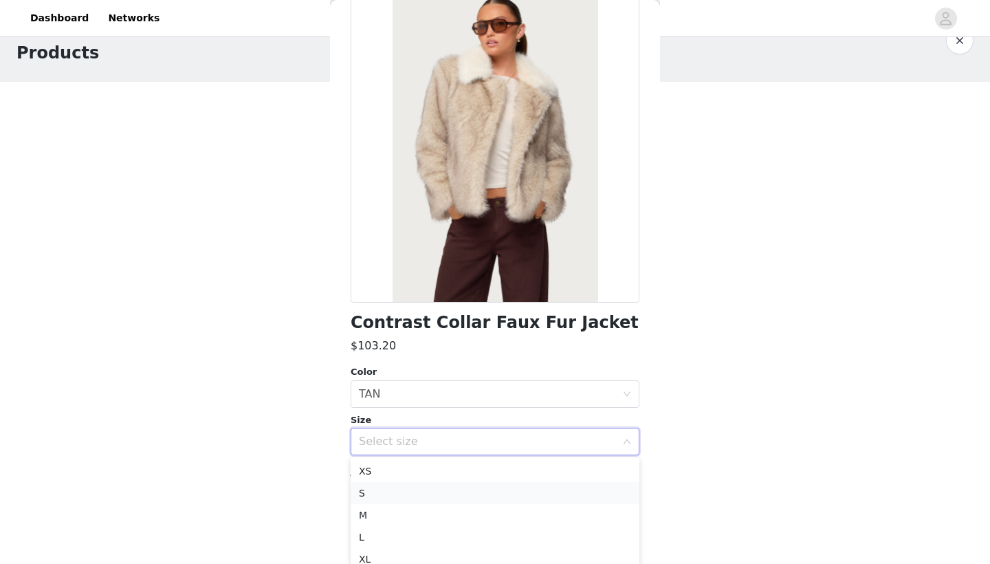
click at [391, 437] on li "S" at bounding box center [495, 493] width 289 height 22
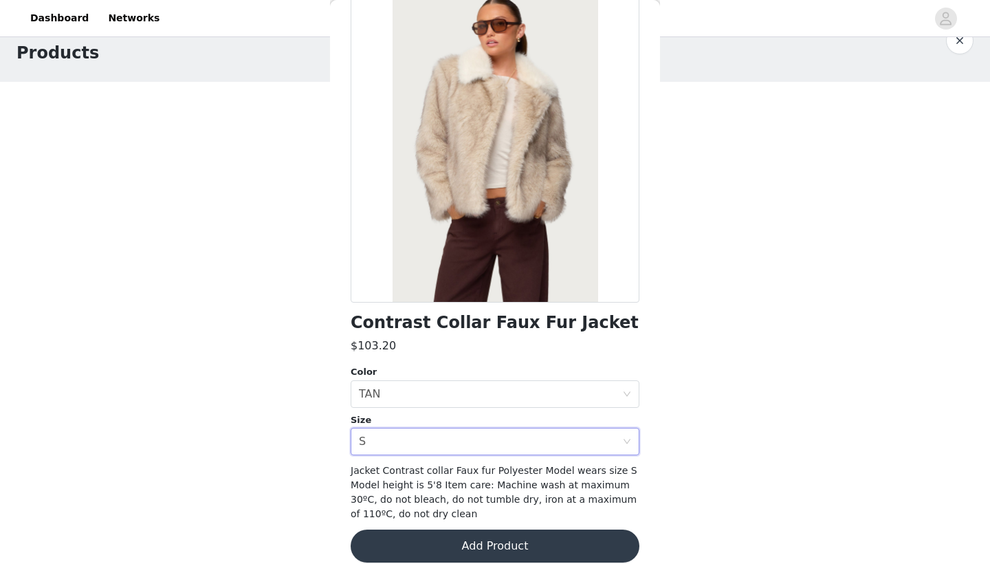
click at [391, 437] on button "Add Product" at bounding box center [495, 545] width 289 height 33
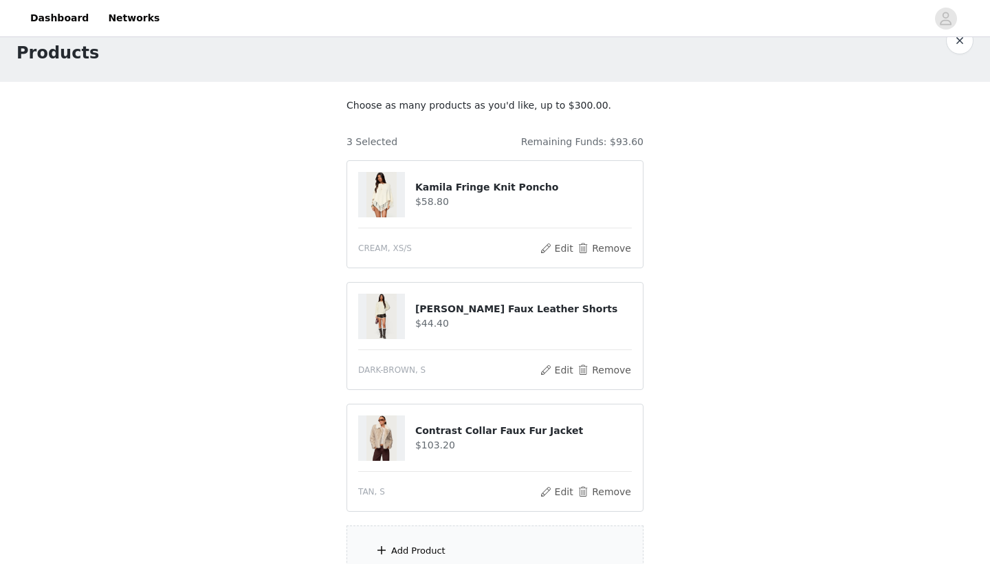
click at [391, 437] on div "Add Product" at bounding box center [495, 551] width 297 height 52
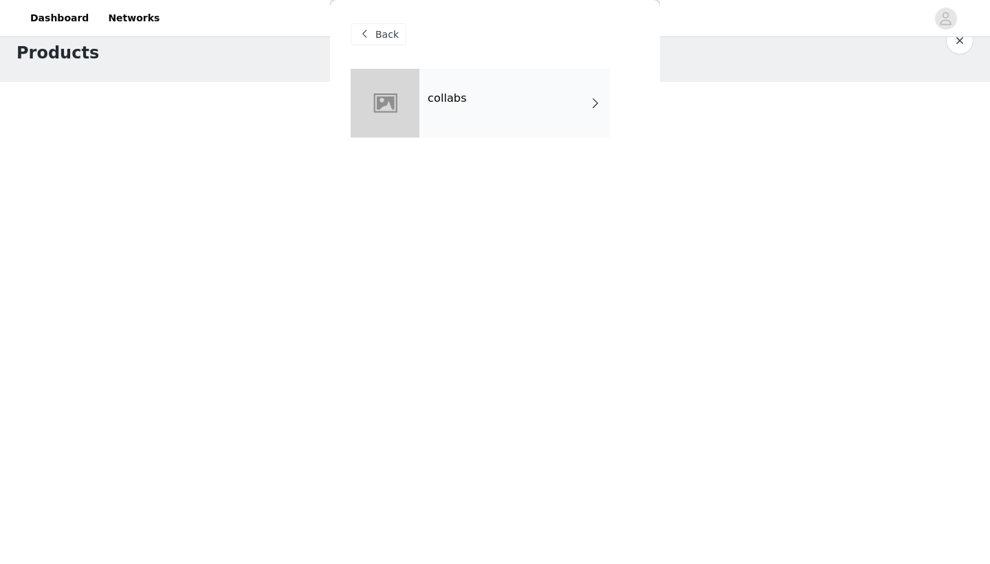
click at [548, 107] on div "collabs" at bounding box center [514, 103] width 191 height 69
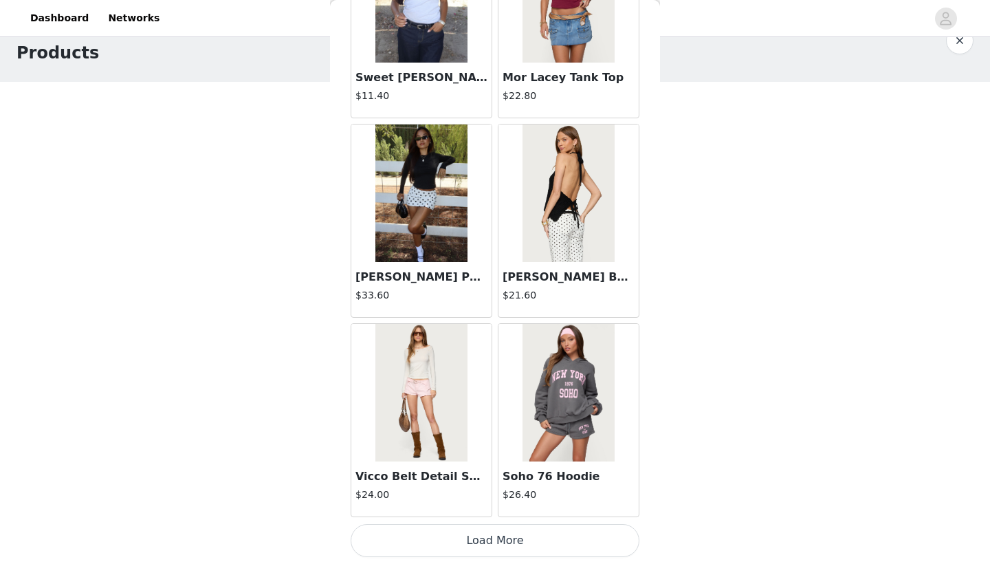
click at [501, 437] on button "Load More" at bounding box center [495, 540] width 289 height 33
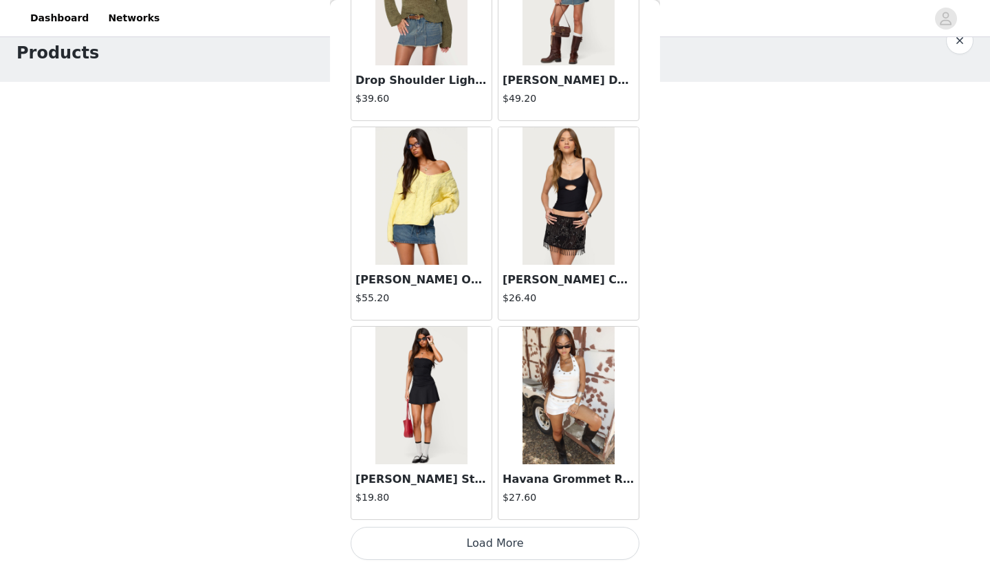
click at [501, 437] on button "Load More" at bounding box center [495, 543] width 289 height 33
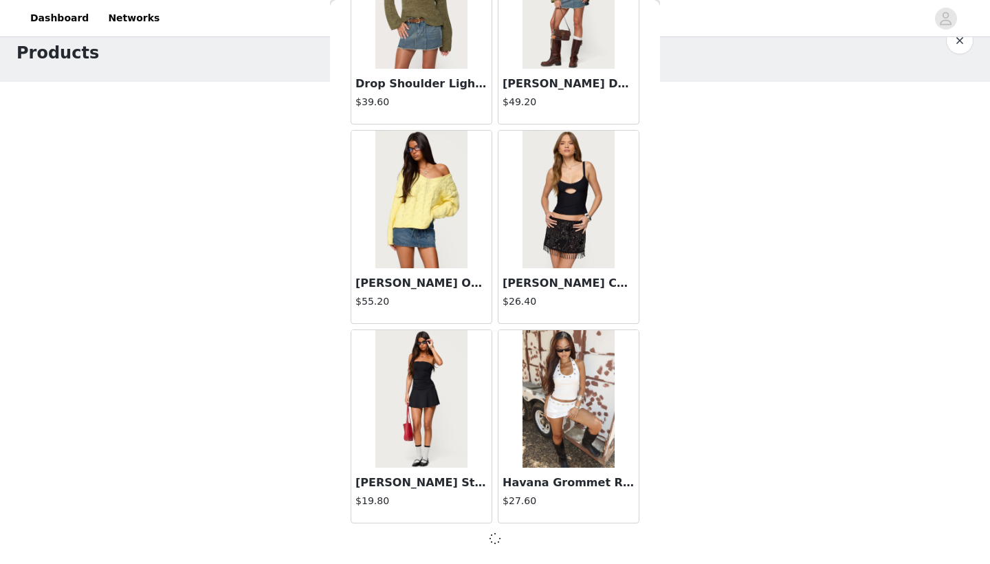
scroll to position [3528, 0]
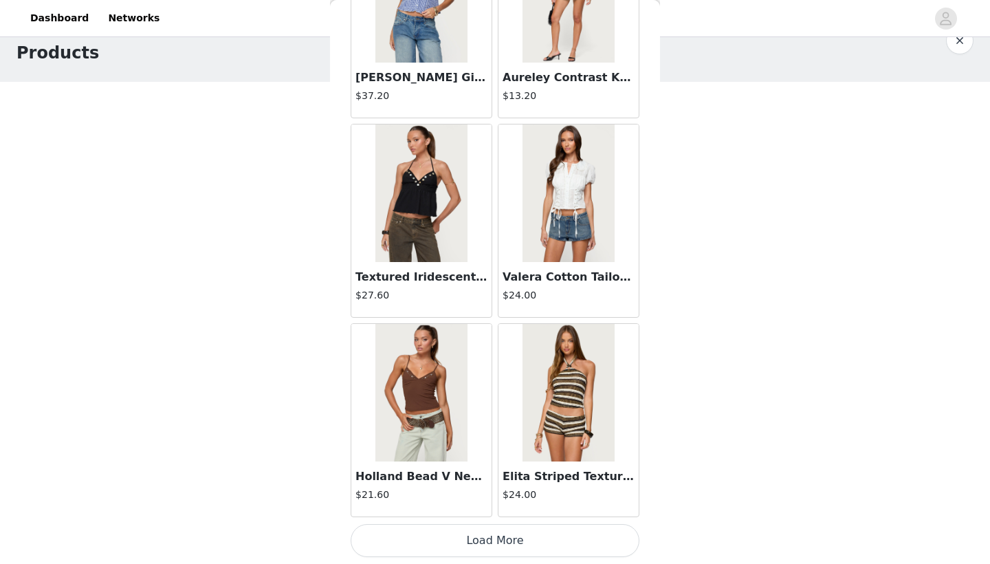
click at [501, 437] on button "Load More" at bounding box center [495, 540] width 289 height 33
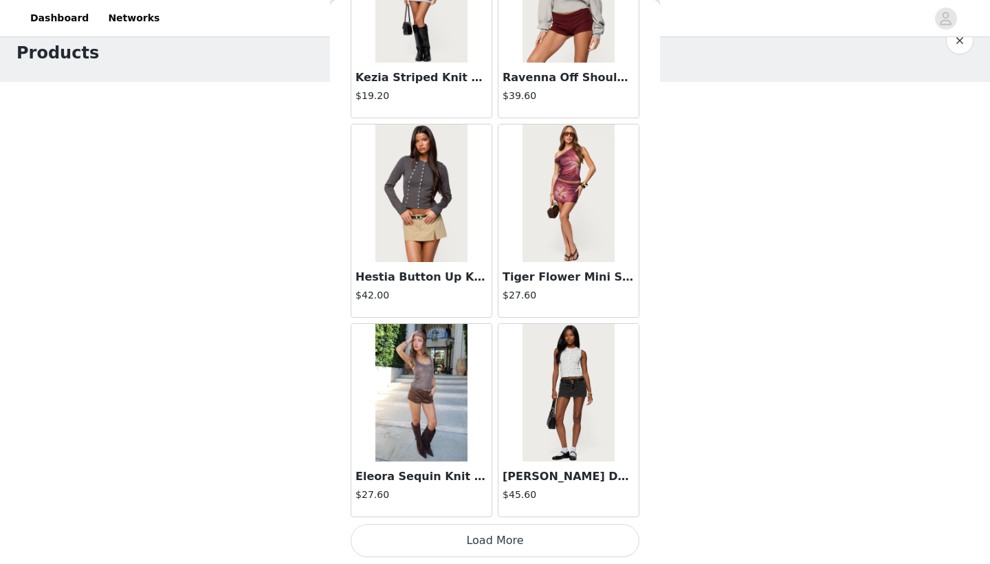
click at [501, 437] on button "Load More" at bounding box center [495, 540] width 289 height 33
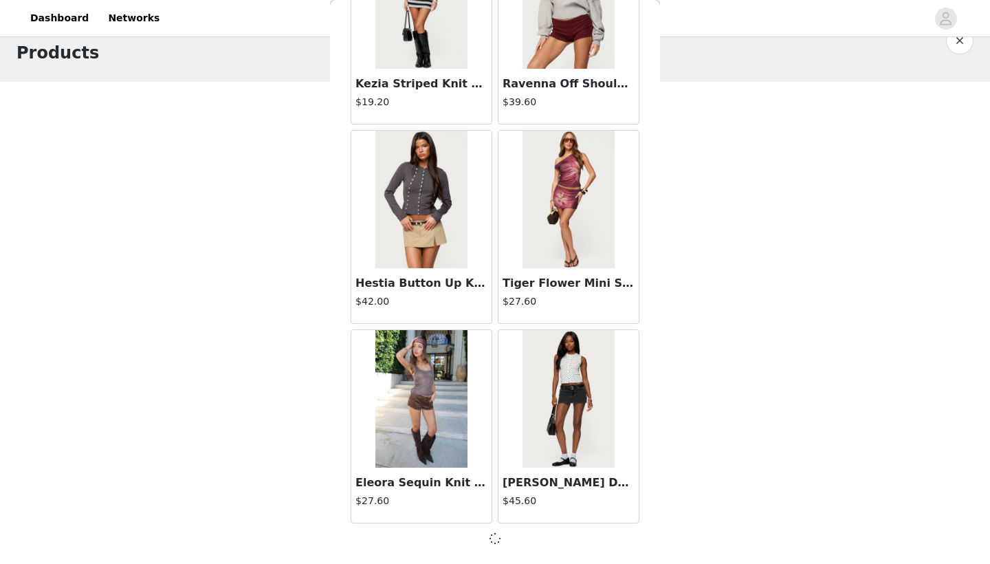
scroll to position [7516, 0]
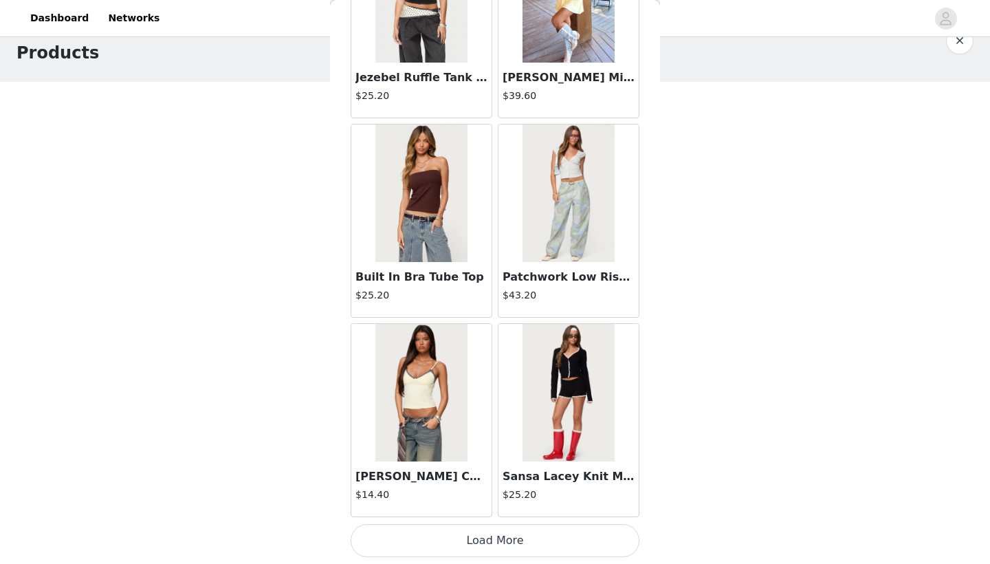
click at [501, 437] on button "Load More" at bounding box center [495, 540] width 289 height 33
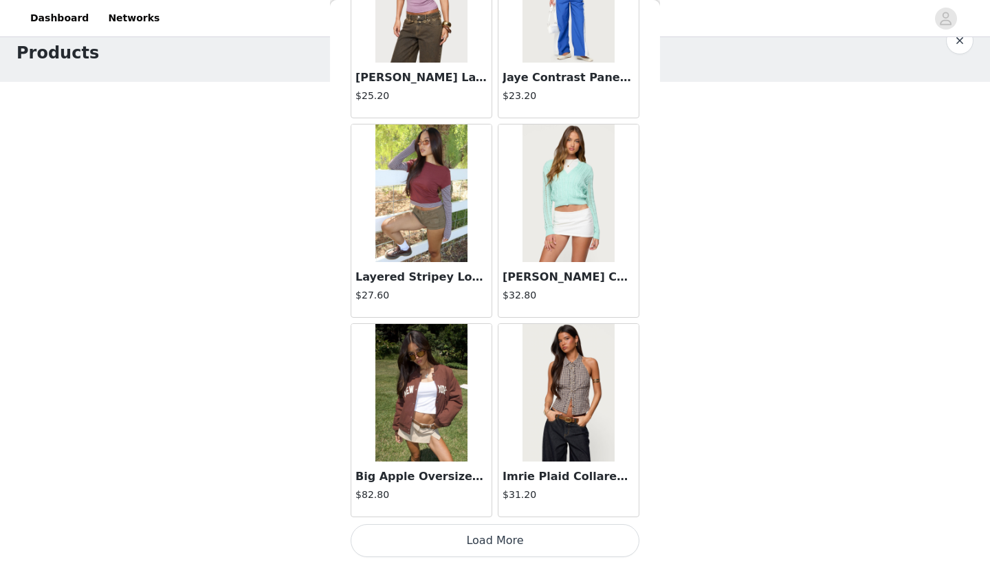
click at [501, 437] on button "Load More" at bounding box center [495, 540] width 289 height 33
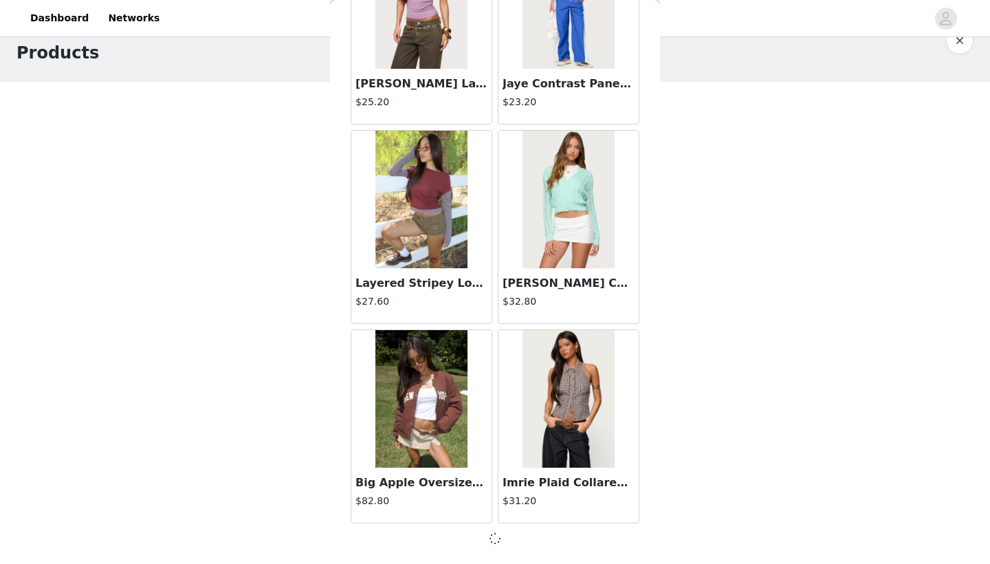
scroll to position [11504, 0]
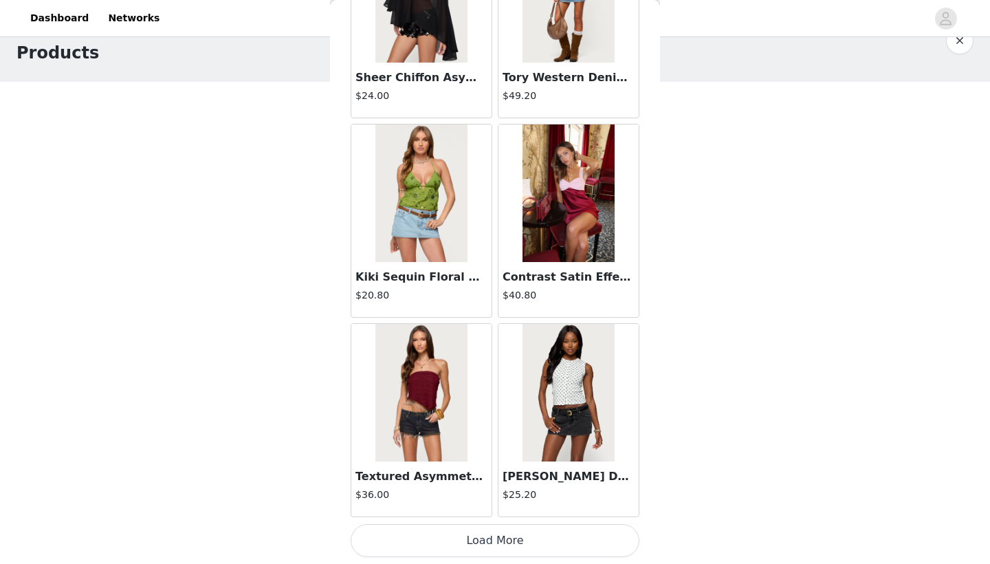
click at [501, 437] on button "Load More" at bounding box center [495, 540] width 289 height 33
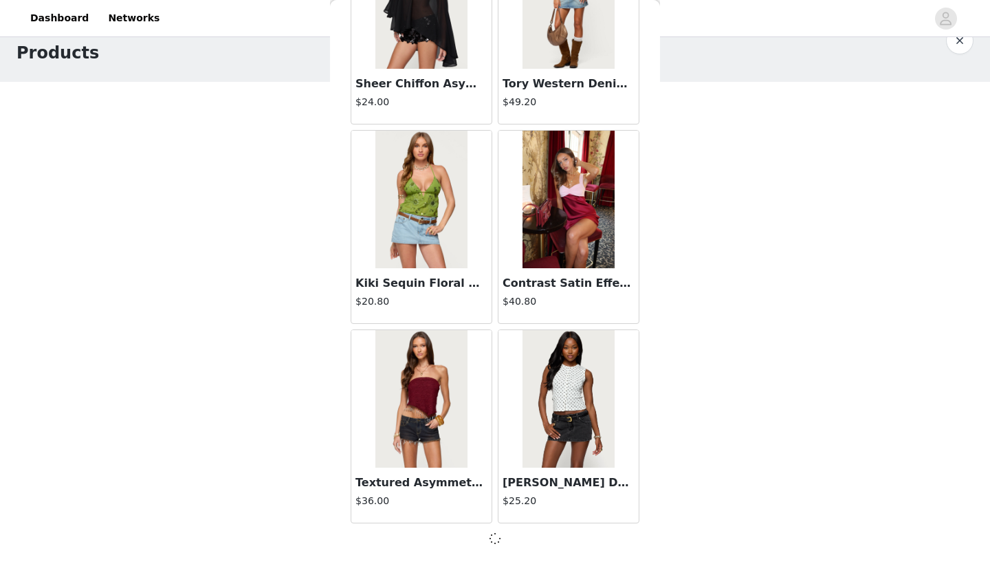
scroll to position [13498, 0]
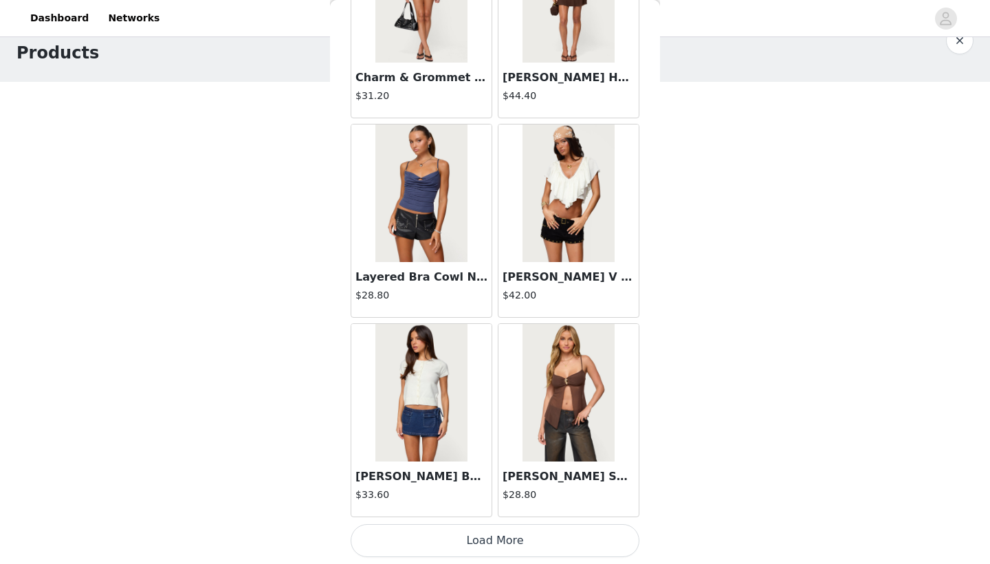
click at [501, 437] on button "Load More" at bounding box center [495, 540] width 289 height 33
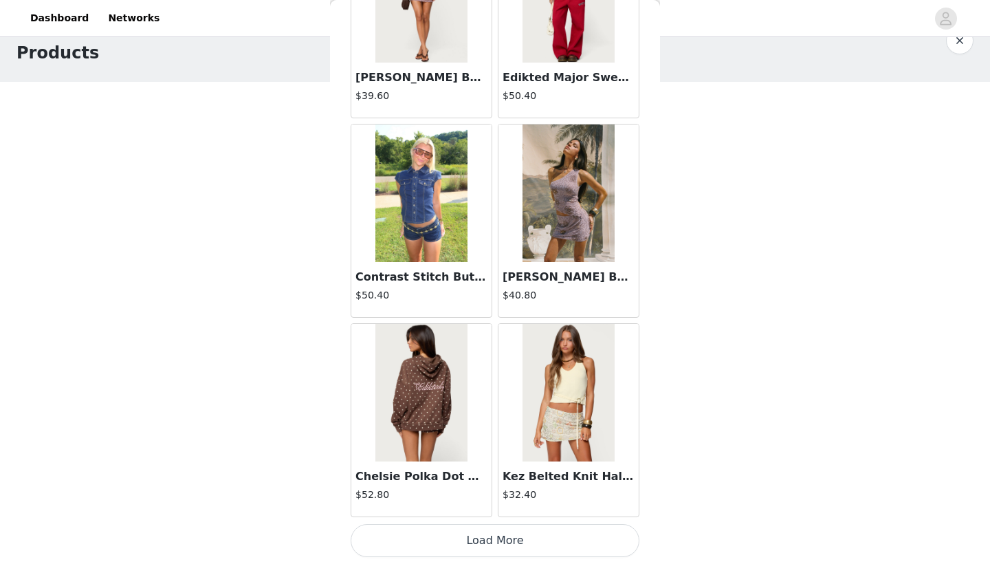
click at [501, 437] on button "Load More" at bounding box center [495, 540] width 289 height 33
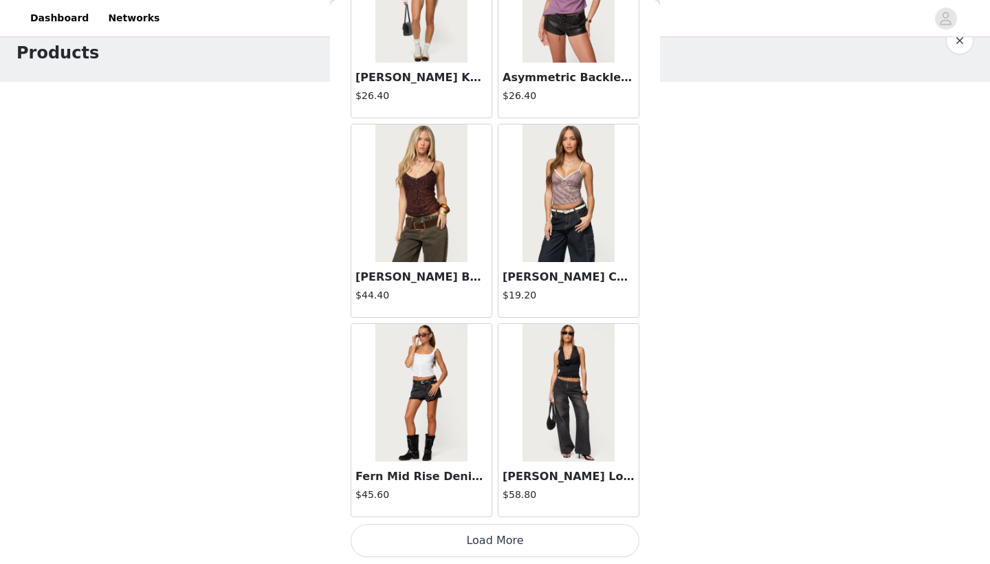
click at [501, 437] on button "Load More" at bounding box center [495, 540] width 289 height 33
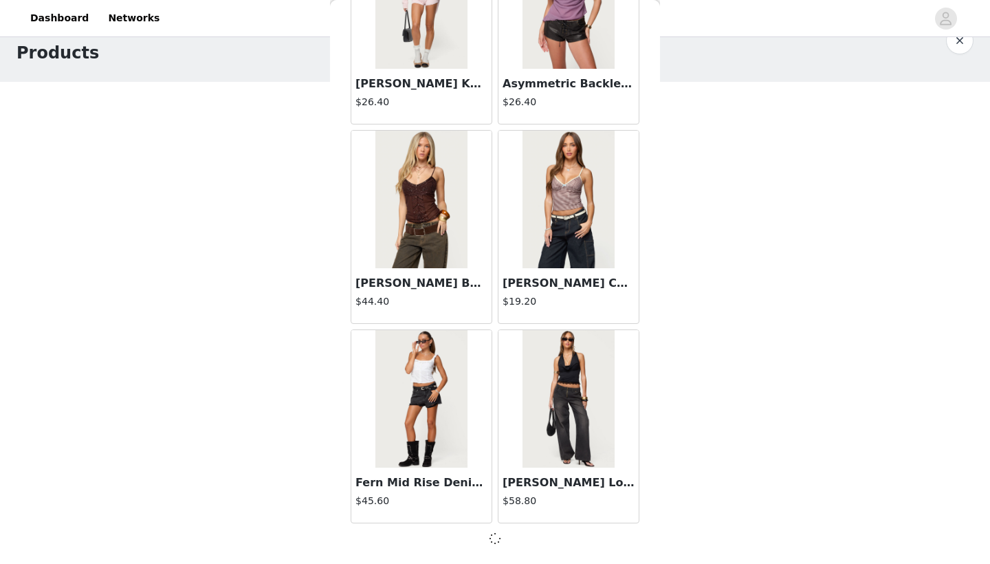
scroll to position [19480, 0]
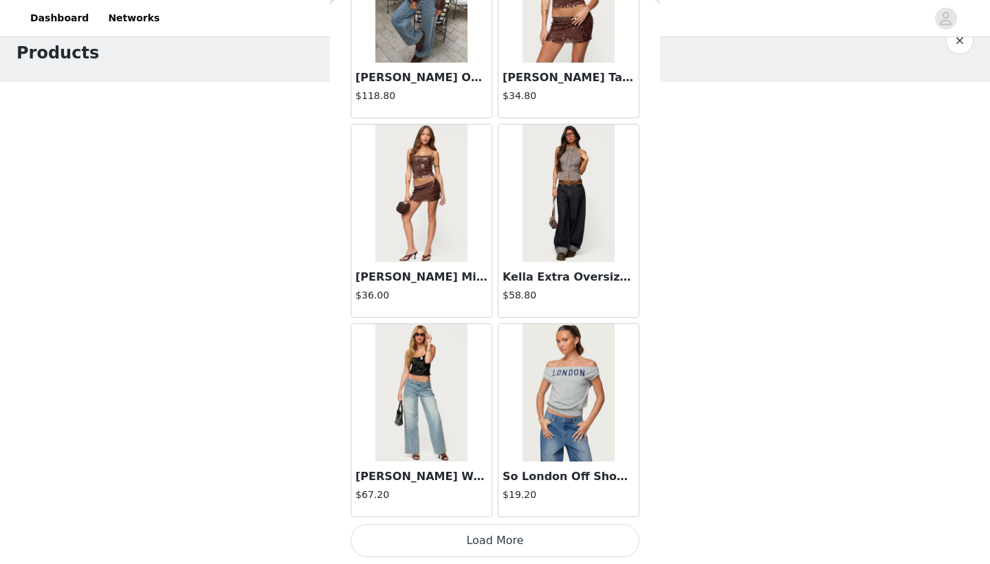
click at [501, 437] on button "Load More" at bounding box center [495, 540] width 289 height 33
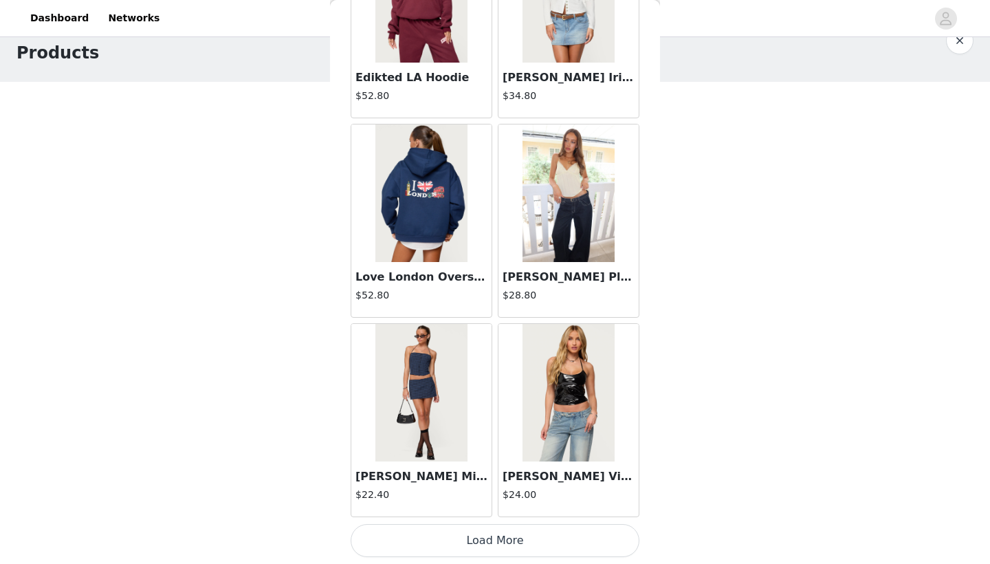
click at [501, 437] on button "Load More" at bounding box center [495, 540] width 289 height 33
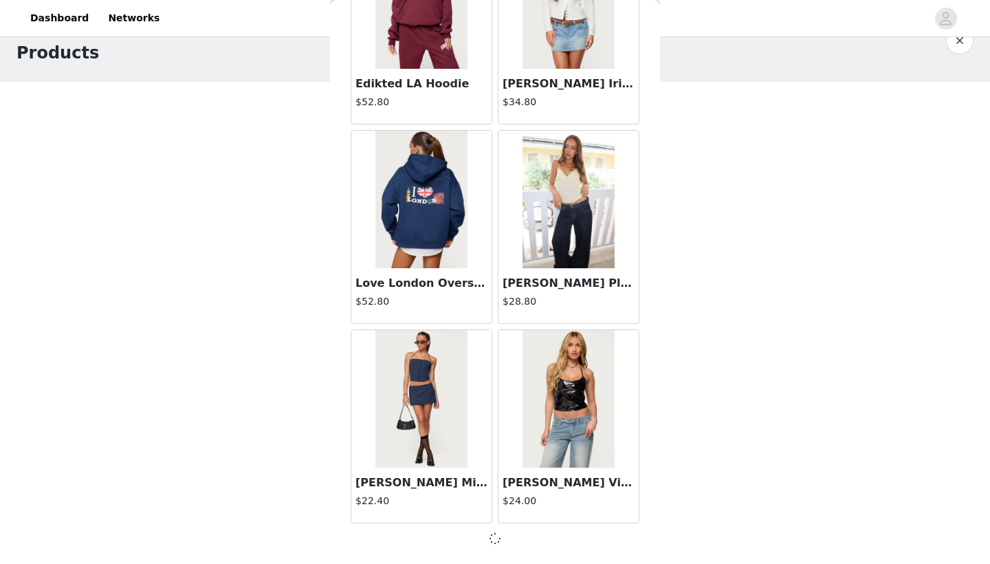
scroll to position [23468, 0]
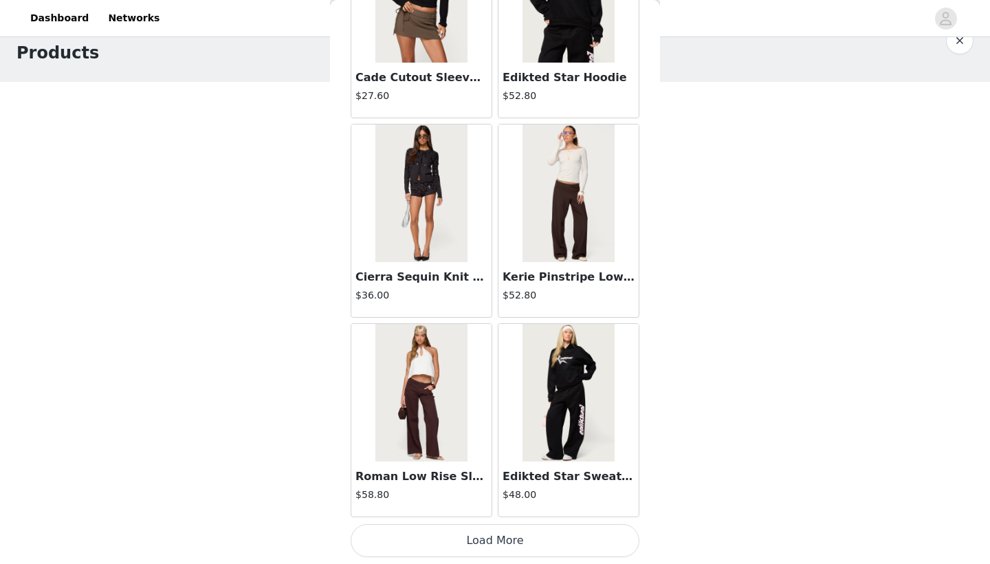
click at [501, 437] on button "Load More" at bounding box center [495, 540] width 289 height 33
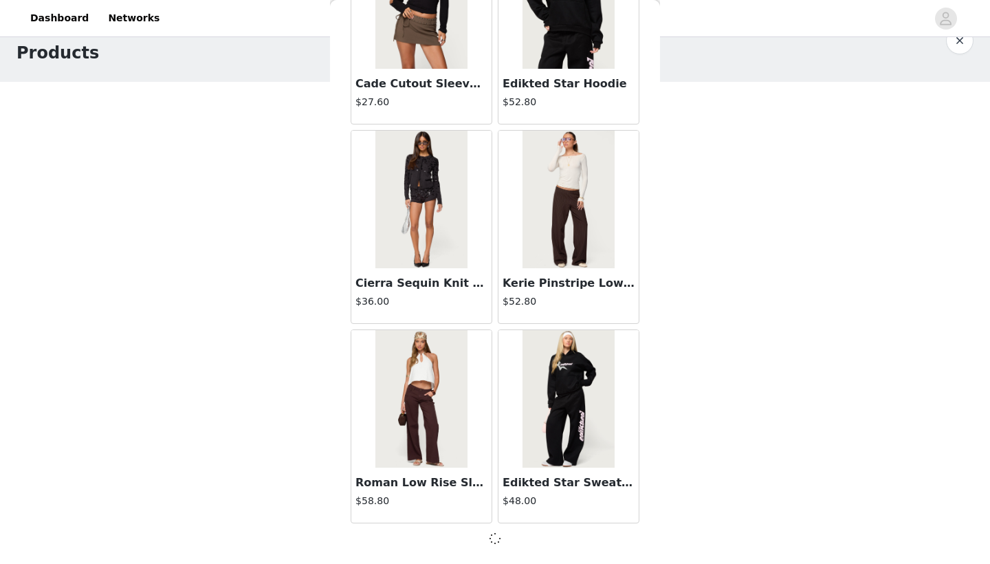
scroll to position [25462, 0]
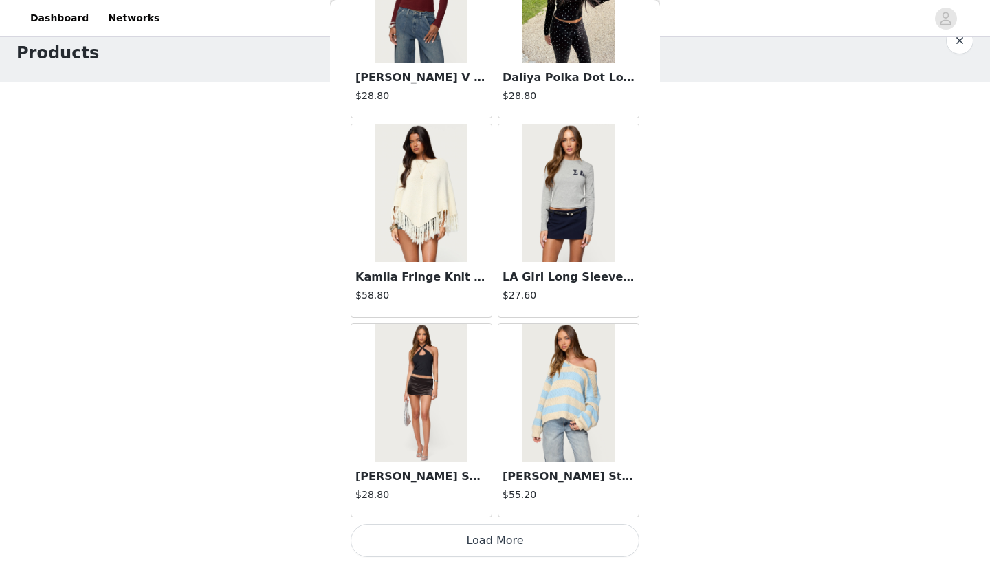
click at [501, 437] on button "Load More" at bounding box center [495, 540] width 289 height 33
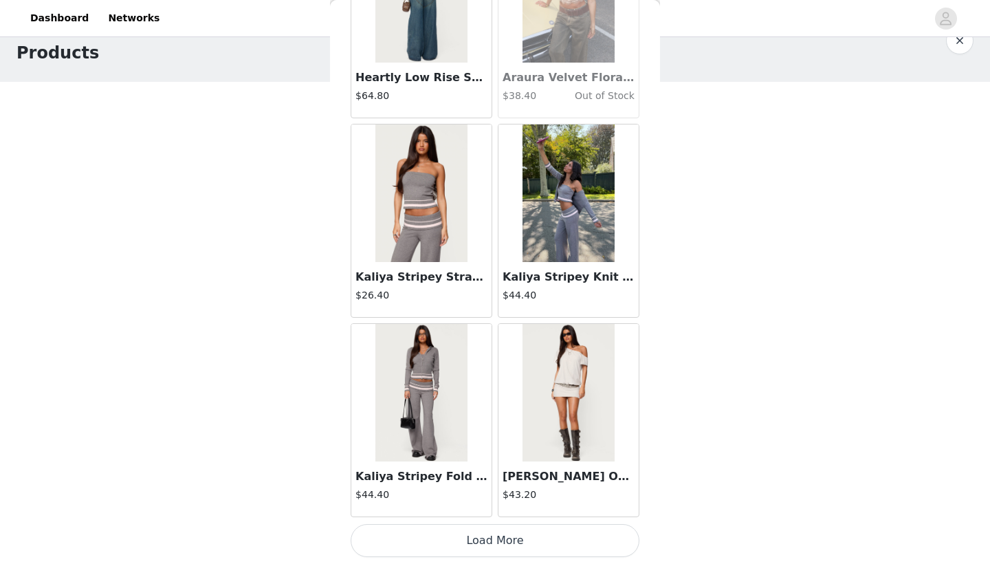
click at [501, 437] on button "Load More" at bounding box center [495, 540] width 289 height 33
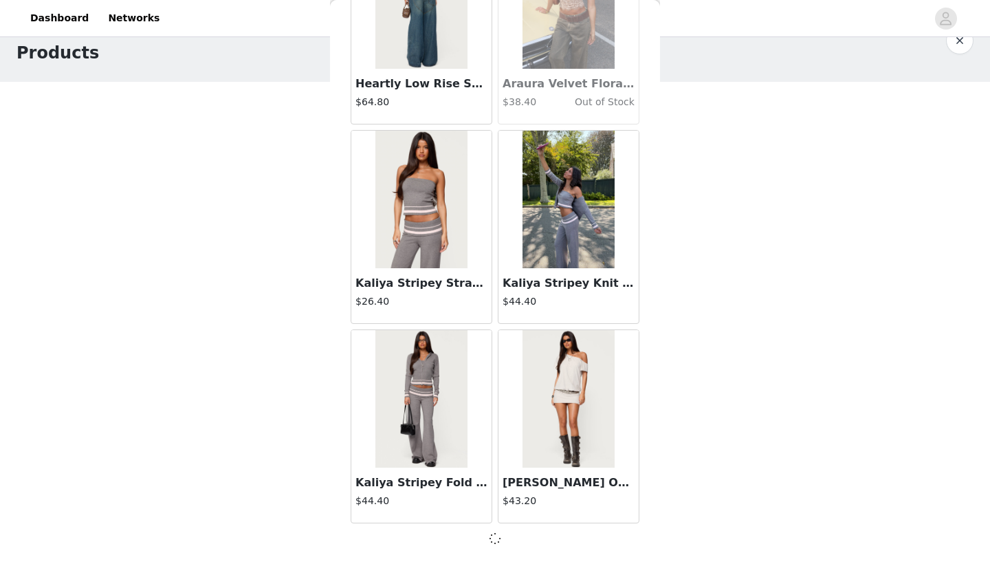
scroll to position [29450, 0]
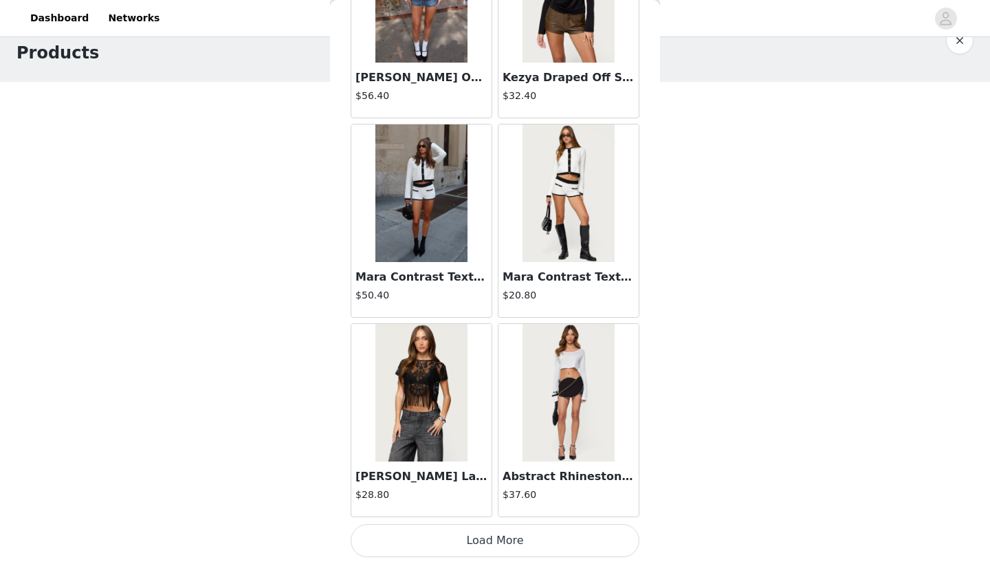
click at [501, 437] on button "Load More" at bounding box center [495, 540] width 289 height 33
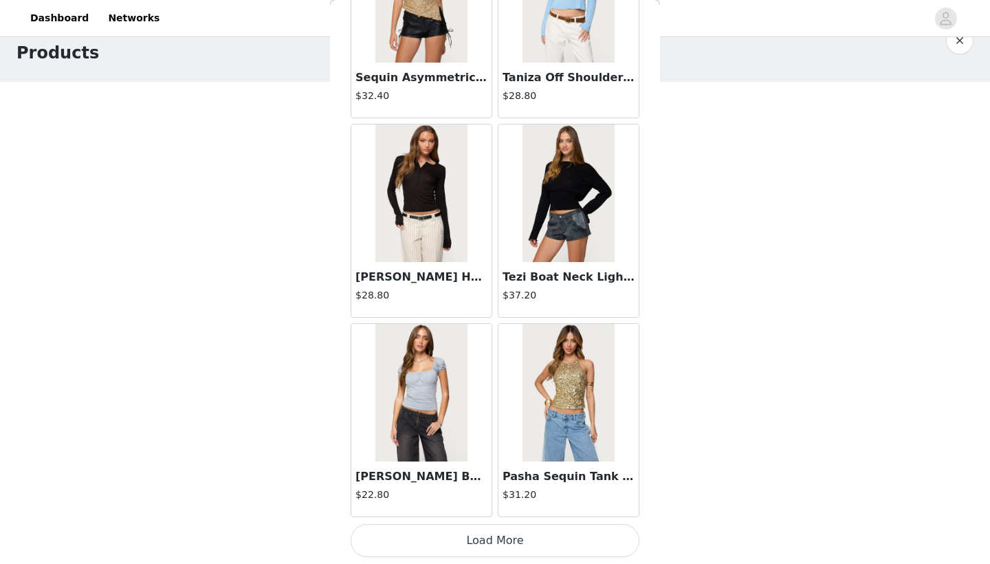
click at [501, 437] on button "Load More" at bounding box center [495, 540] width 289 height 33
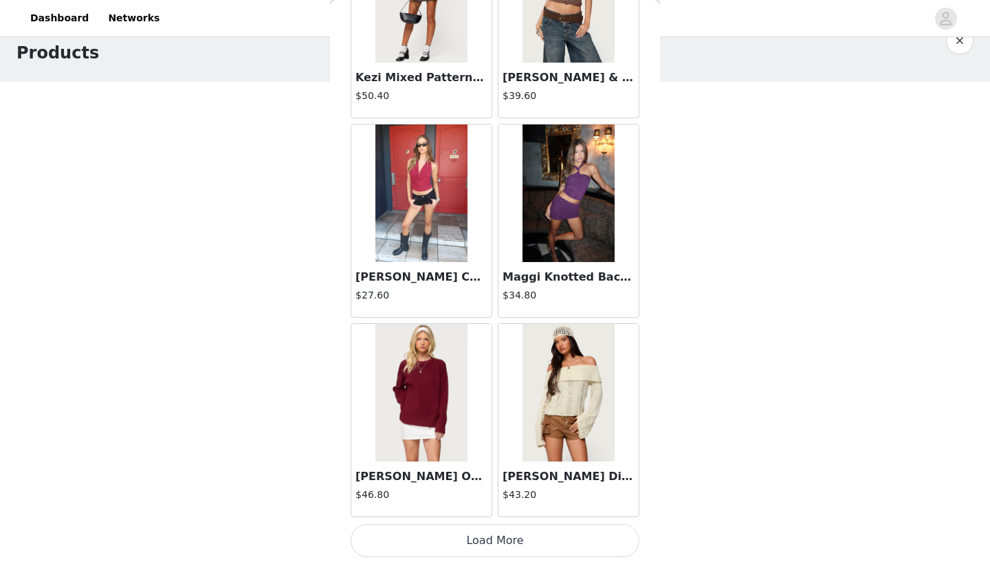
click at [501, 437] on button "Load More" at bounding box center [495, 540] width 289 height 33
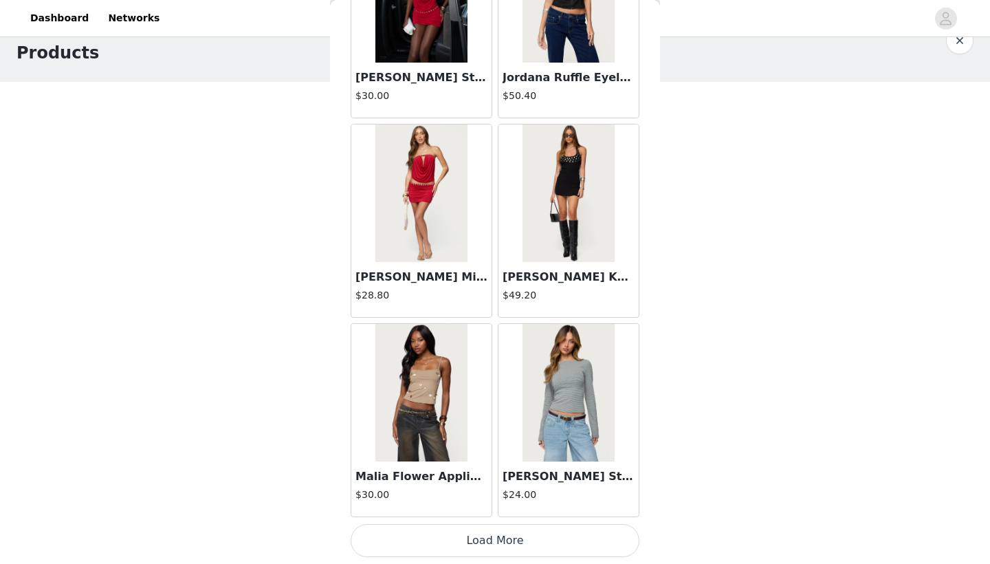
click at [501, 437] on button "Load More" at bounding box center [495, 540] width 289 height 33
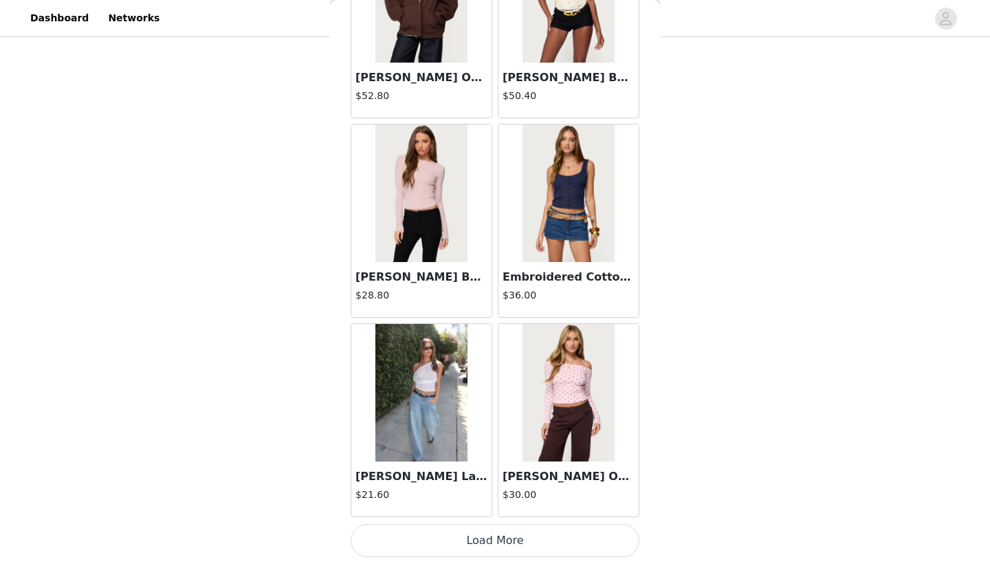
scroll to position [183, 0]
click at [501, 437] on button "Load More" at bounding box center [495, 540] width 289 height 33
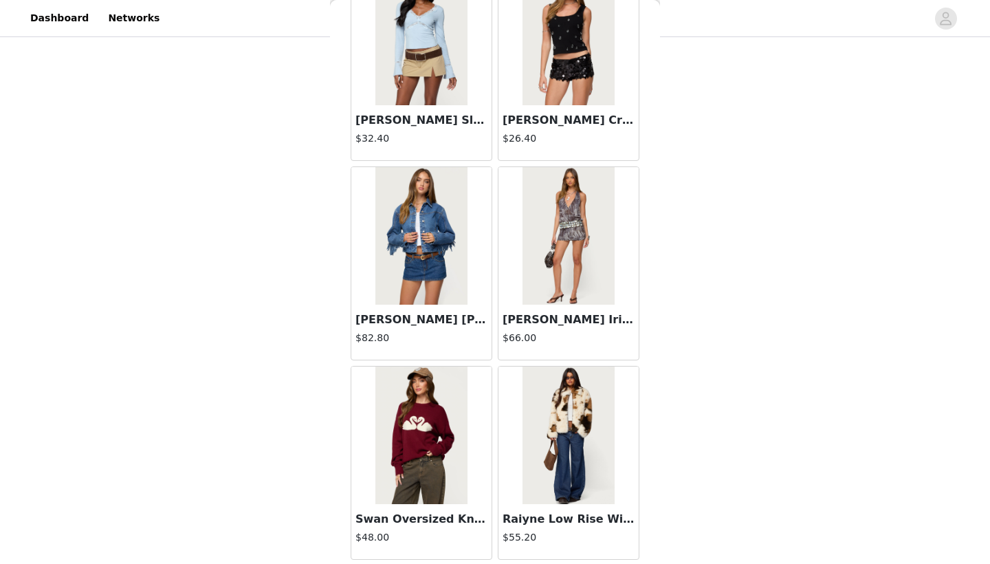
scroll to position [40581, 0]
click at [452, 325] on h3 "[PERSON_NAME] [PERSON_NAME]" at bounding box center [421, 319] width 132 height 17
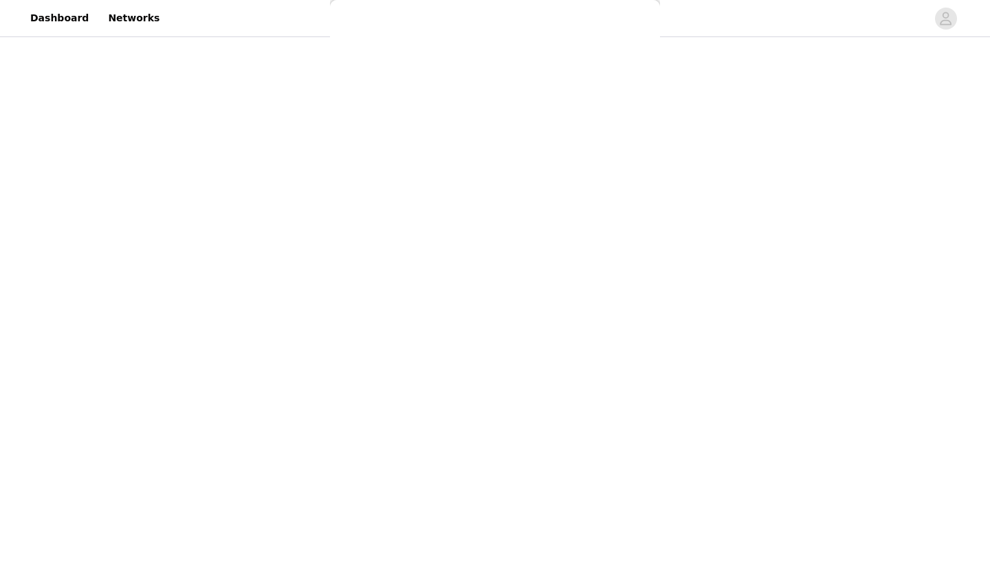
scroll to position [105, 0]
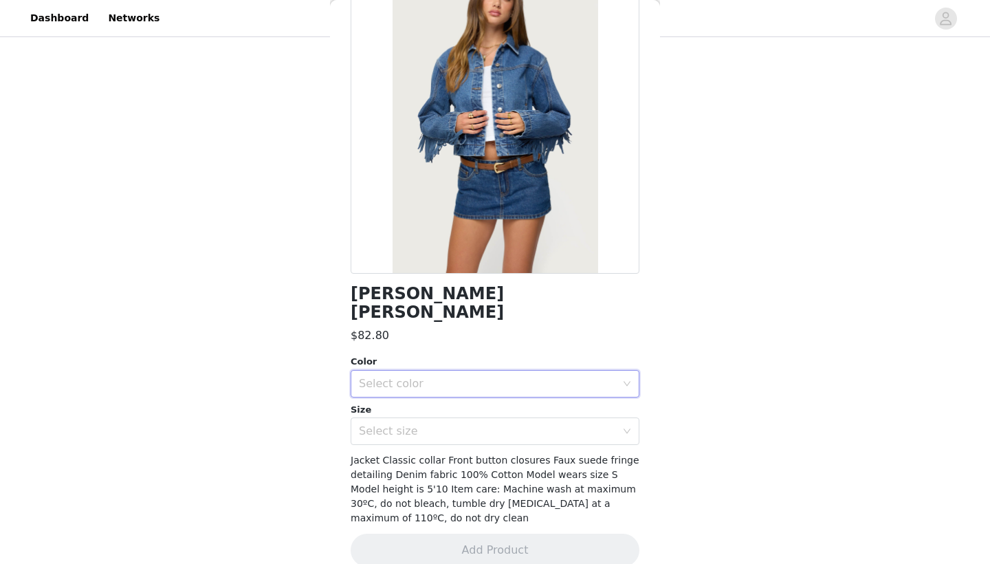
click at [456, 371] on div "Select color" at bounding box center [490, 384] width 263 height 26
click at [446, 388] on li "BLUE-WASHED" at bounding box center [495, 395] width 289 height 22
click at [444, 424] on div "Select size" at bounding box center [487, 431] width 257 height 14
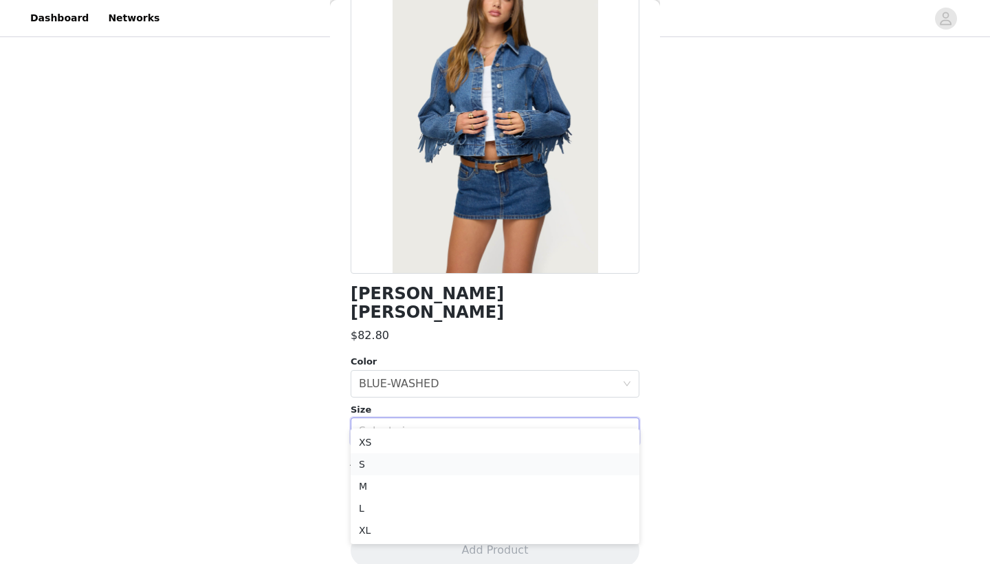
click at [429, 437] on li "S" at bounding box center [495, 464] width 289 height 22
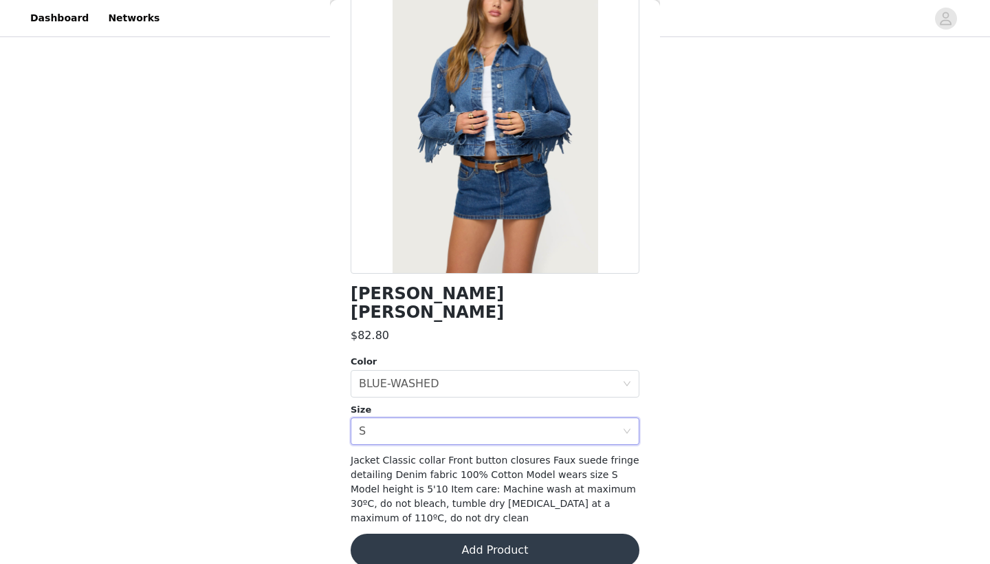
click at [443, 437] on button "Add Product" at bounding box center [495, 550] width 289 height 33
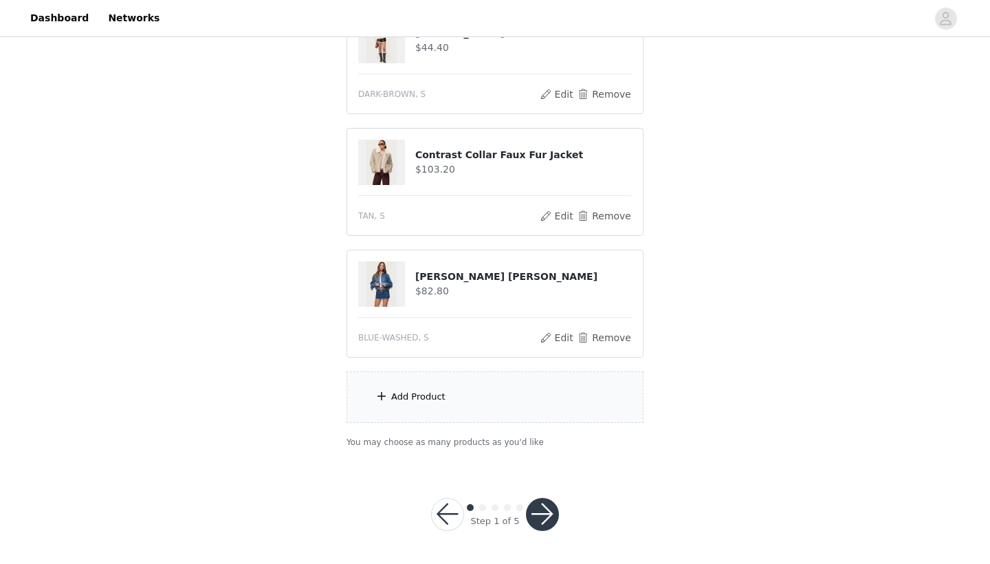
scroll to position [305, 0]
click at [484, 402] on div "Add Product" at bounding box center [495, 398] width 297 height 52
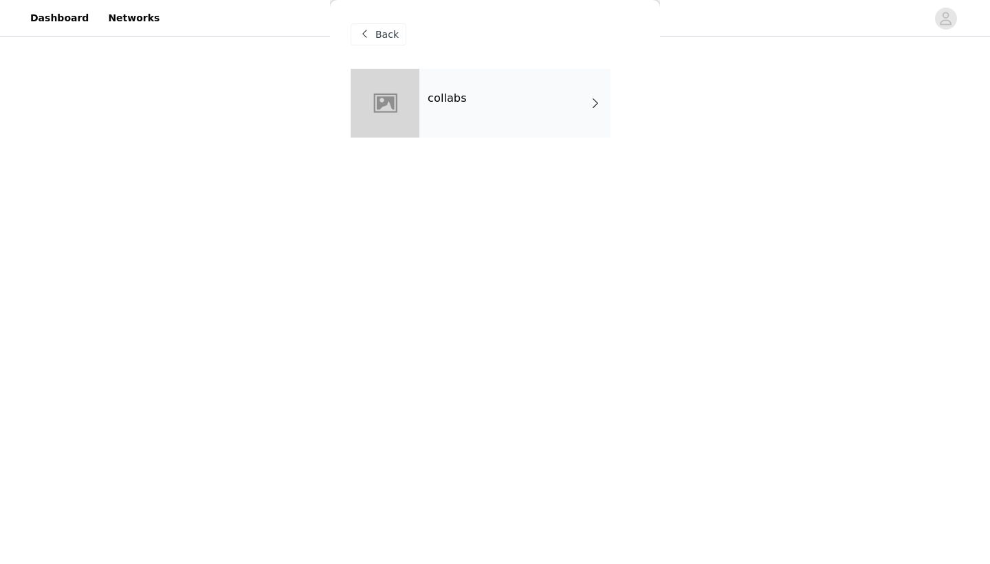
click at [369, 29] on span at bounding box center [364, 34] width 17 height 17
click at [375, 42] on div "Back" at bounding box center [379, 34] width 56 height 22
click at [374, 36] on div "Back" at bounding box center [379, 34] width 56 height 22
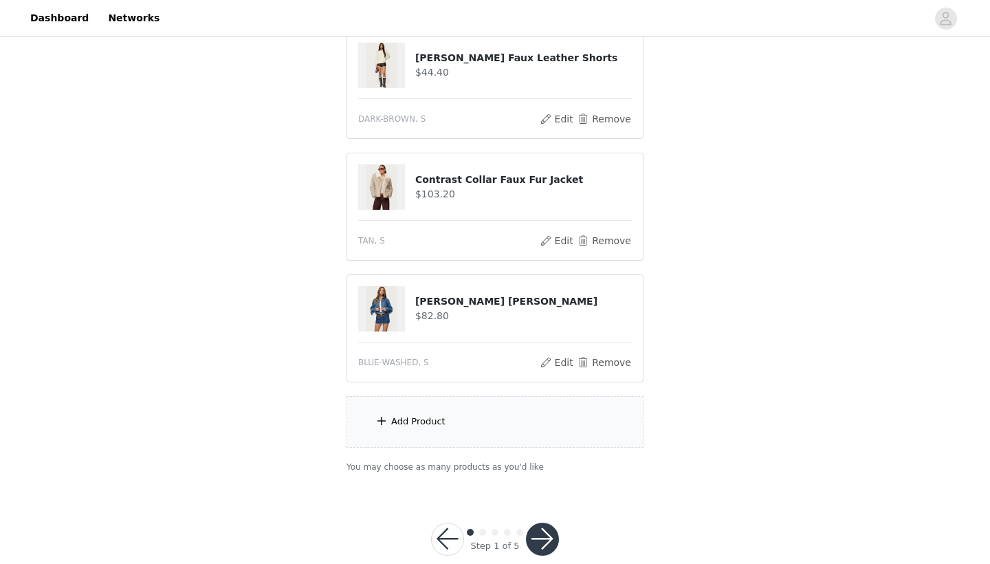
scroll to position [278, 0]
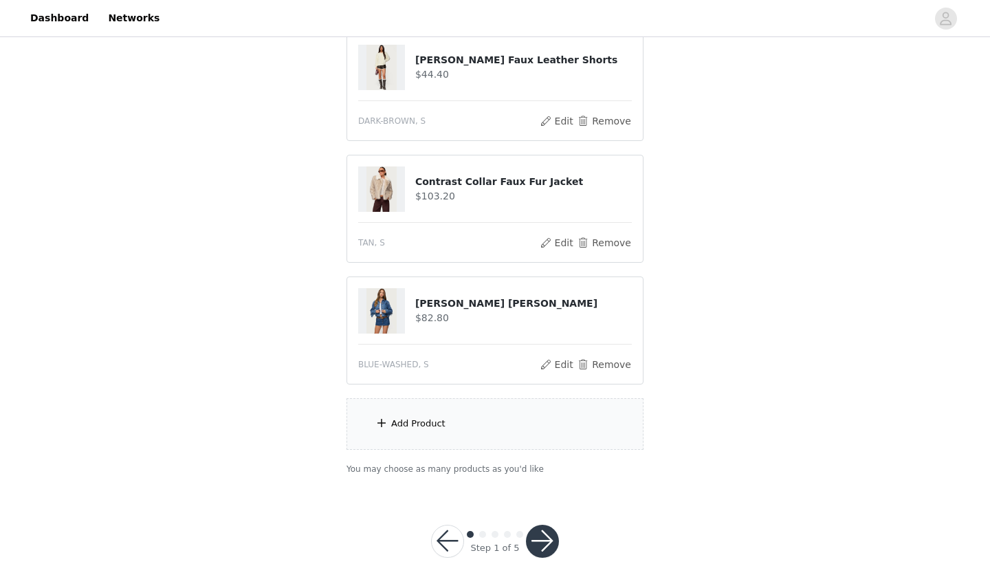
click at [537, 437] on button "button" at bounding box center [542, 541] width 33 height 33
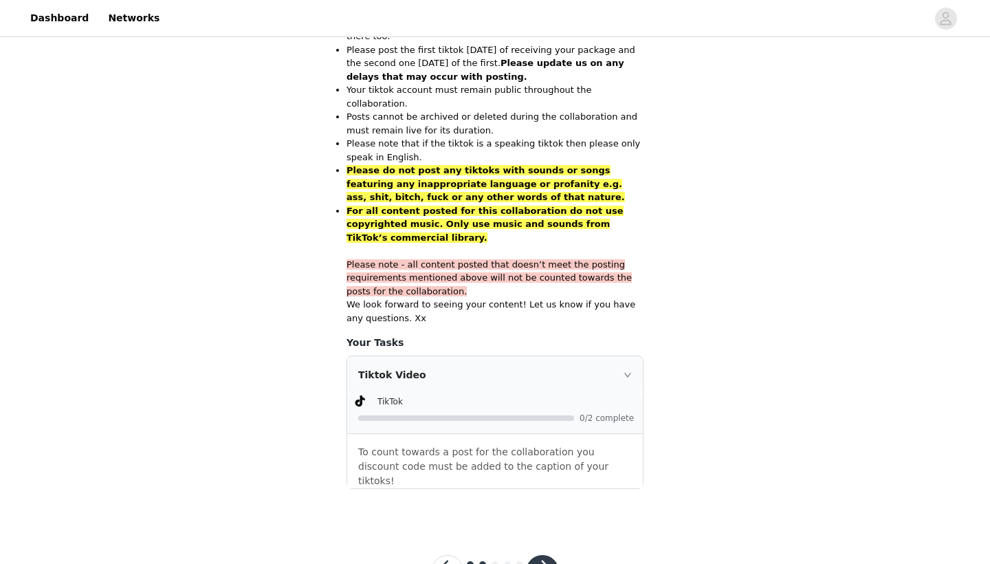
scroll to position [826, 0]
click at [545, 437] on button "button" at bounding box center [542, 572] width 33 height 33
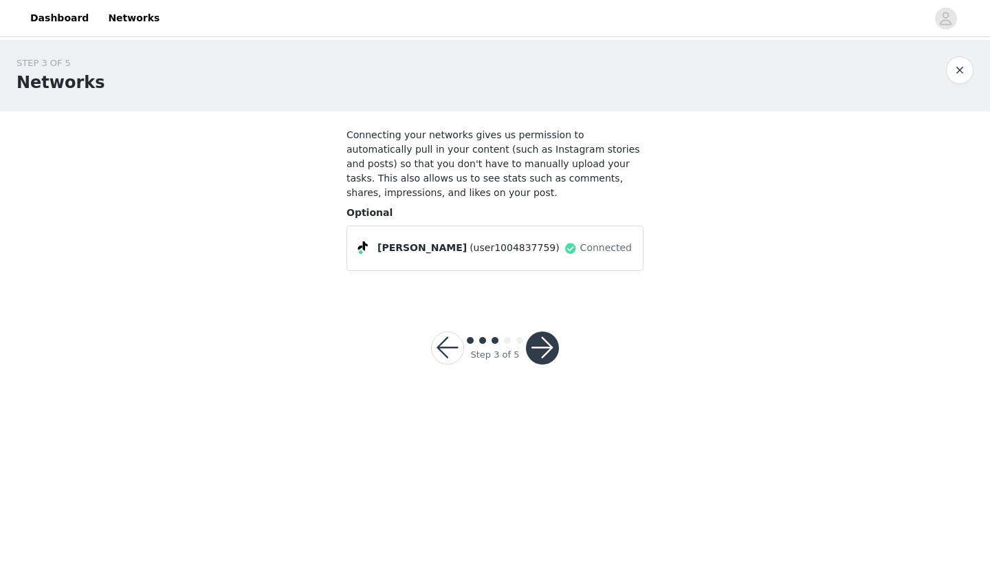
click at [544, 338] on button "button" at bounding box center [542, 347] width 33 height 33
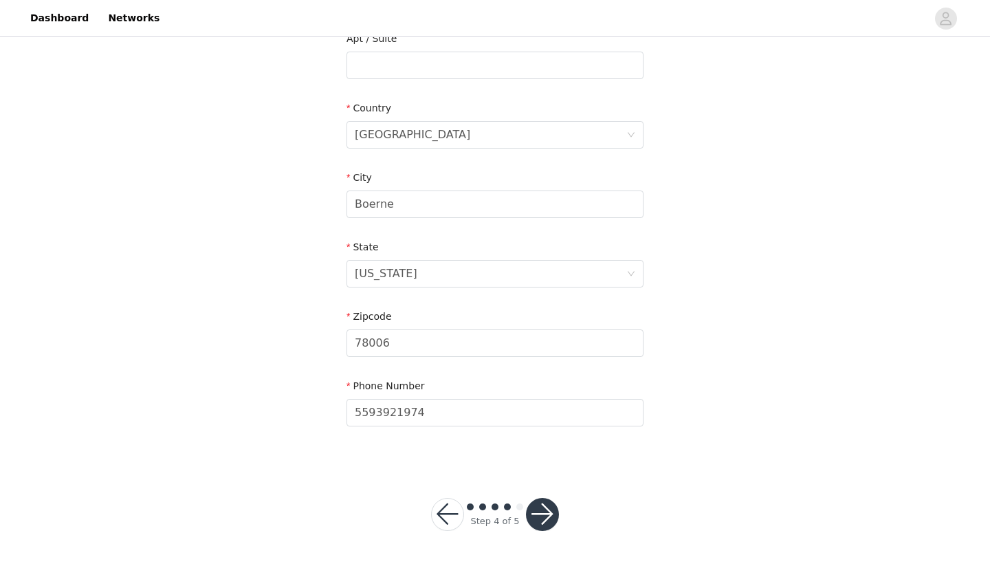
scroll to position [373, 0]
click at [539, 437] on button "button" at bounding box center [542, 515] width 33 height 33
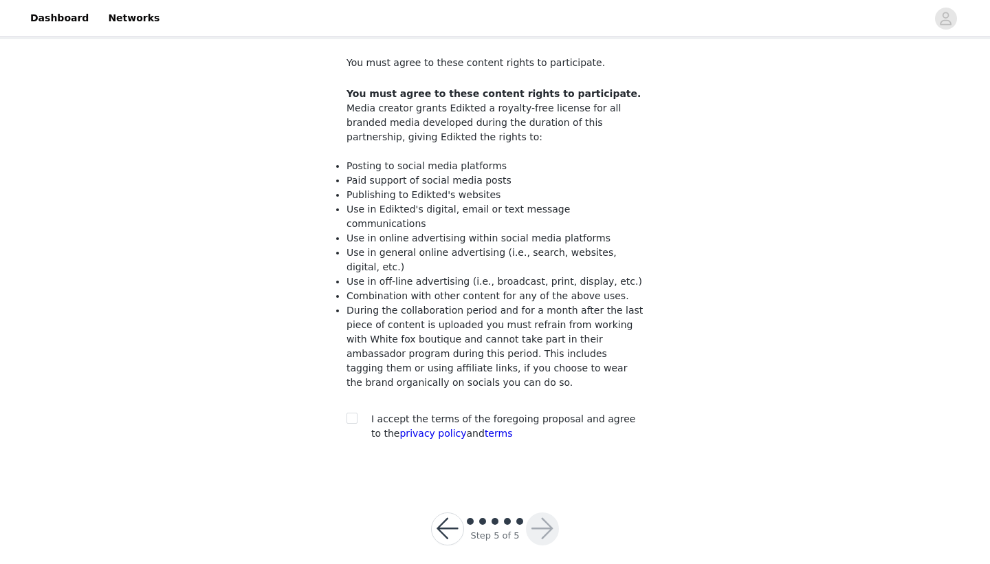
scroll to position [72, 0]
click at [348, 413] on input "checkbox" at bounding box center [352, 418] width 10 height 10
checkbox input "true"
click at [538, 437] on button "button" at bounding box center [542, 529] width 33 height 33
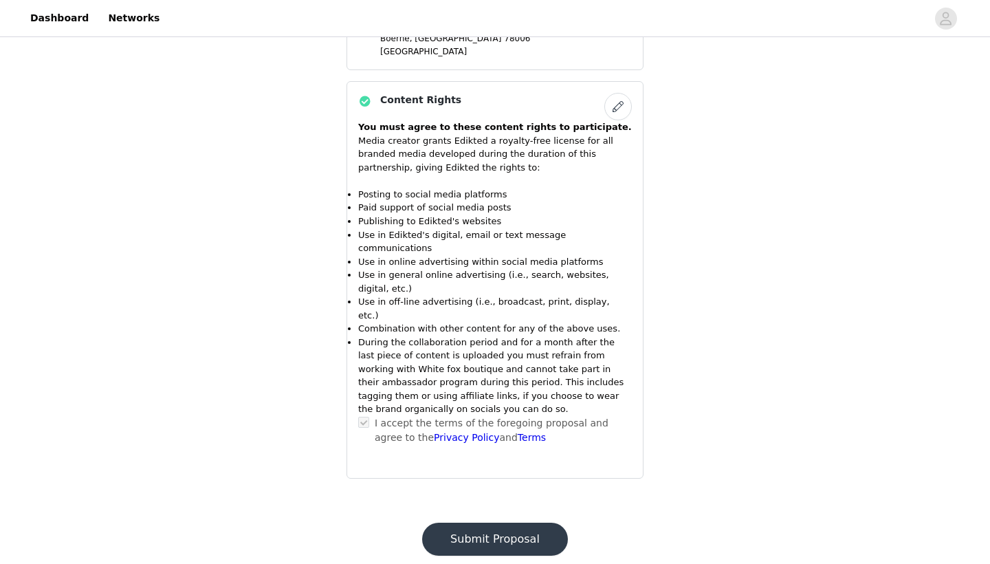
click at [538, 437] on button "Submit Proposal" at bounding box center [495, 539] width 146 height 33
